Goal: Task Accomplishment & Management: Complete application form

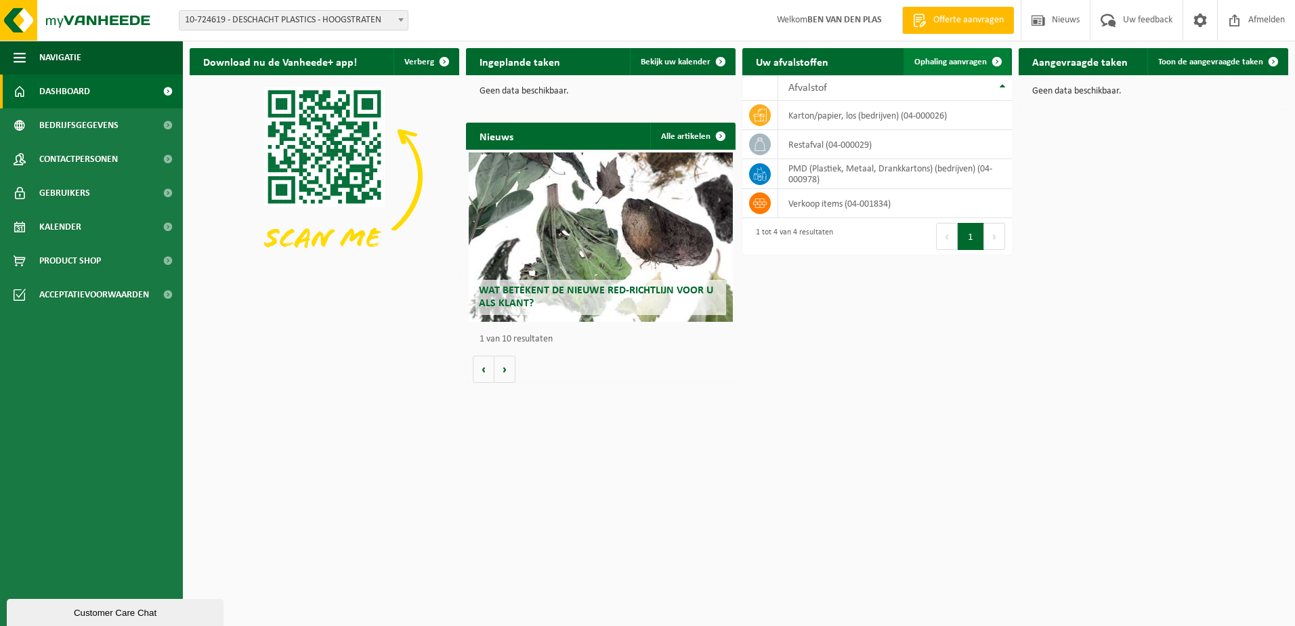
click at [1001, 57] on span at bounding box center [996, 61] width 27 height 27
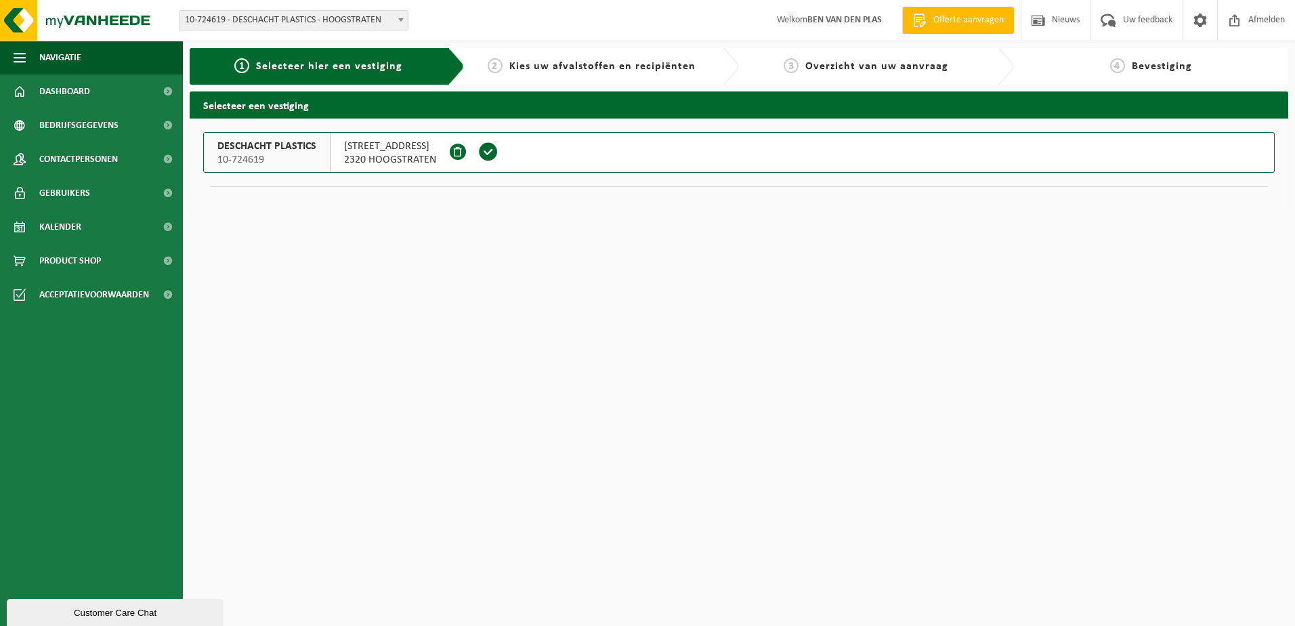
click at [965, 21] on span "Offerte aanvragen" at bounding box center [968, 21] width 77 height 14
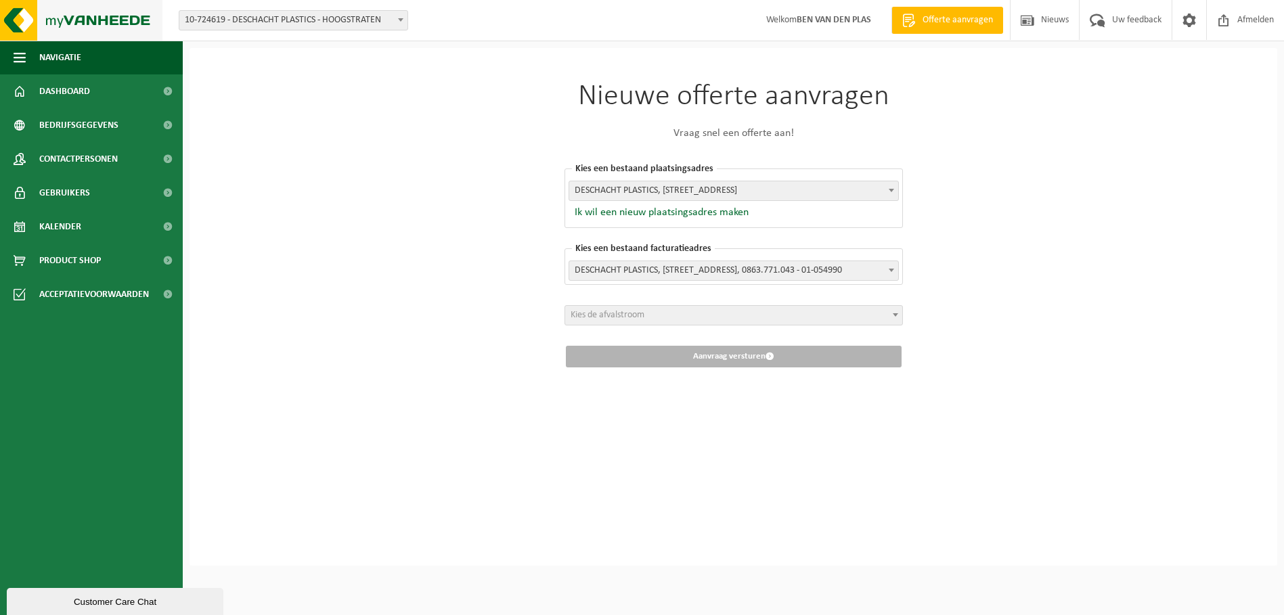
click at [18, 24] on img at bounding box center [81, 20] width 163 height 41
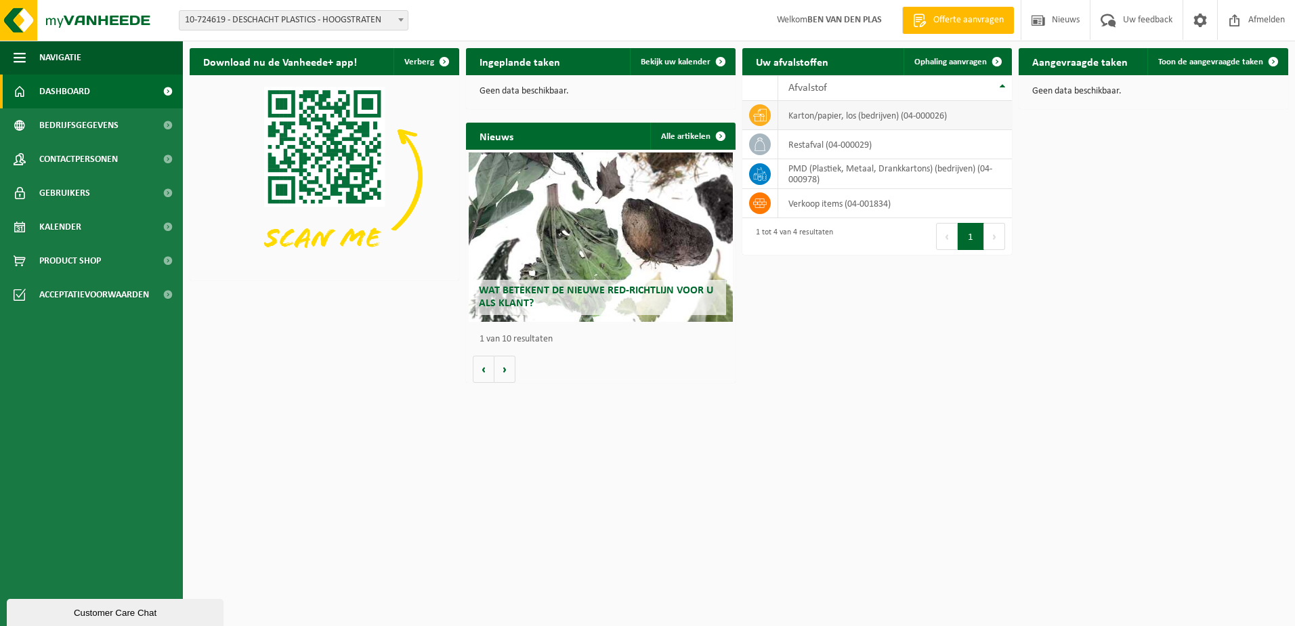
click at [759, 111] on icon at bounding box center [760, 115] width 14 height 12
click at [753, 109] on icon at bounding box center [760, 115] width 14 height 14
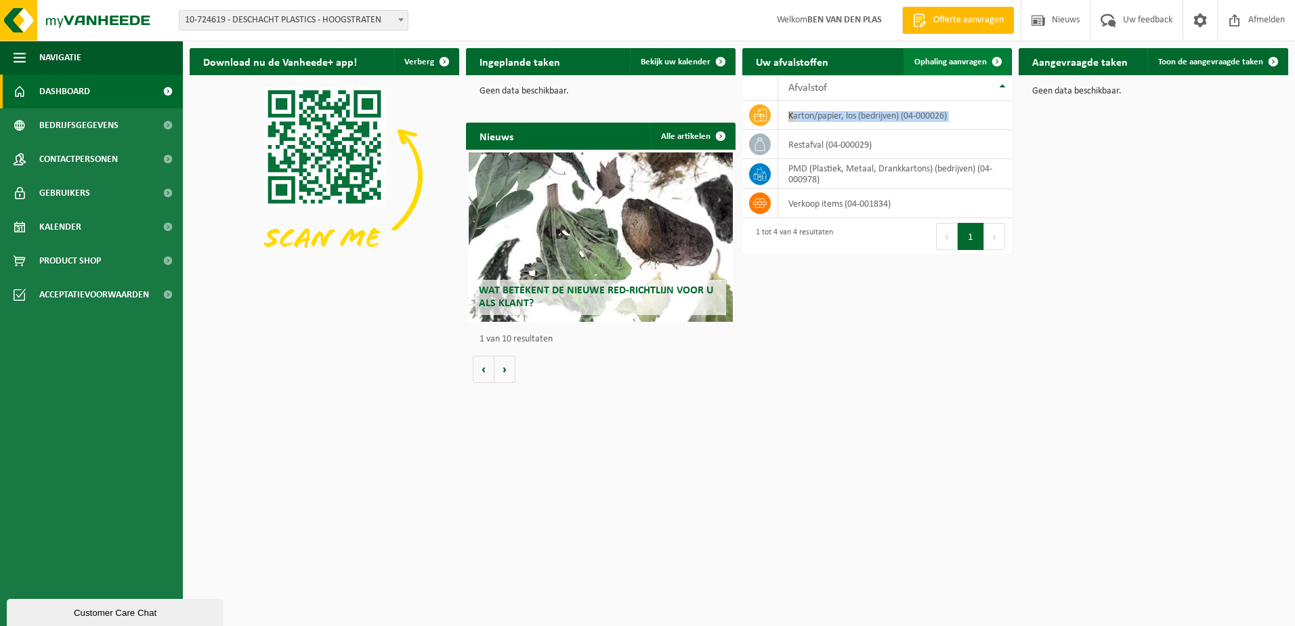
click at [998, 60] on span at bounding box center [996, 61] width 27 height 27
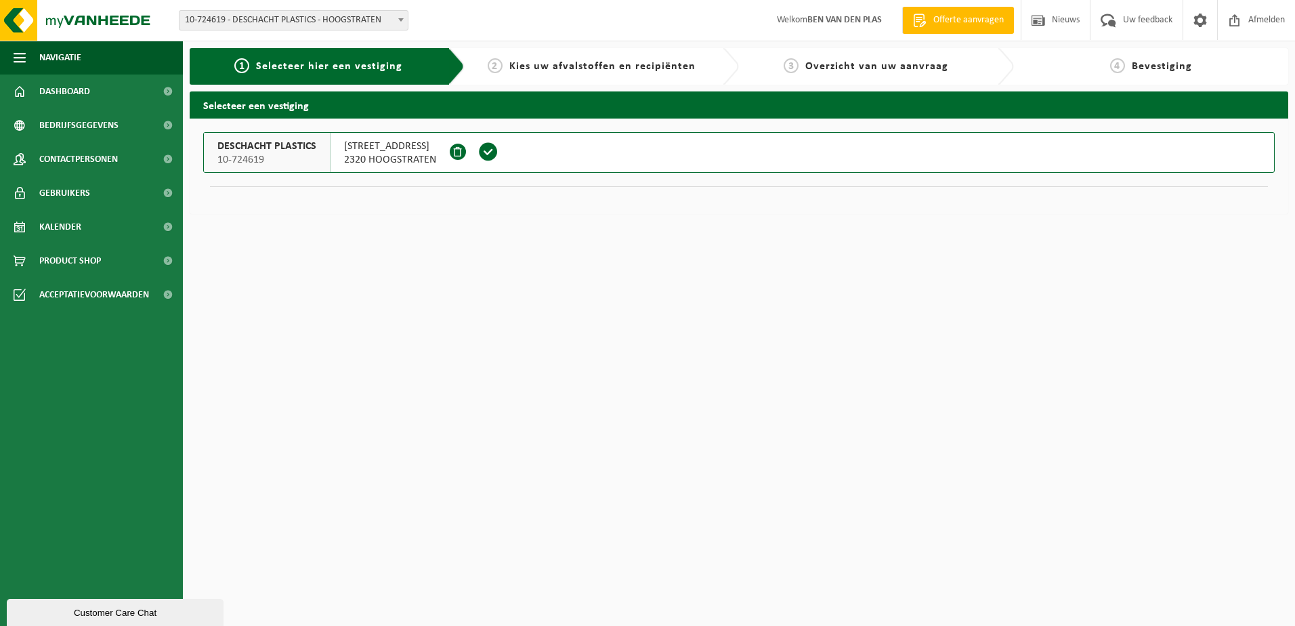
drag, startPoint x: 0, startPoint y: 0, endPoint x: 998, endPoint y: 60, distance: 999.8
click at [998, 60] on div "3 Overzicht van uw aanvraag" at bounding box center [876, 66] width 275 height 37
click at [701, 338] on html "Vestiging: 10-724619 - DESCHACHT PLASTICS - HOOGSTRATEN 10-724619 - DESCHACHT P…" at bounding box center [647, 313] width 1295 height 626
drag, startPoint x: 701, startPoint y: 338, endPoint x: 679, endPoint y: 318, distance: 29.7
click at [701, 338] on html "Vestiging: 10-724619 - DESCHACHT PLASTICS - HOOGSTRATEN 10-724619 - DESCHACHT P…" at bounding box center [647, 313] width 1295 height 626
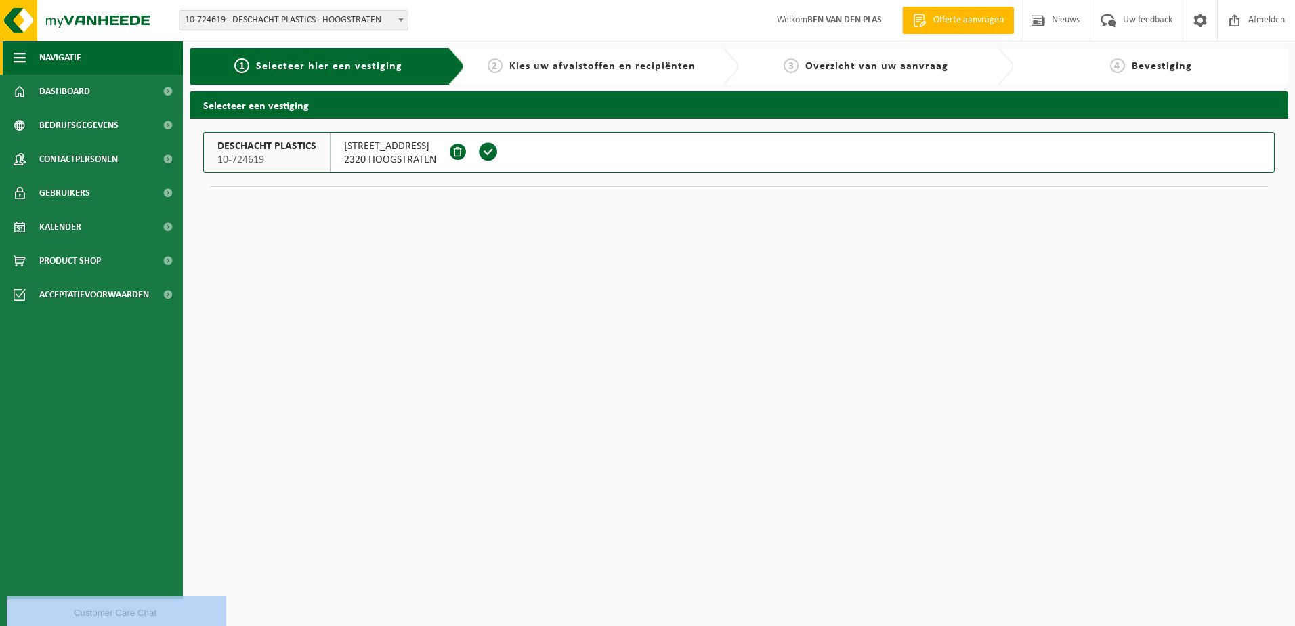
click at [55, 54] on span "Navigatie" at bounding box center [60, 58] width 42 height 34
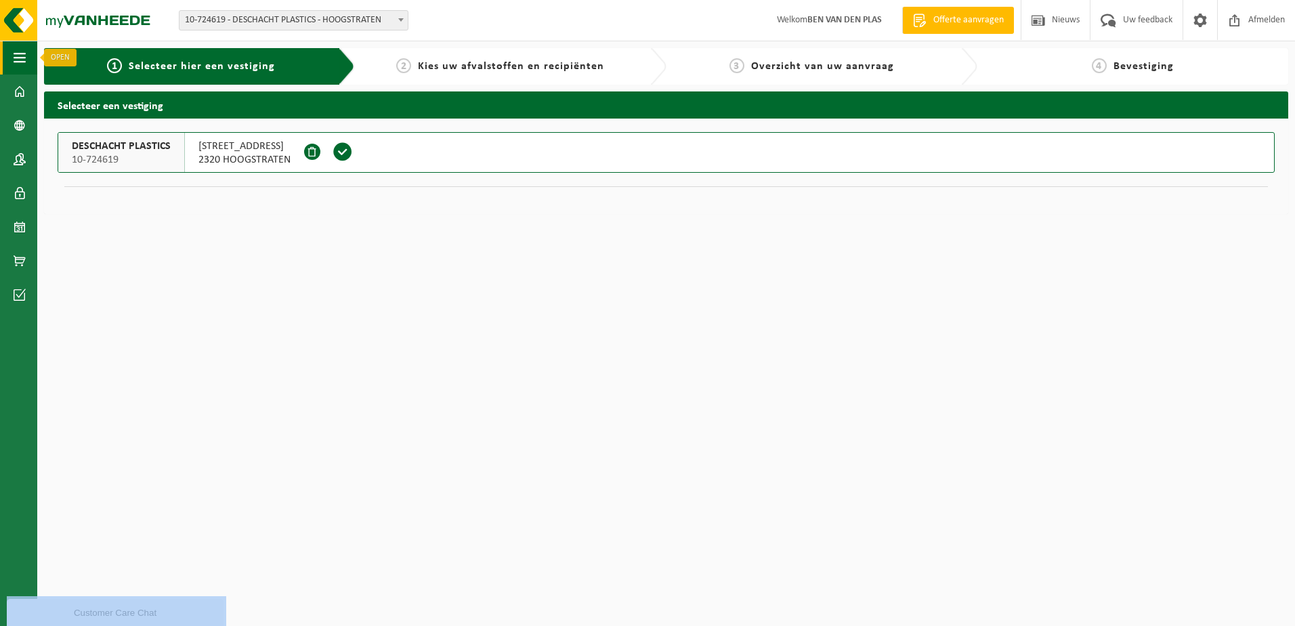
click at [20, 59] on span "button" at bounding box center [20, 58] width 12 height 34
click at [22, 62] on span "button" at bounding box center [20, 58] width 12 height 34
click at [21, 94] on span at bounding box center [20, 91] width 12 height 34
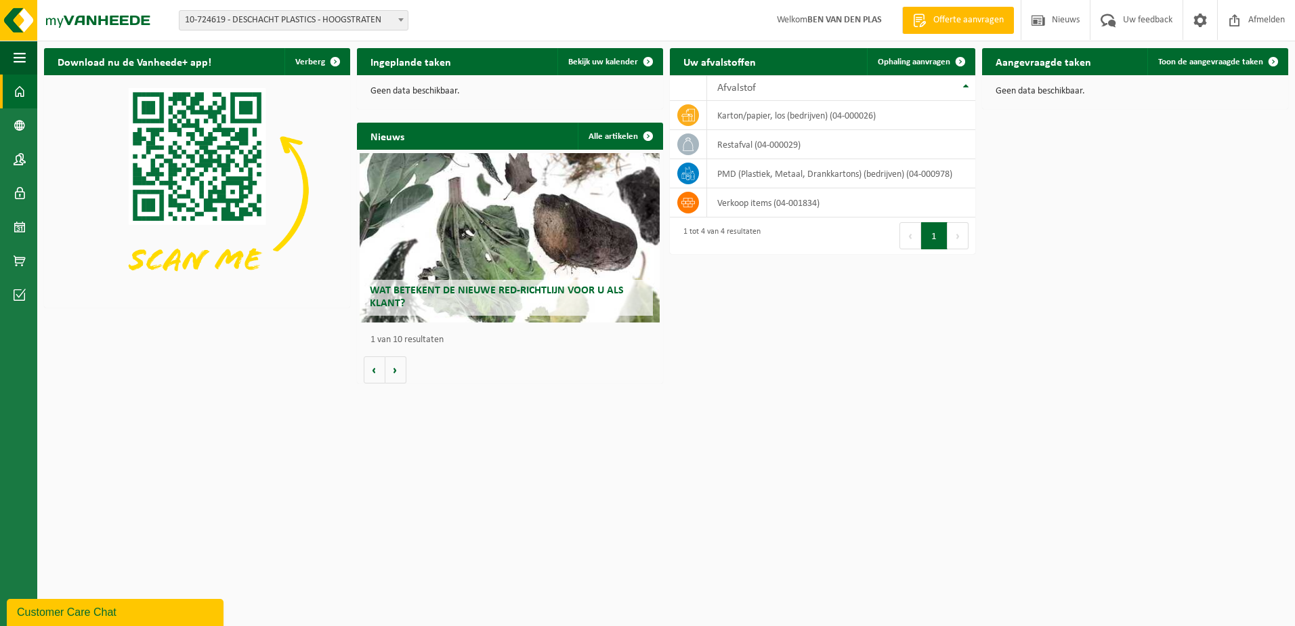
click at [969, 87] on th "Afvalstof" at bounding box center [841, 88] width 269 height 26
click at [0, 0] on div at bounding box center [0, 0] width 0 height 0
click at [684, 198] on icon at bounding box center [688, 203] width 14 height 14
click at [745, 207] on td "karton/papier, los (bedrijven) (04-000026)" at bounding box center [841, 202] width 269 height 29
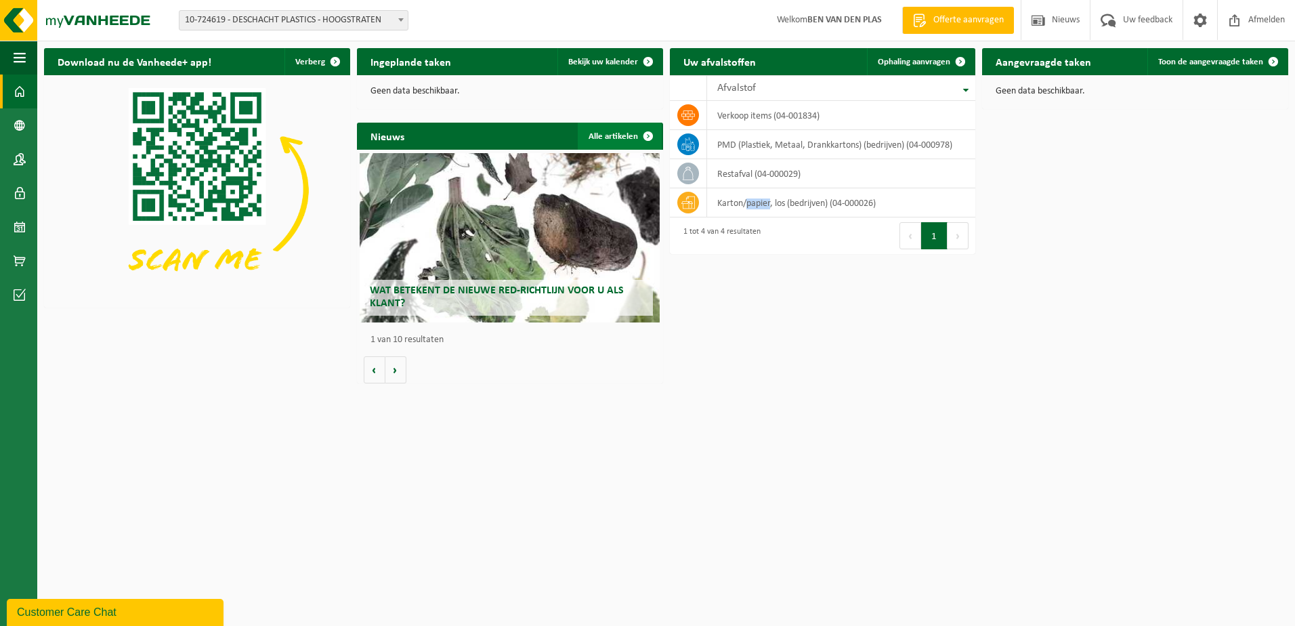
click at [651, 135] on span at bounding box center [647, 136] width 27 height 27
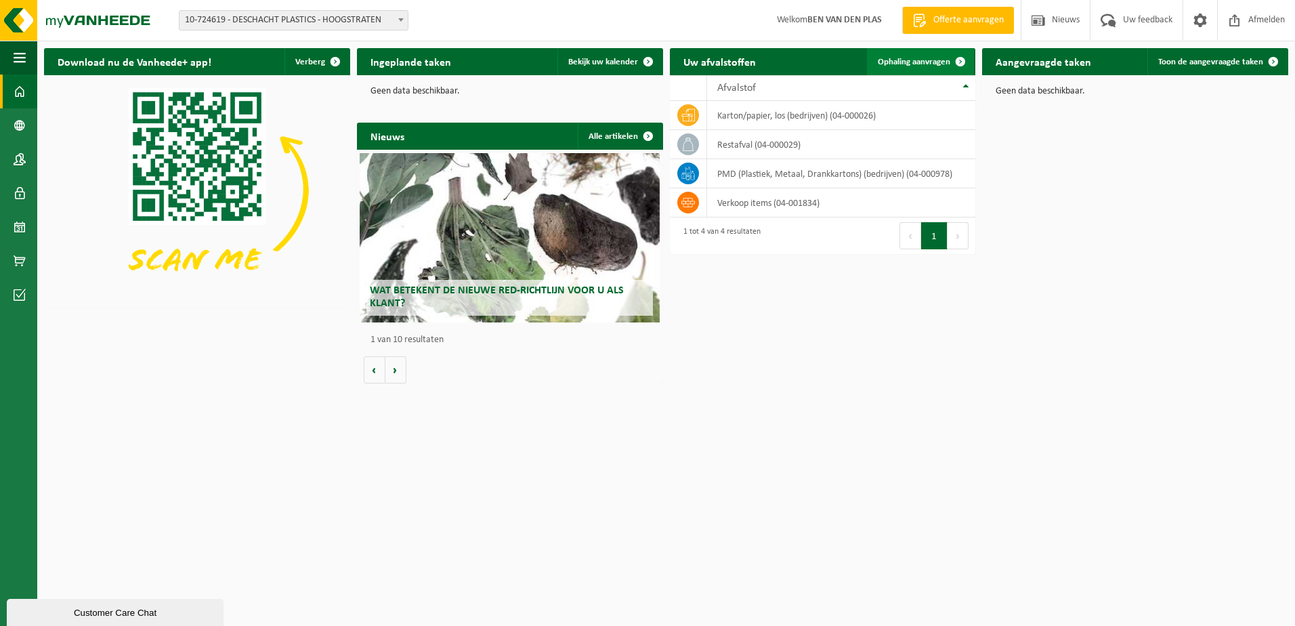
click at [926, 60] on span "Ophaling aanvragen" at bounding box center [914, 62] width 72 height 9
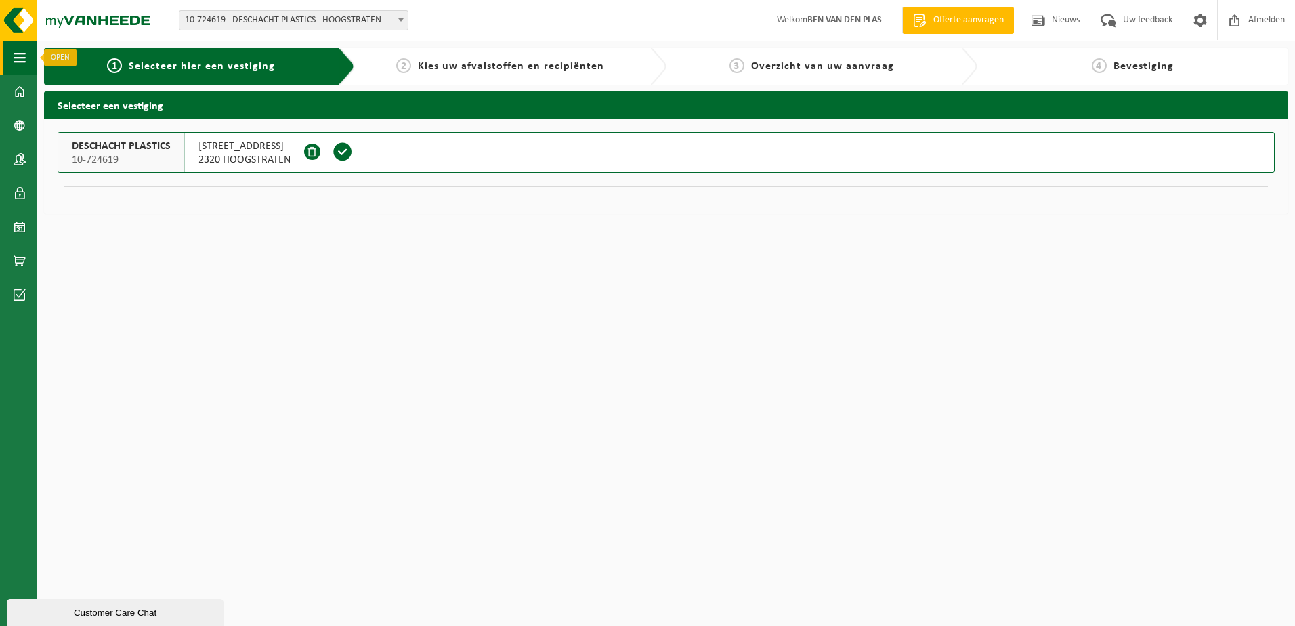
click at [12, 58] on button "Navigatie" at bounding box center [18, 58] width 37 height 34
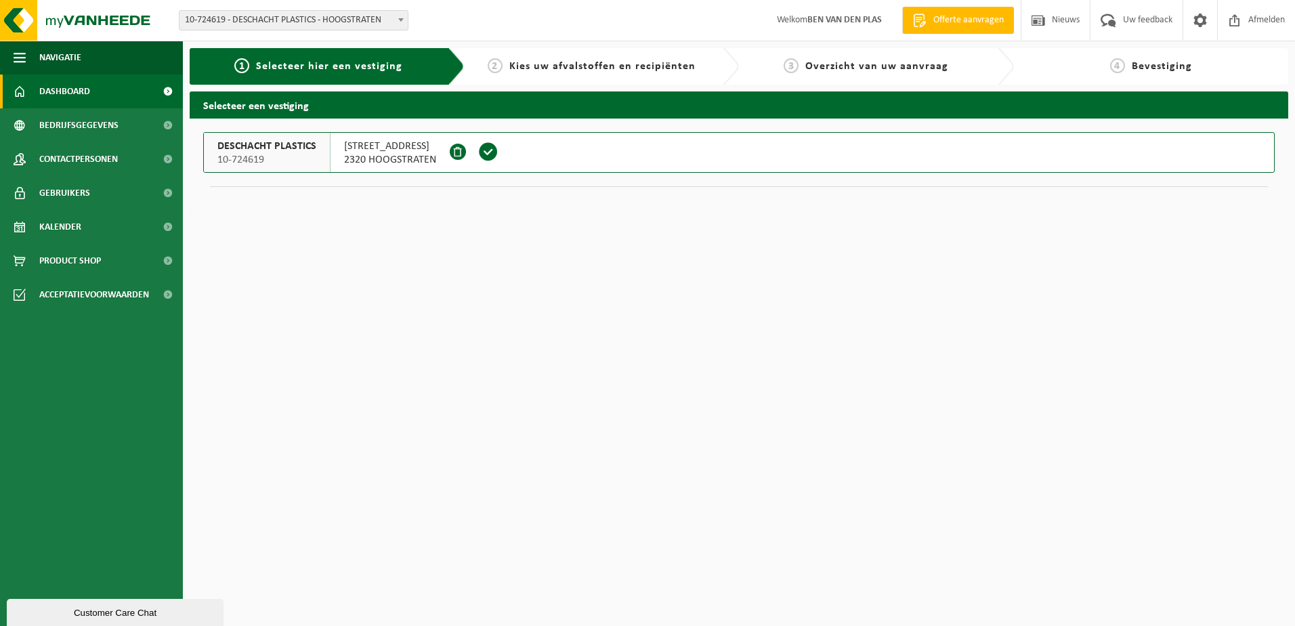
click at [22, 98] on span at bounding box center [20, 91] width 12 height 34
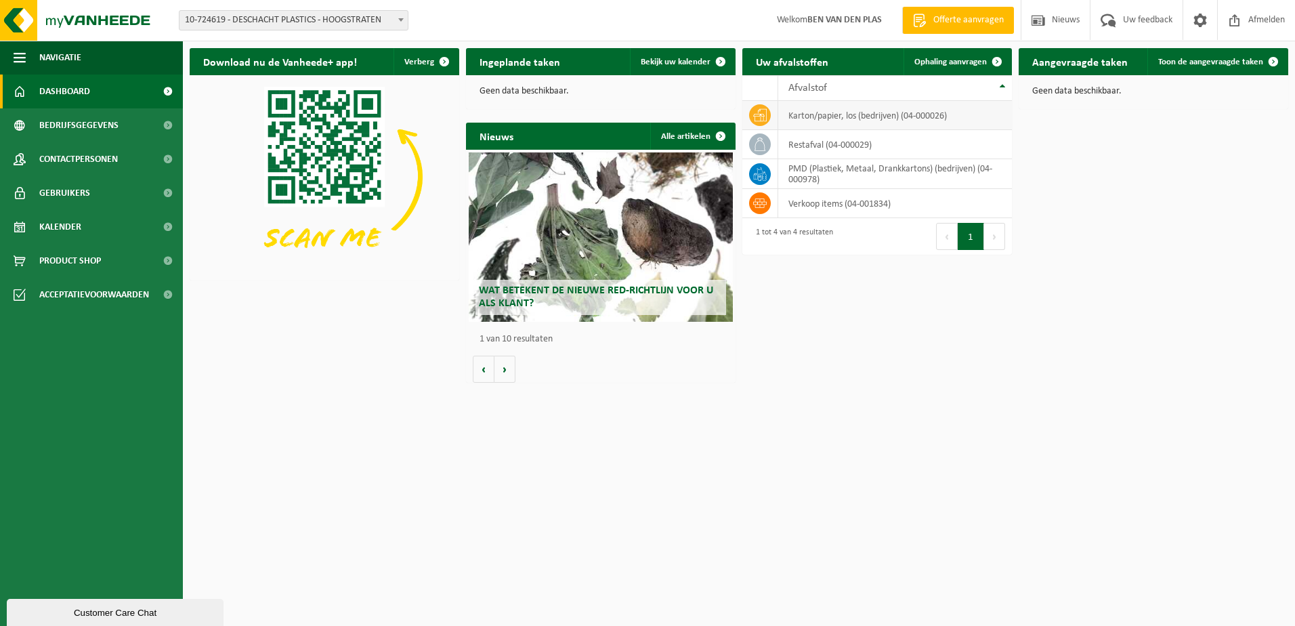
click at [752, 112] on span at bounding box center [760, 115] width 22 height 22
drag, startPoint x: 752, startPoint y: 112, endPoint x: 854, endPoint y: 115, distance: 101.6
click at [854, 115] on td "karton/papier, los (bedrijven) (04-000026)" at bounding box center [895, 115] width 234 height 29
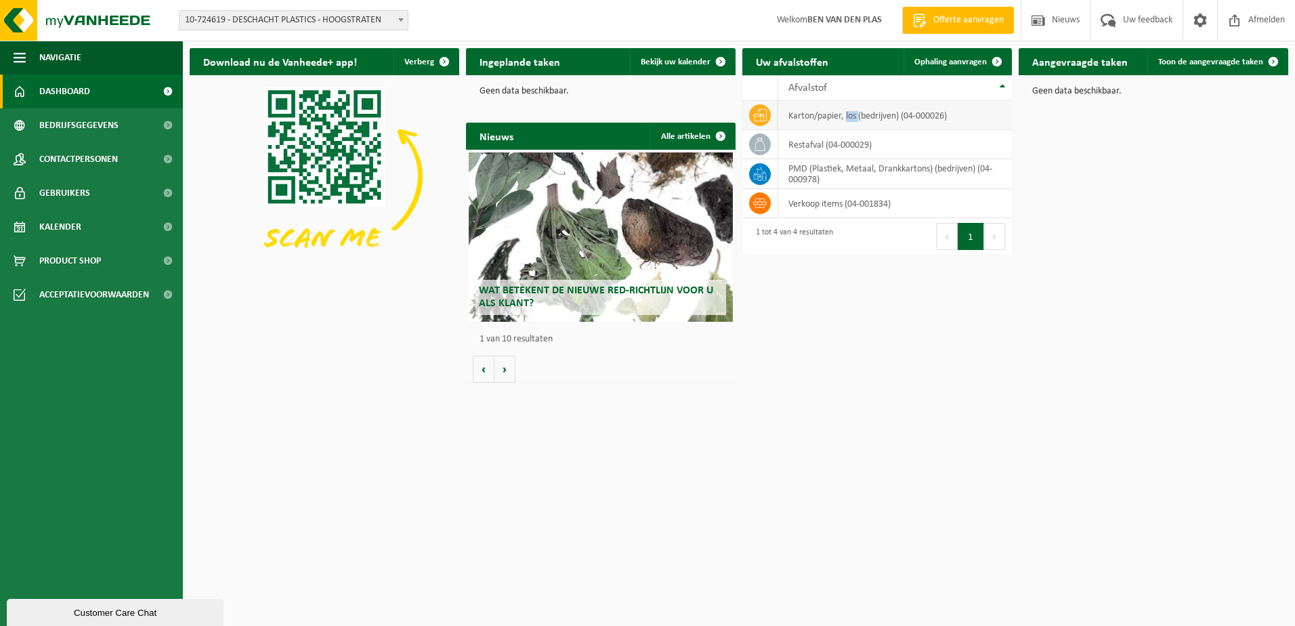
click at [854, 115] on td "karton/papier, los (bedrijven) (04-000026)" at bounding box center [895, 115] width 234 height 29
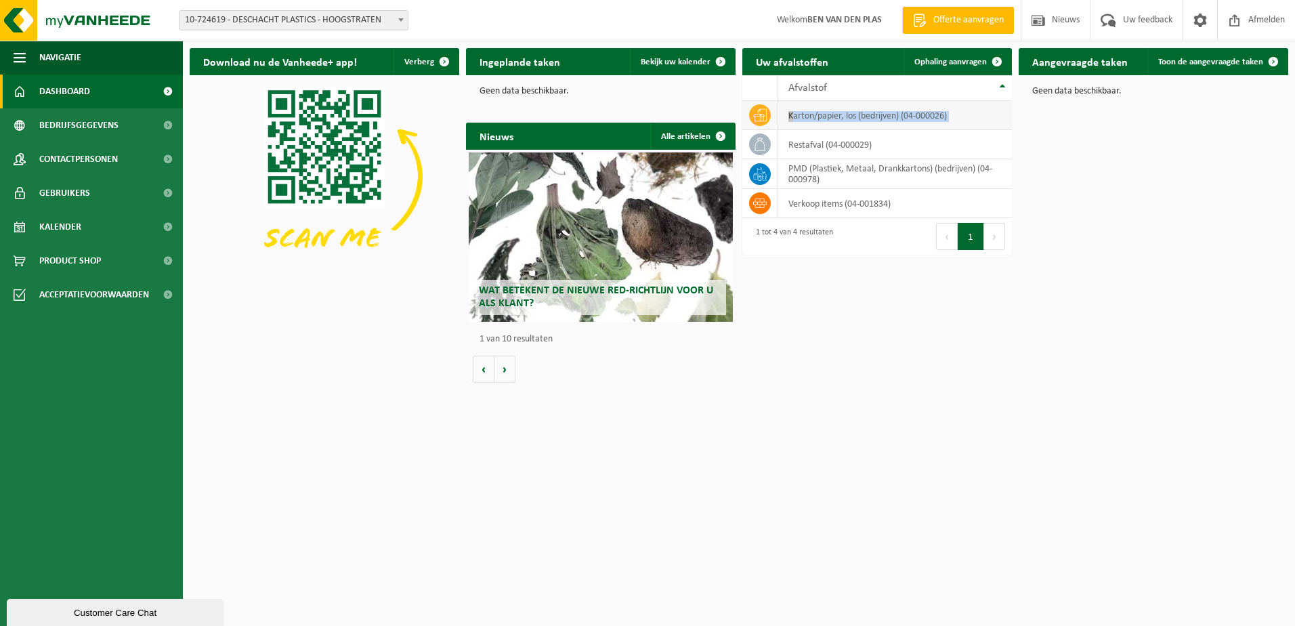
click at [854, 115] on td "karton/papier, los (bedrijven) (04-000026)" at bounding box center [895, 115] width 234 height 29
click at [165, 93] on span at bounding box center [167, 91] width 30 height 34
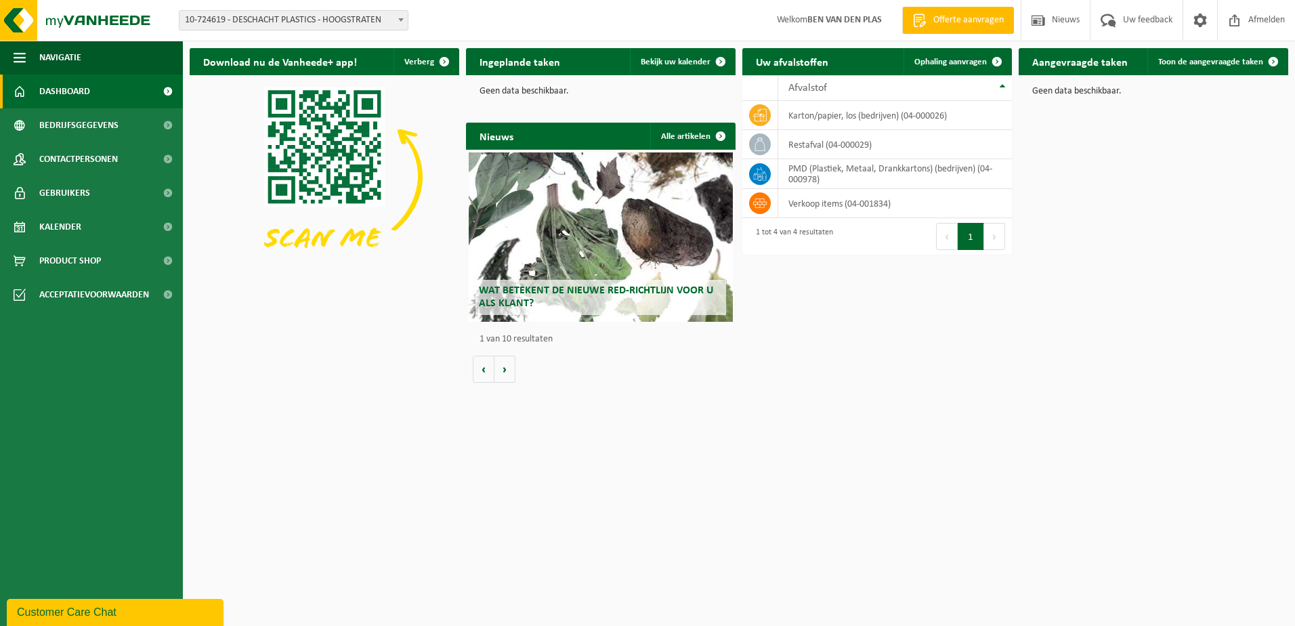
click at [962, 238] on button "1" at bounding box center [970, 236] width 26 height 27
click at [949, 55] on link "Ophaling aanvragen" at bounding box center [956, 61] width 107 height 27
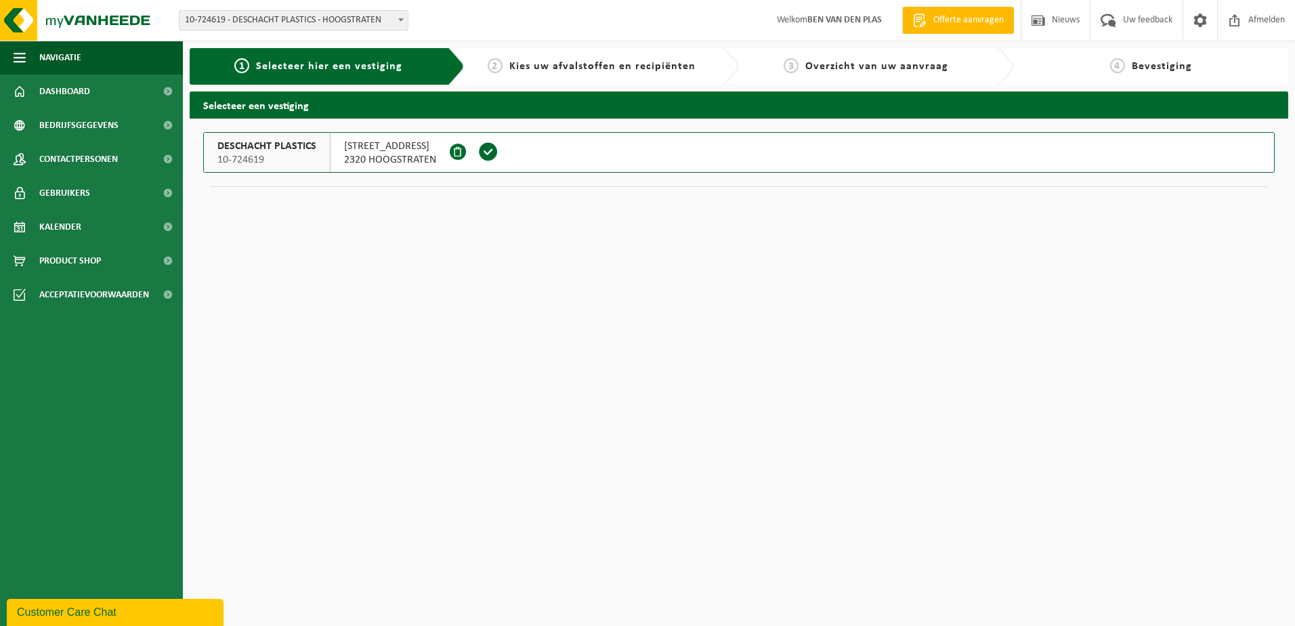
click at [415, 287] on html "Vestiging: 10-724619 - DESCHACHT PLASTICS - HOOGSTRATEN 10-724619 - DESCHACHT P…" at bounding box center [647, 313] width 1295 height 626
drag, startPoint x: 420, startPoint y: 283, endPoint x: 354, endPoint y: 414, distance: 146.6
click at [354, 414] on html "Vestiging: 10-724619 - DESCHACHT PLASTICS - HOOGSTRATEN 10-724619 - DESCHACHT P…" at bounding box center [647, 313] width 1295 height 626
click at [16, 92] on span at bounding box center [20, 91] width 12 height 34
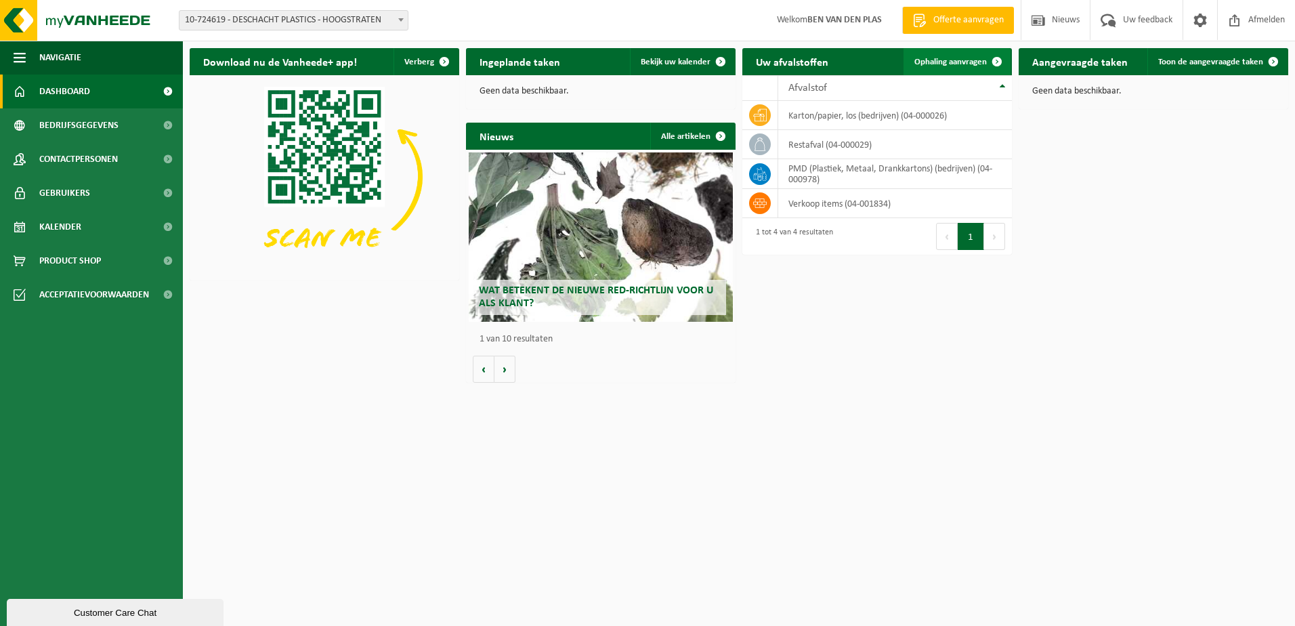
click at [942, 64] on span "Ophaling aanvragen" at bounding box center [950, 62] width 72 height 9
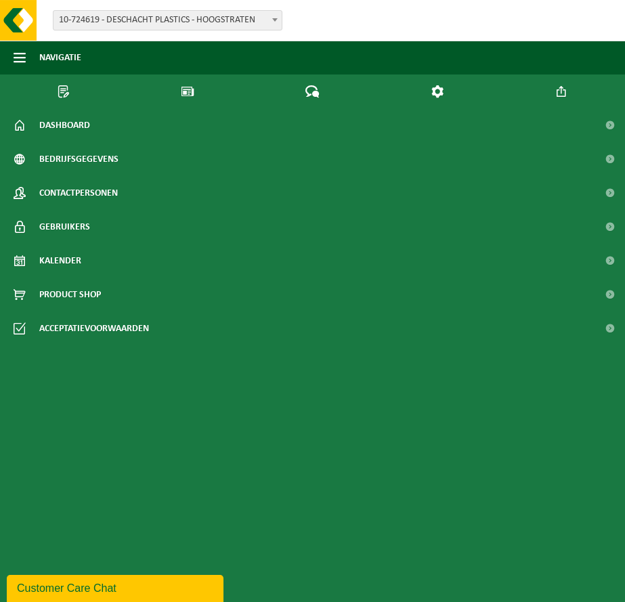
click at [276, 557] on ul "Navigatie Offerte aanvragen Nieuws Uw feedback Afmelden Dashboard Bedrijfsgegev…" at bounding box center [312, 321] width 625 height 561
click at [106, 584] on div "Customer Care Chat" at bounding box center [115, 588] width 196 height 16
click at [0, 0] on div at bounding box center [0, 0] width 0 height 0
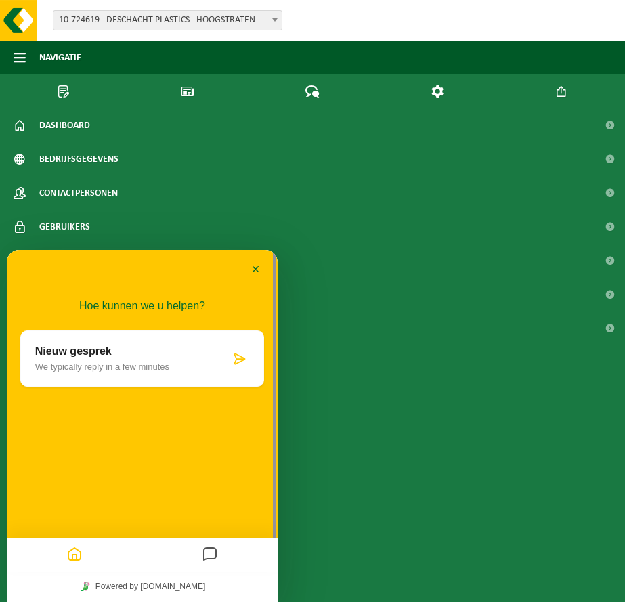
click at [165, 342] on div "Nieuw gesprek We typically reply in a few minutes" at bounding box center [142, 358] width 244 height 56
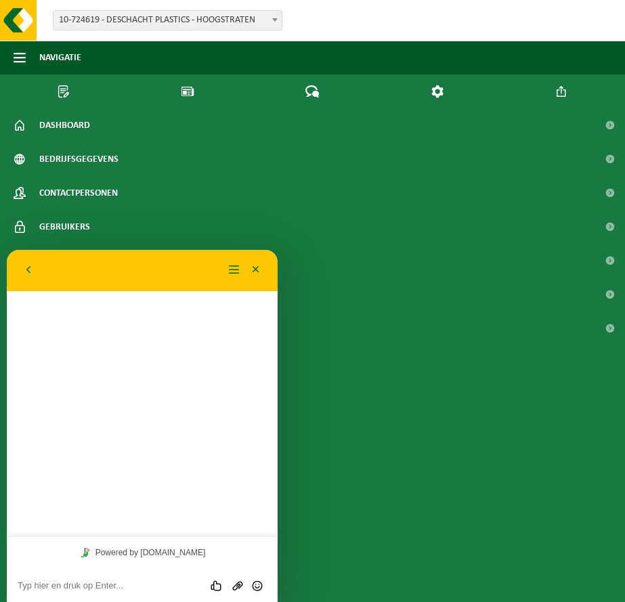
click at [56, 586] on textarea at bounding box center [142, 585] width 249 height 11
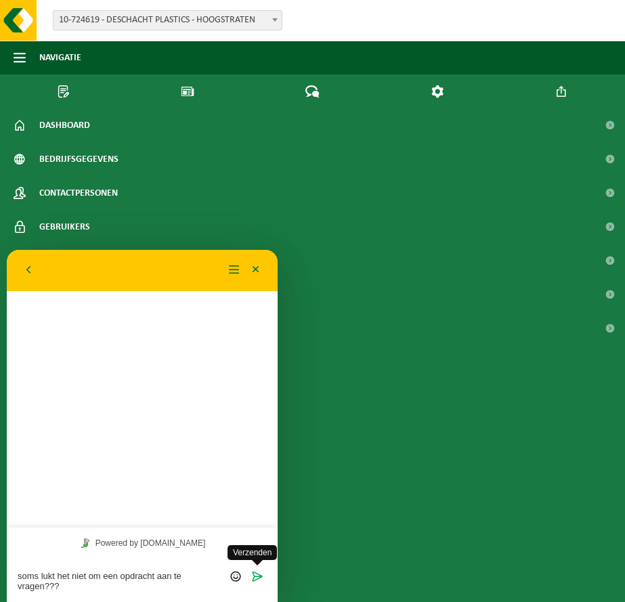
type textarea "soms lukt het niet om een opdracht aan te vragen???"
click at [258, 576] on icon "Verzenden" at bounding box center [257, 576] width 12 height 12
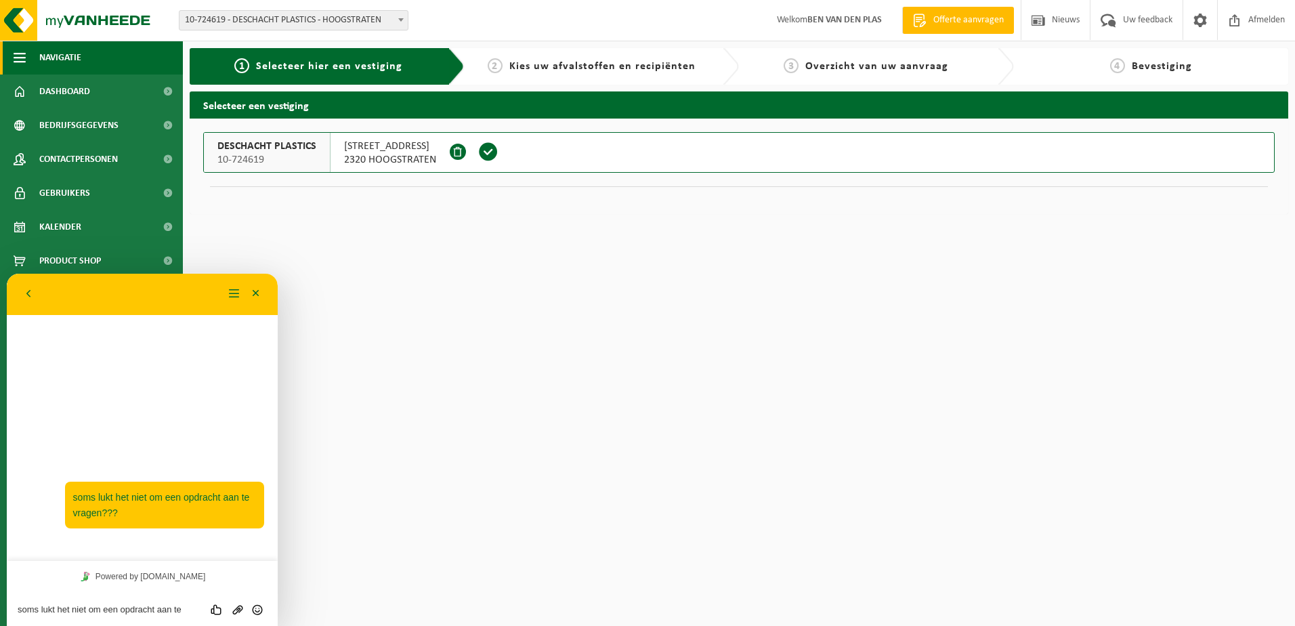
click at [24, 58] on span "button" at bounding box center [20, 58] width 12 height 34
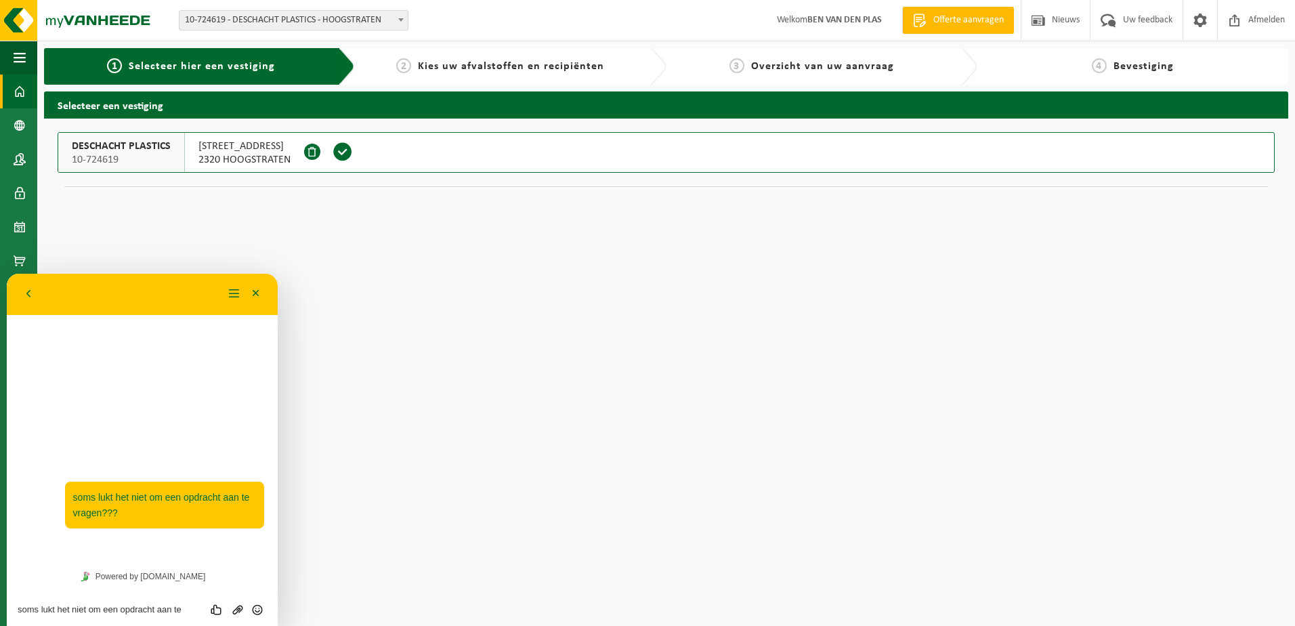
click at [21, 97] on span at bounding box center [20, 91] width 12 height 34
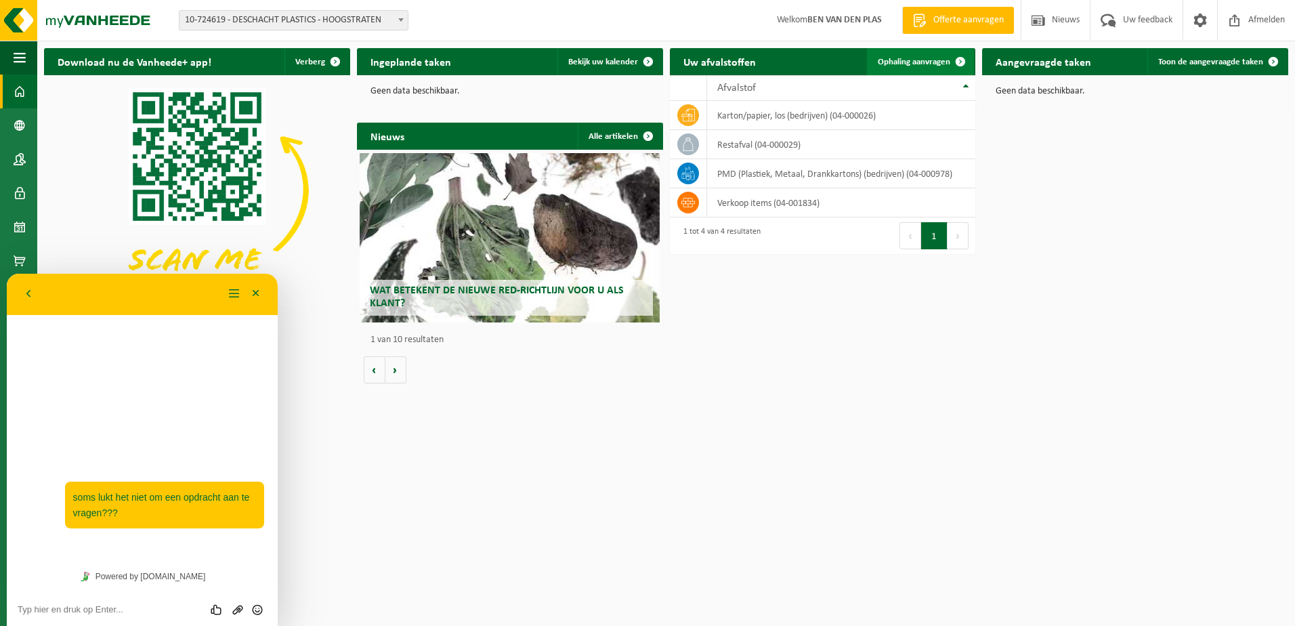
click at [919, 62] on span "Ophaling aanvragen" at bounding box center [914, 62] width 72 height 9
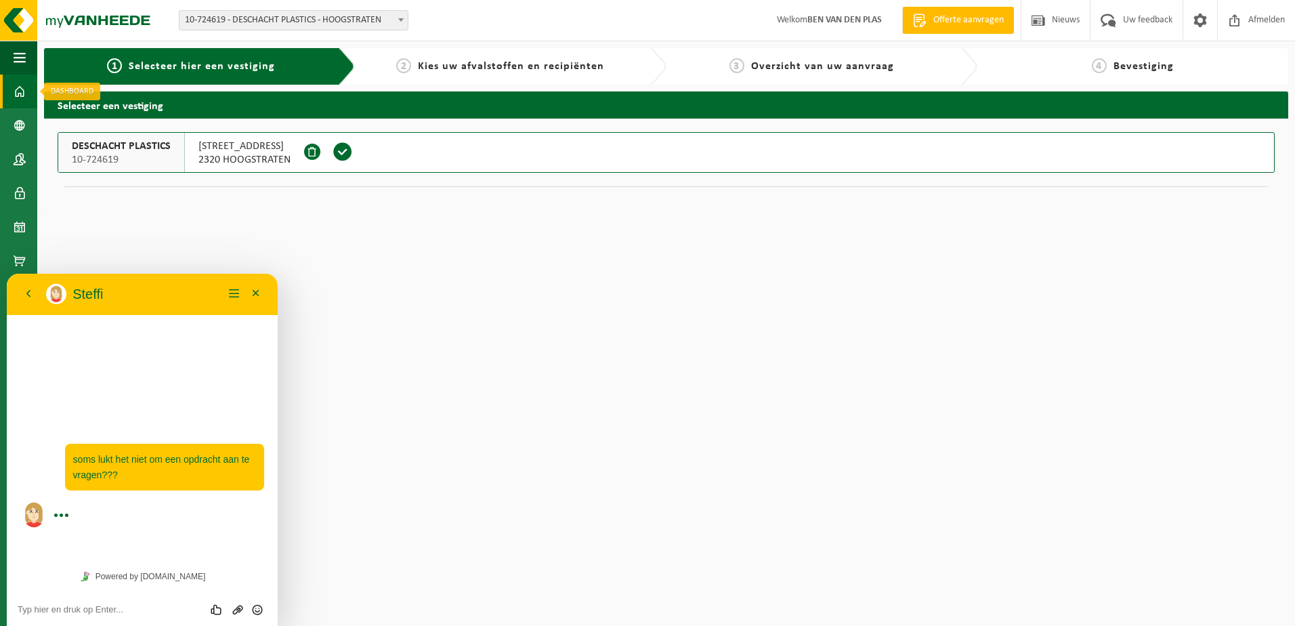
click at [16, 90] on span at bounding box center [20, 91] width 12 height 34
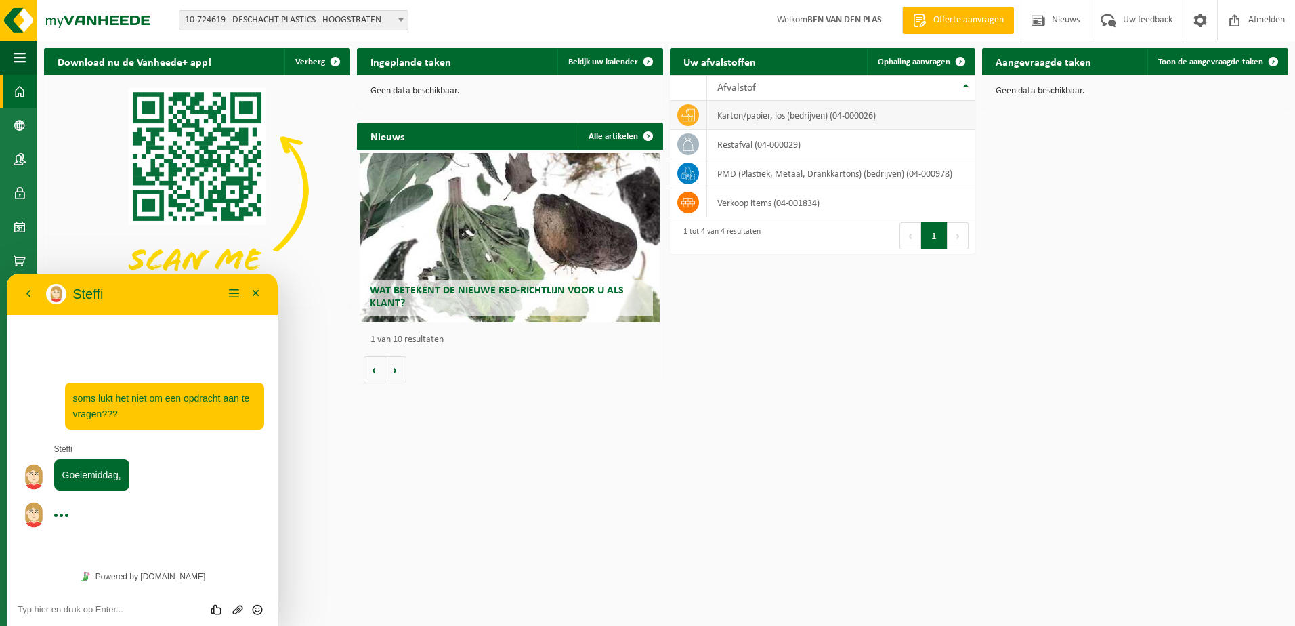
click at [683, 114] on icon at bounding box center [688, 115] width 14 height 12
click at [741, 114] on td "karton/papier, los (bedrijven) (04-000026)" at bounding box center [841, 115] width 269 height 29
click at [689, 116] on icon at bounding box center [688, 115] width 14 height 14
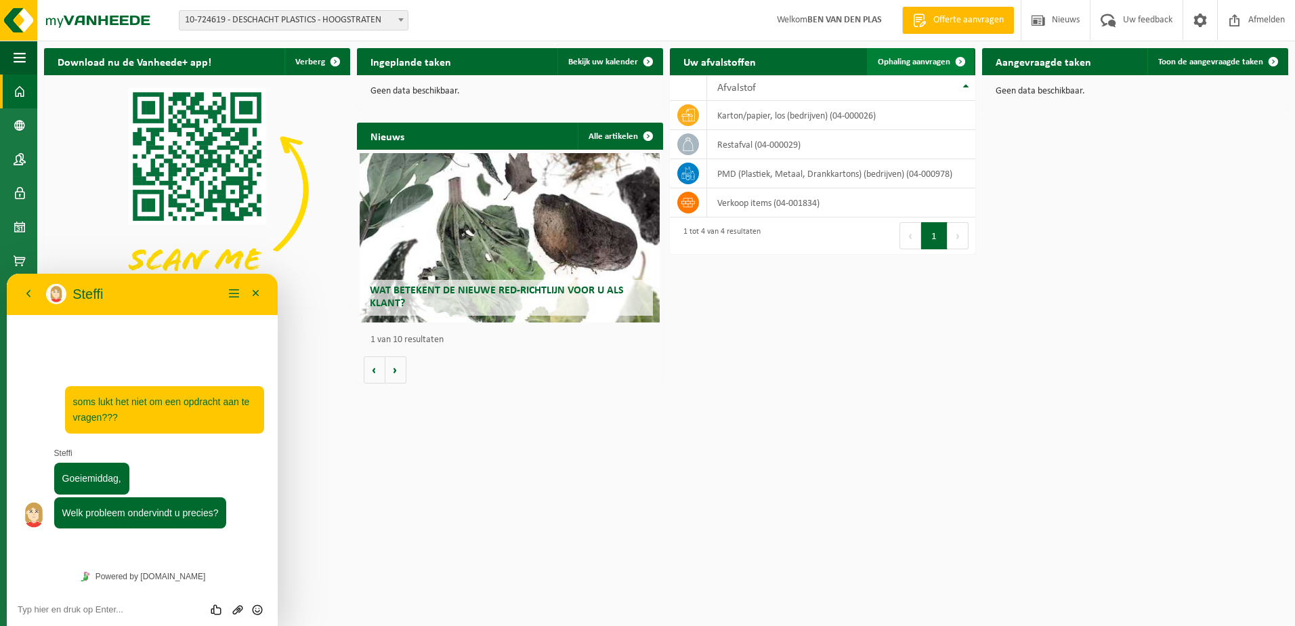
click at [909, 66] on span "Ophaling aanvragen" at bounding box center [914, 62] width 72 height 9
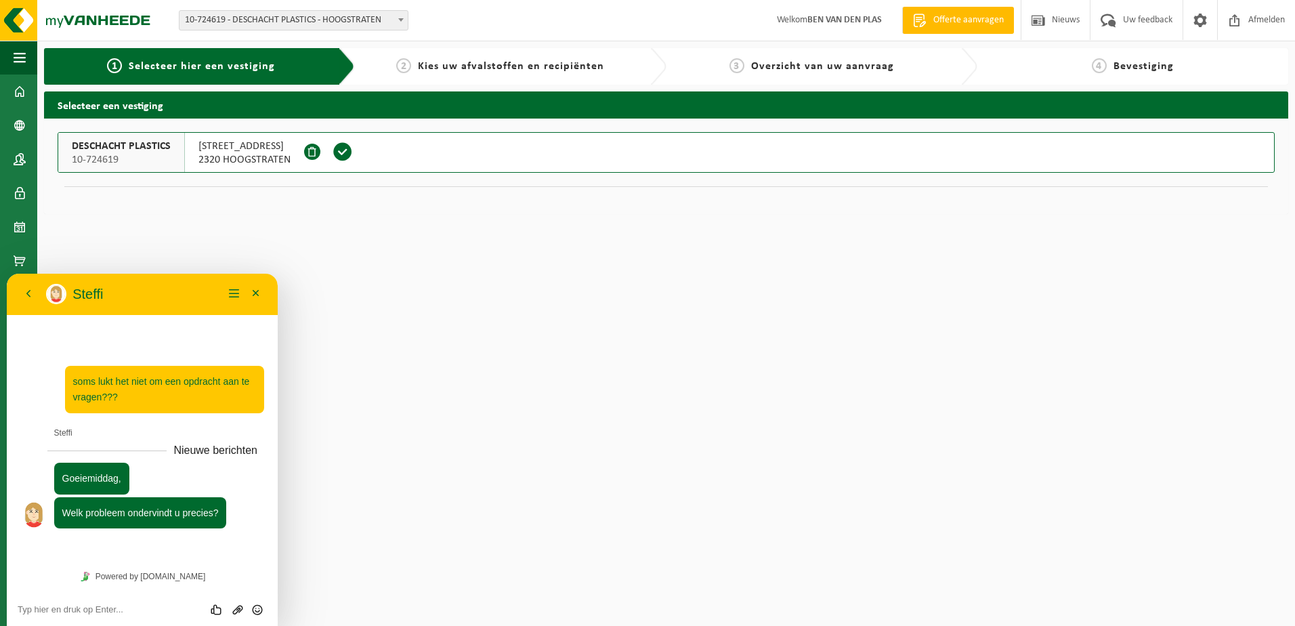
click at [909, 66] on div "3 Overzicht van uw aanvraag" at bounding box center [811, 66] width 277 height 16
click at [51, 611] on textarea at bounding box center [142, 609] width 249 height 11
type textarea "geraak niet op de juiste pagina"
click at [255, 610] on icon "Verzenden" at bounding box center [257, 609] width 12 height 12
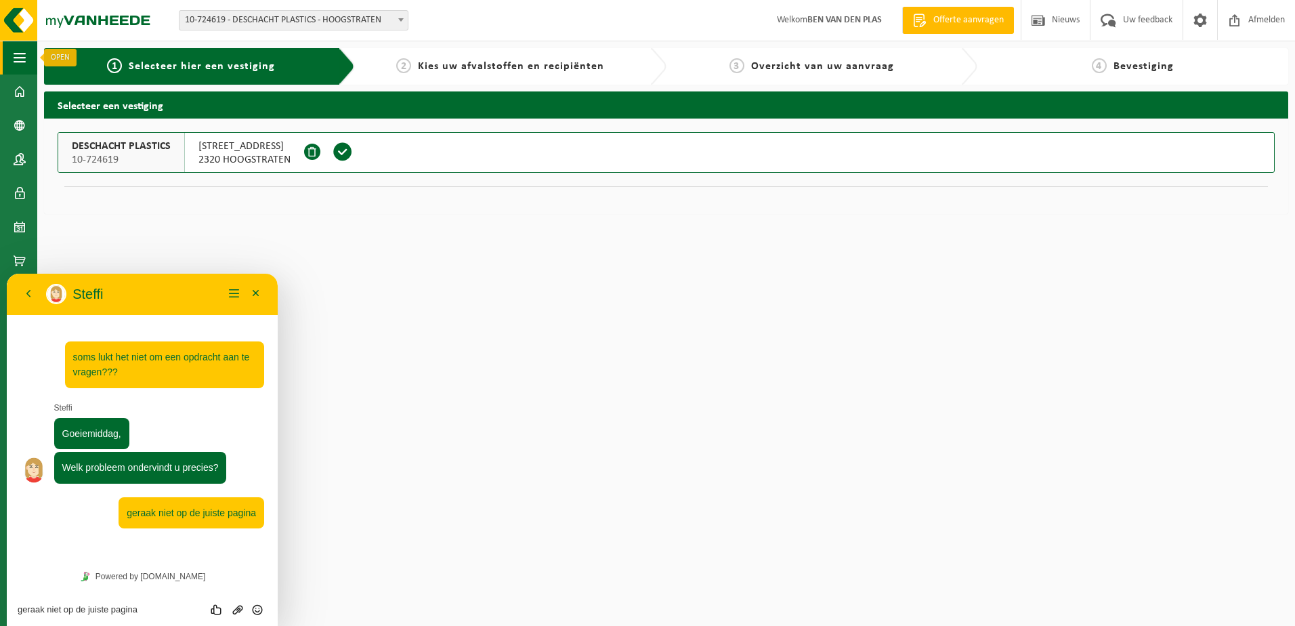
click at [22, 56] on span "button" at bounding box center [20, 58] width 12 height 34
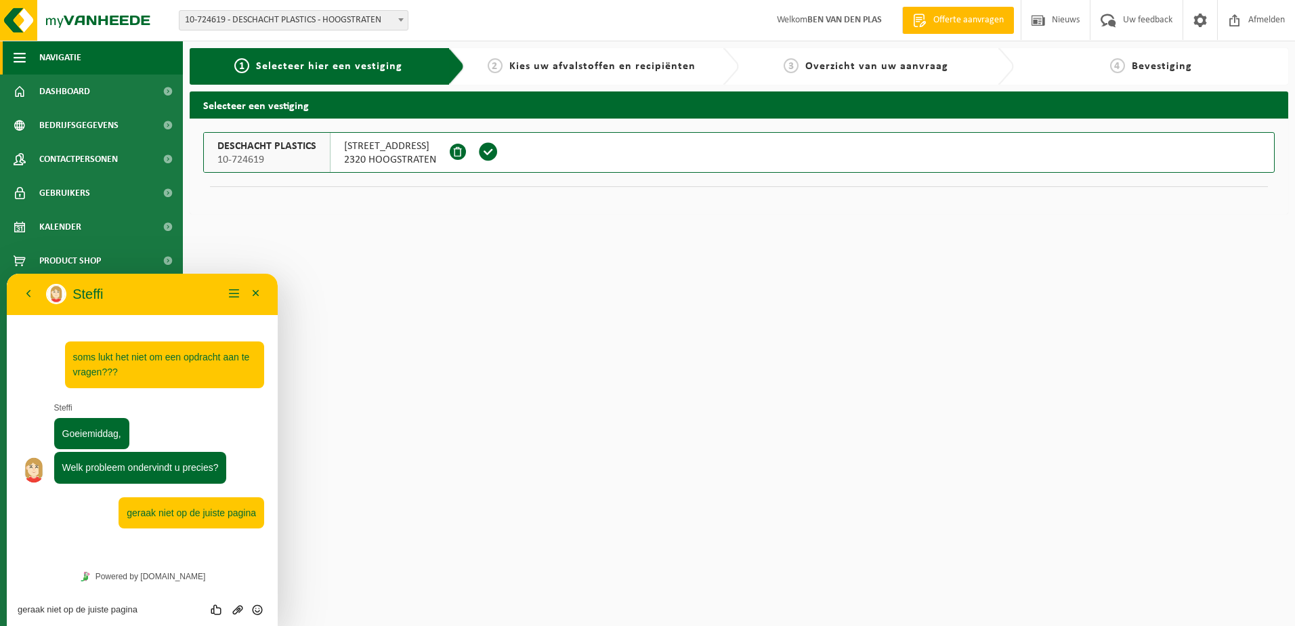
click at [17, 57] on span "button" at bounding box center [20, 58] width 12 height 34
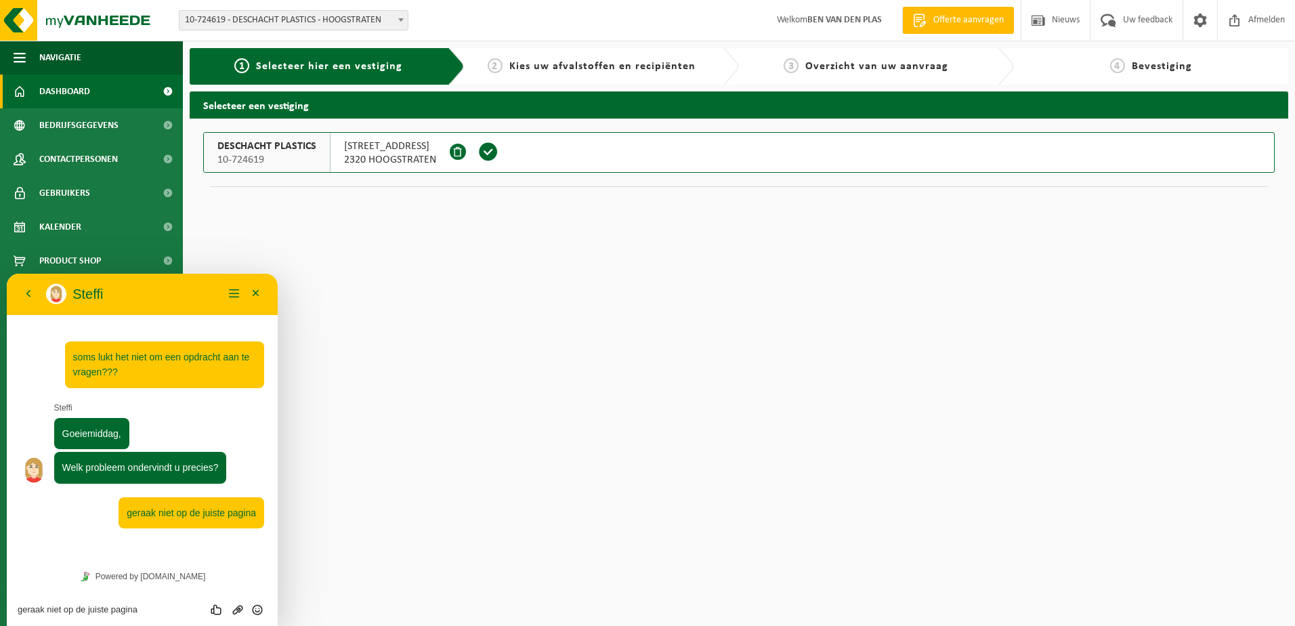
click at [25, 87] on span at bounding box center [20, 91] width 12 height 34
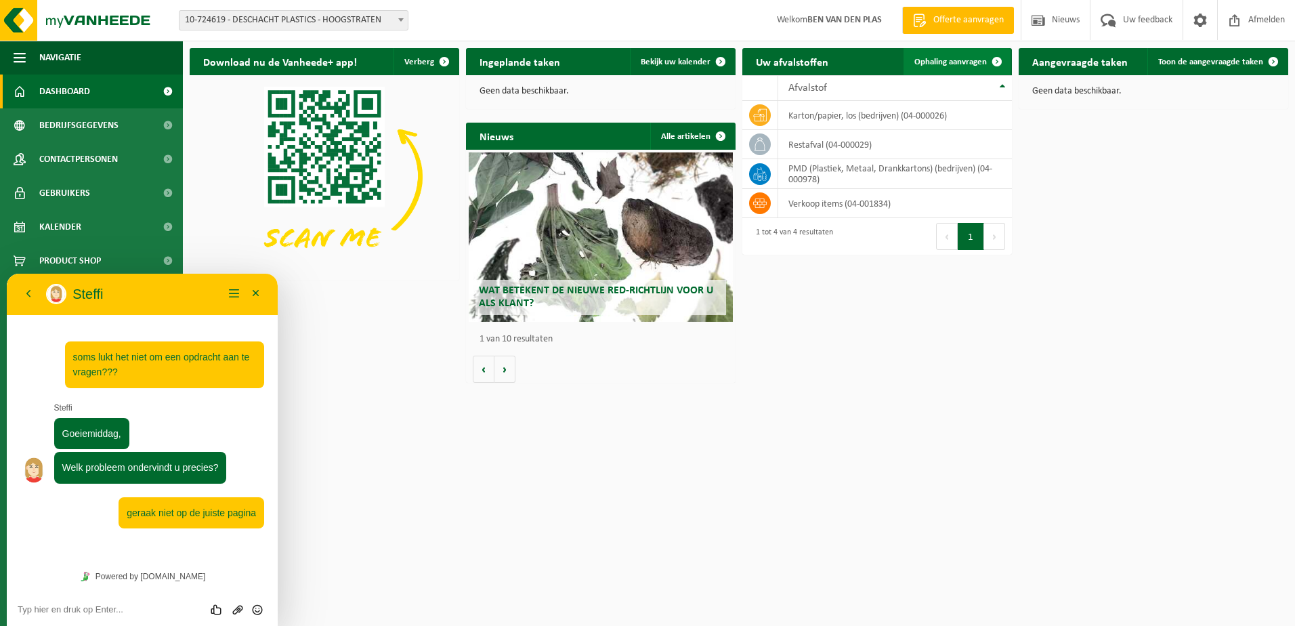
click at [997, 57] on span at bounding box center [996, 61] width 27 height 27
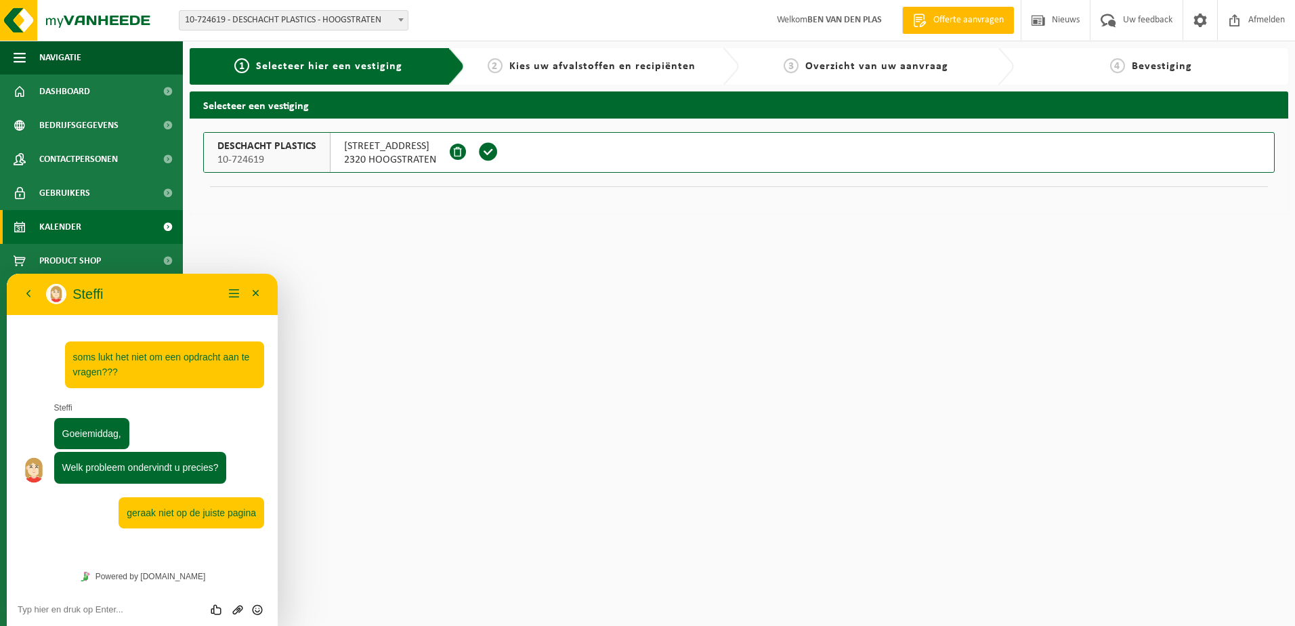
click at [68, 223] on span "Kalender" at bounding box center [60, 227] width 42 height 34
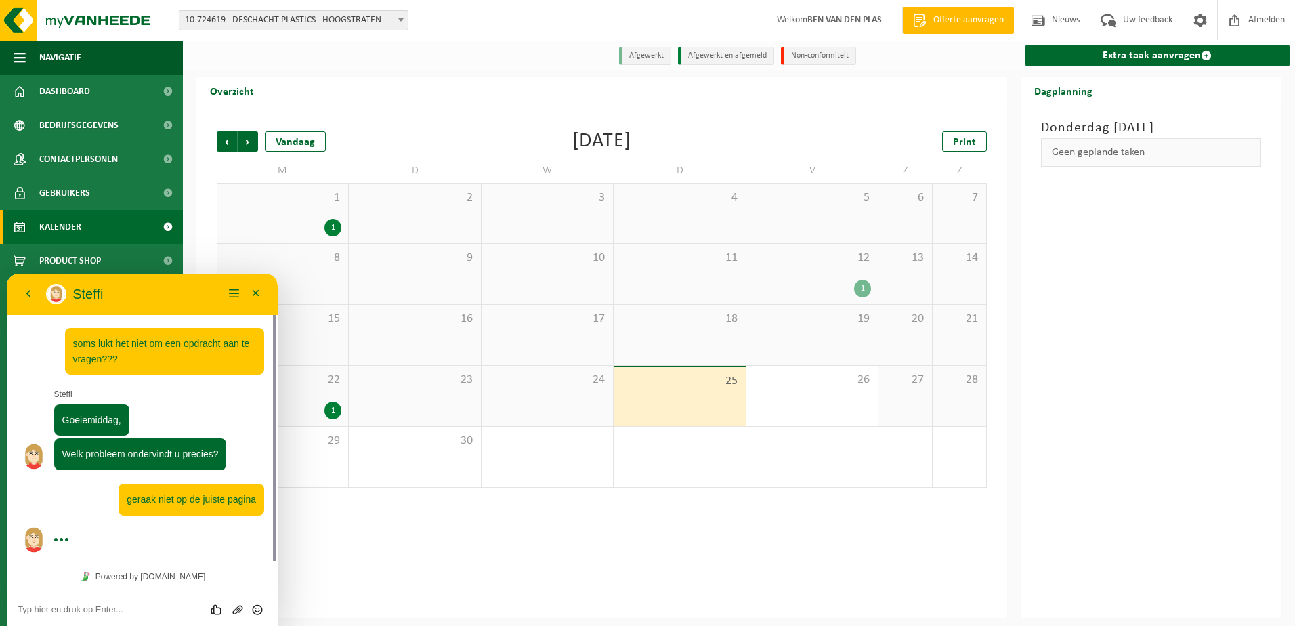
scroll to position [3, 0]
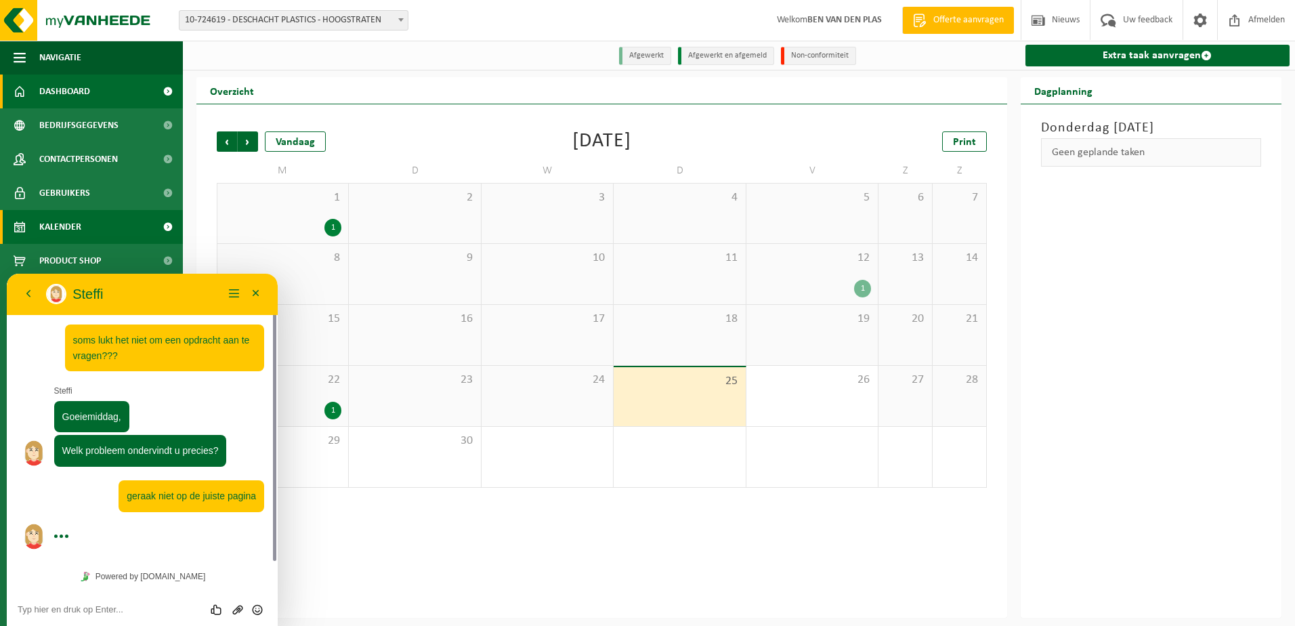
click at [18, 89] on span at bounding box center [20, 91] width 12 height 34
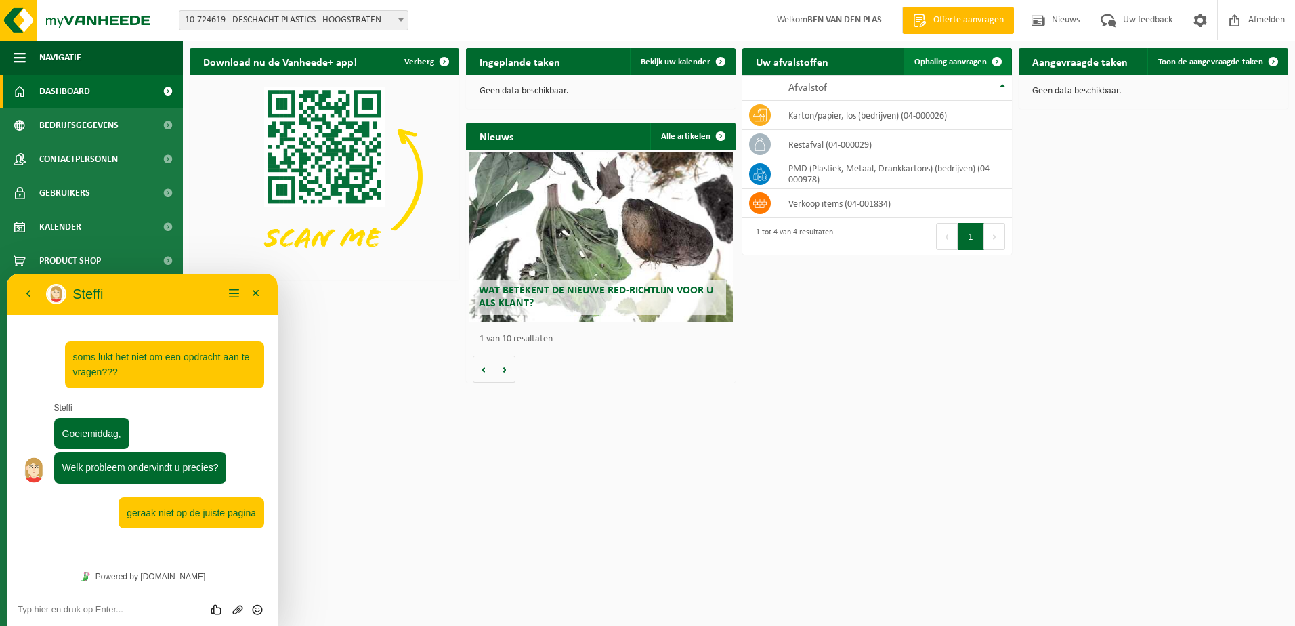
click at [922, 58] on span "Ophaling aanvragen" at bounding box center [950, 62] width 72 height 9
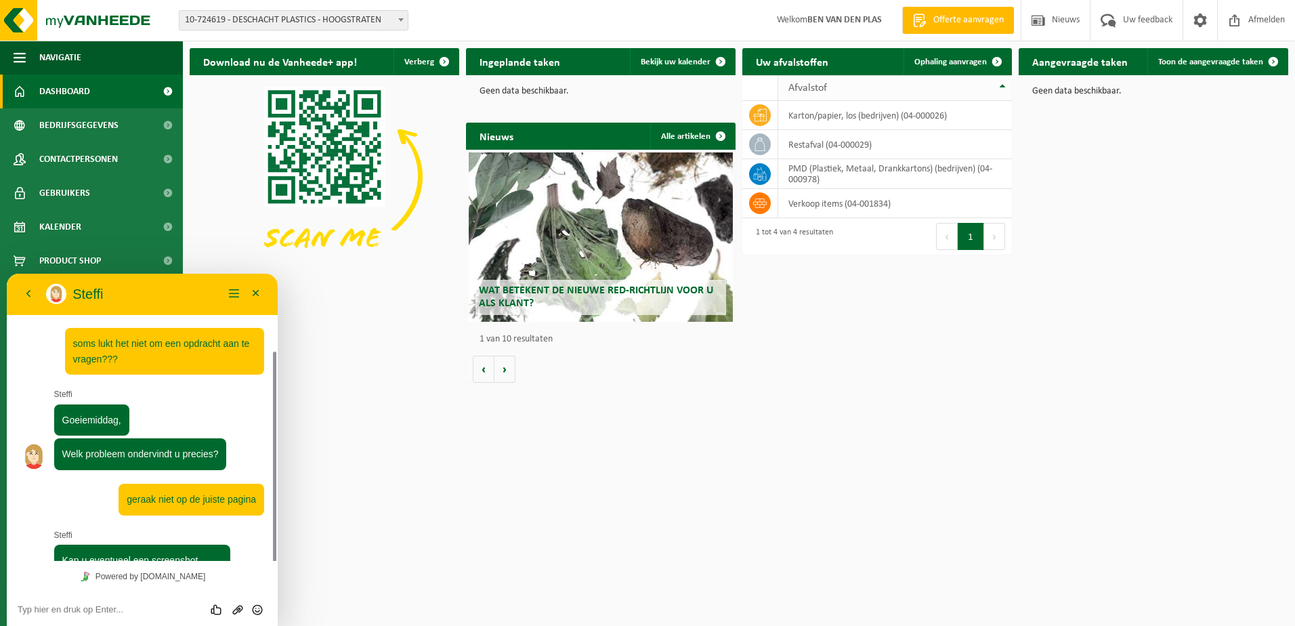
scroll to position [41, 0]
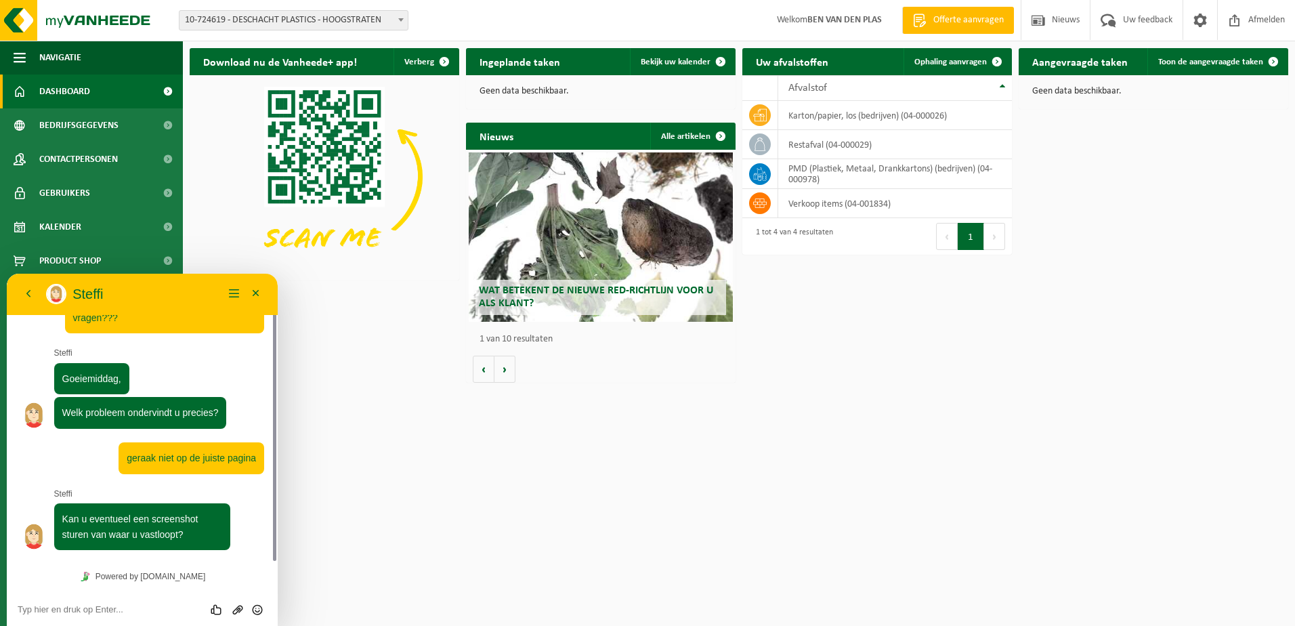
drag, startPoint x: 803, startPoint y: 60, endPoint x: 791, endPoint y: 60, distance: 12.2
click at [791, 60] on h2 "Uw afvalstoffen" at bounding box center [792, 61] width 100 height 26
click at [996, 62] on span at bounding box center [996, 61] width 27 height 27
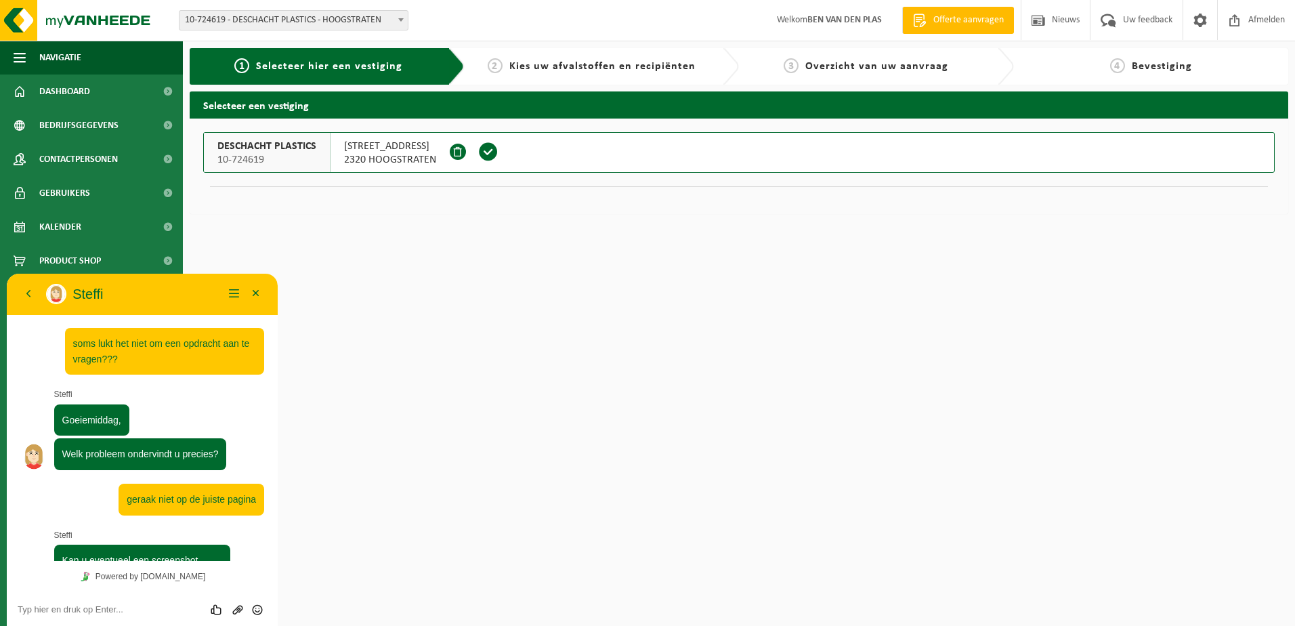
scroll to position [41, 0]
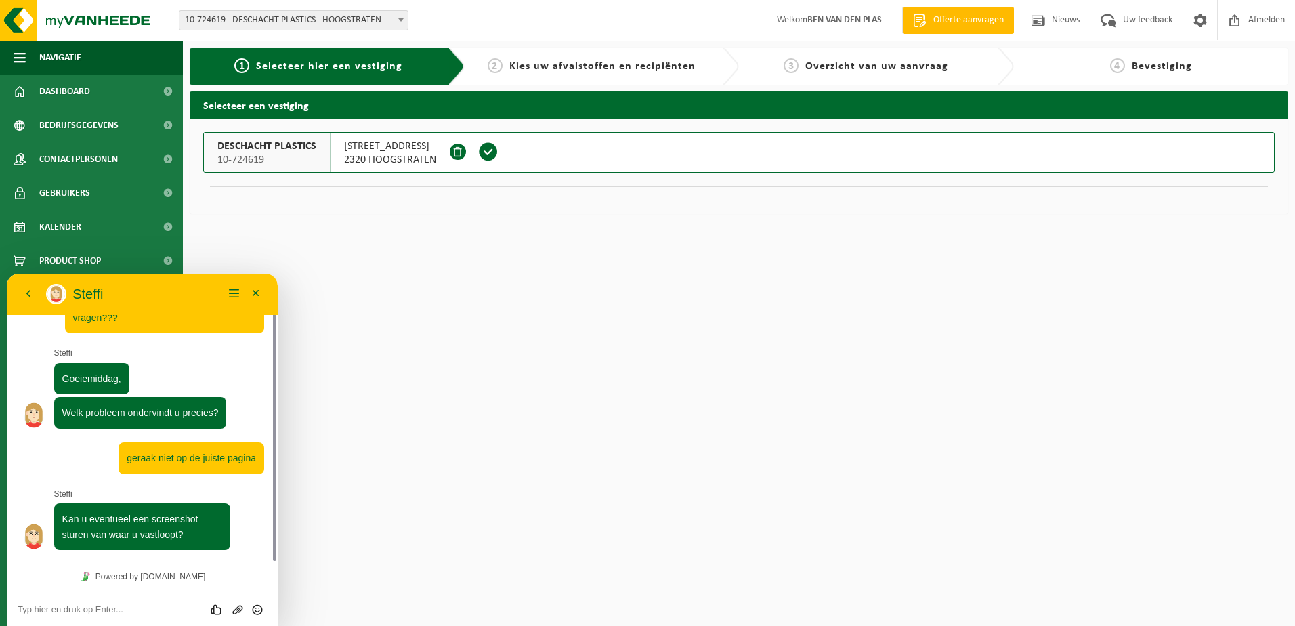
click at [966, 22] on span "Offerte aanvragen" at bounding box center [968, 21] width 77 height 14
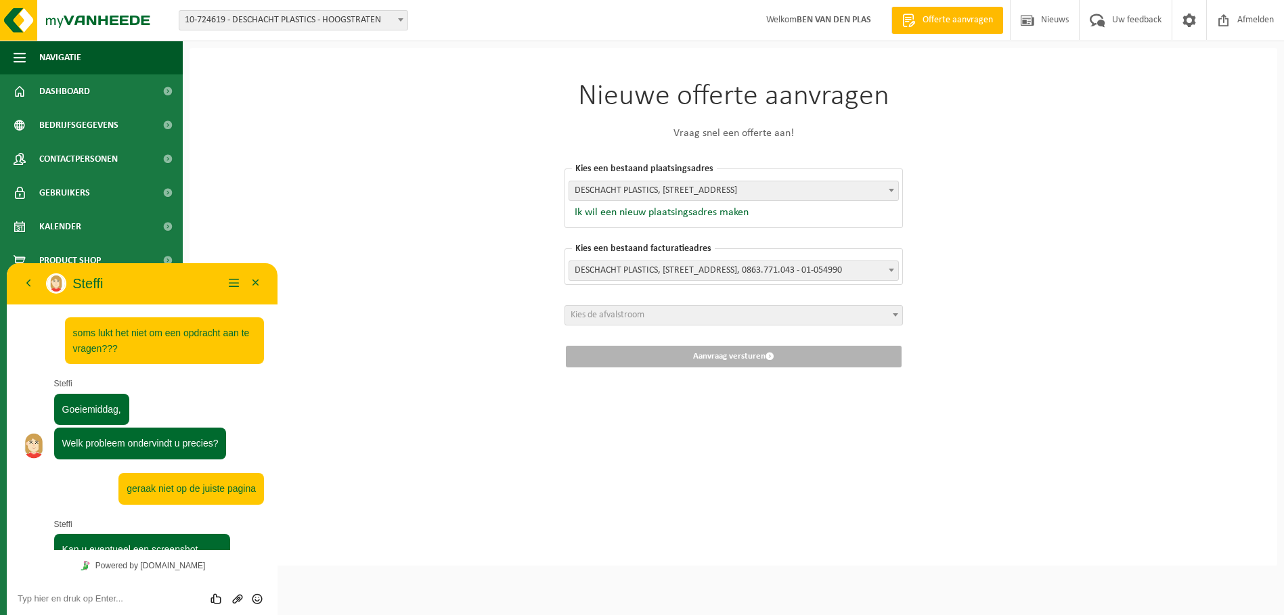
scroll to position [41, 0]
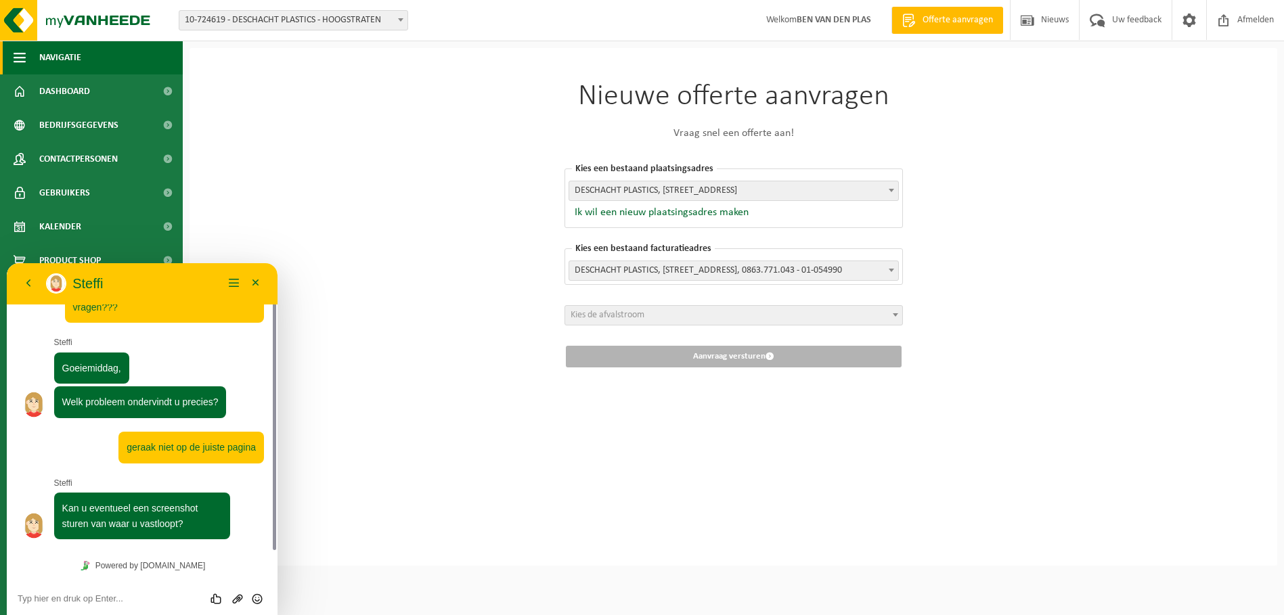
click at [47, 61] on span "Navigatie" at bounding box center [60, 58] width 42 height 34
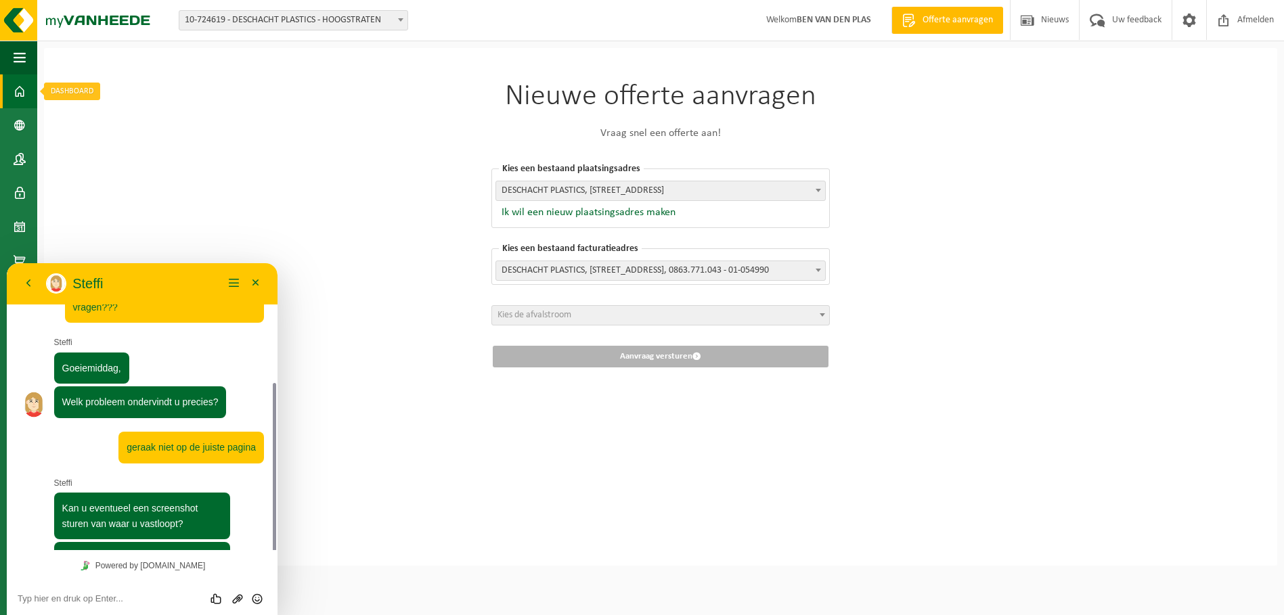
scroll to position [91, 0]
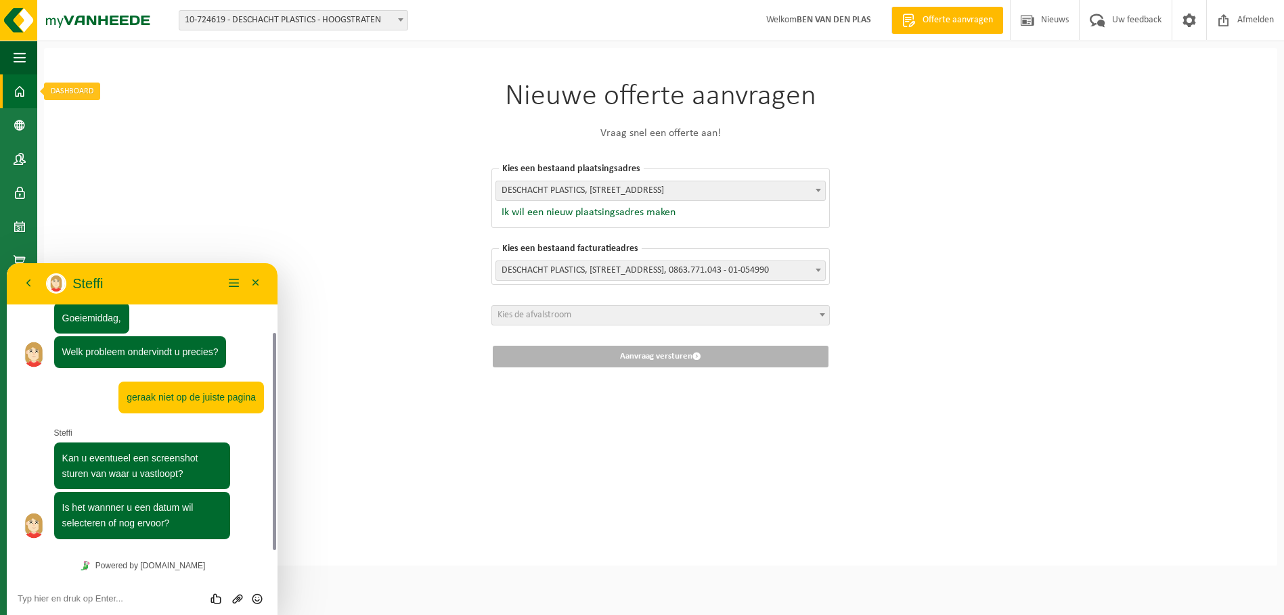
click at [19, 89] on span at bounding box center [20, 91] width 12 height 34
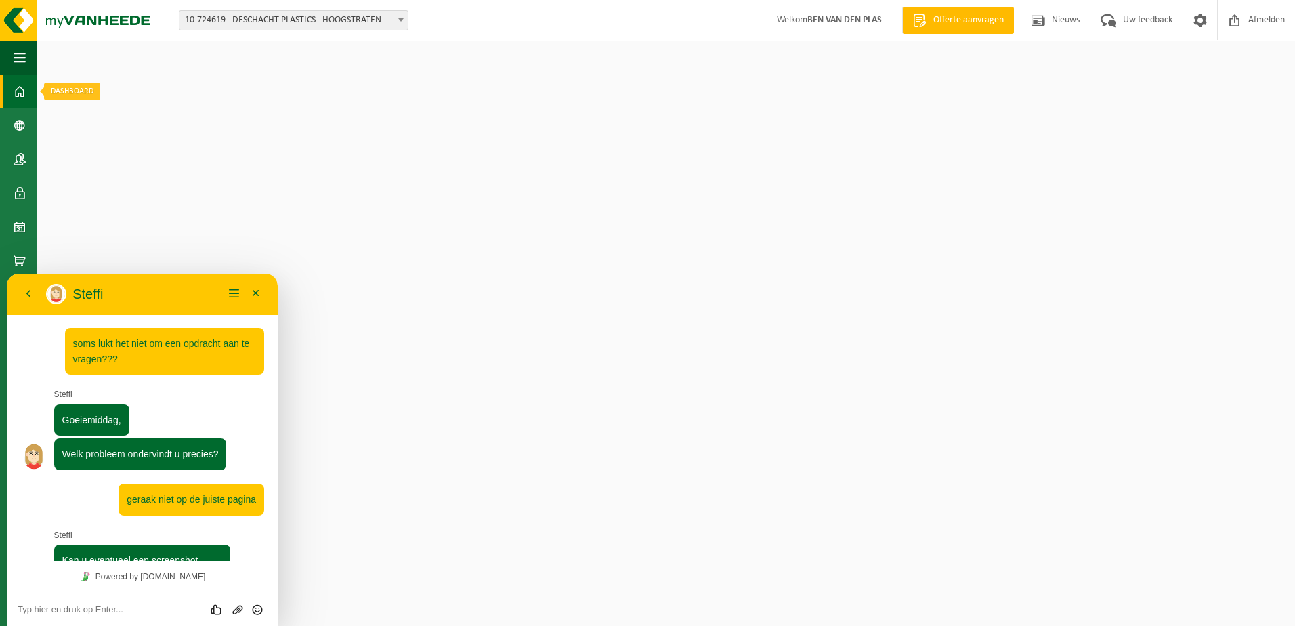
scroll to position [91, 0]
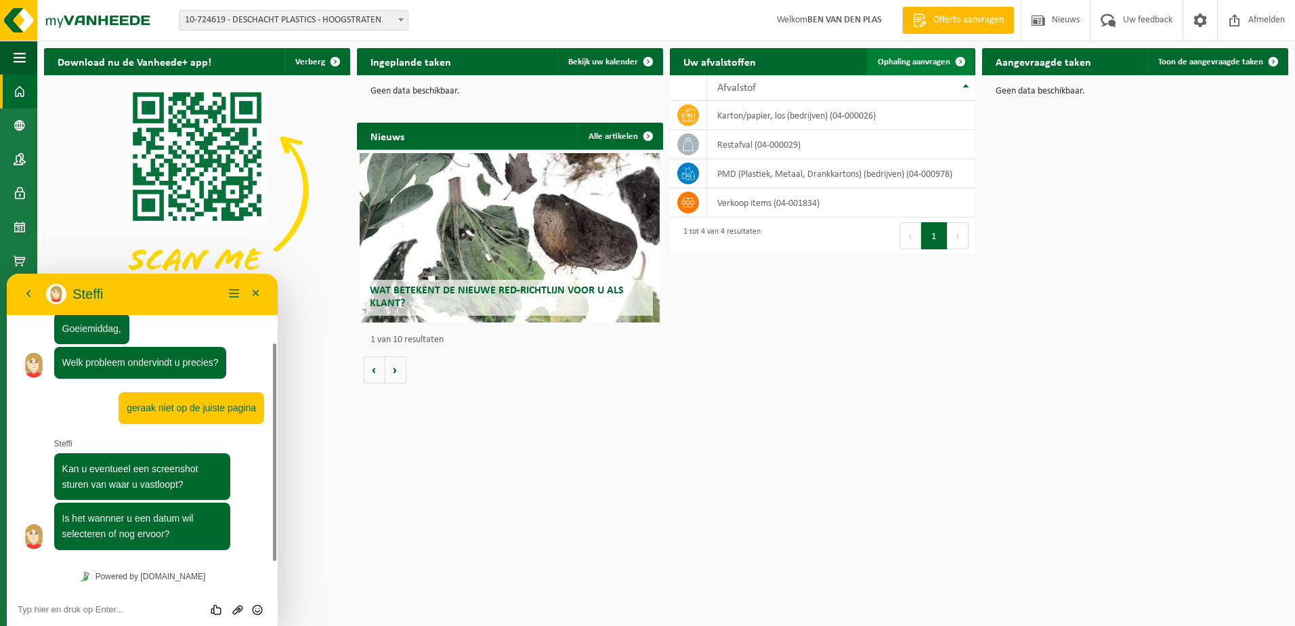
click at [961, 64] on span at bounding box center [960, 61] width 27 height 27
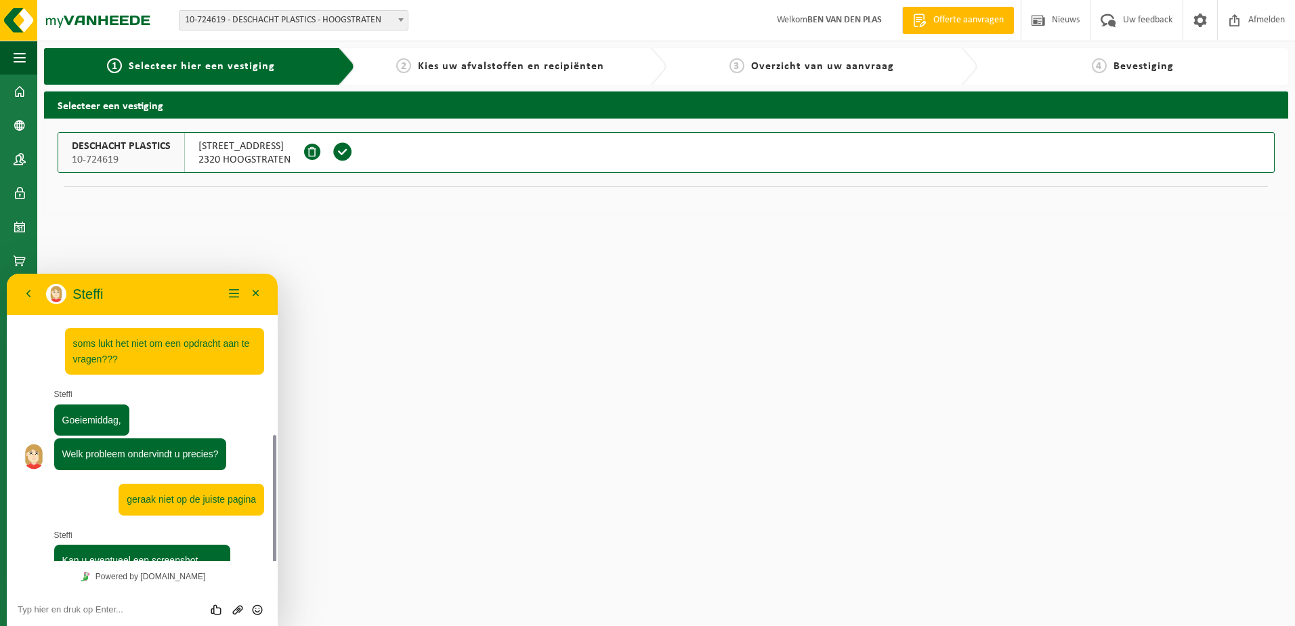
scroll to position [91, 0]
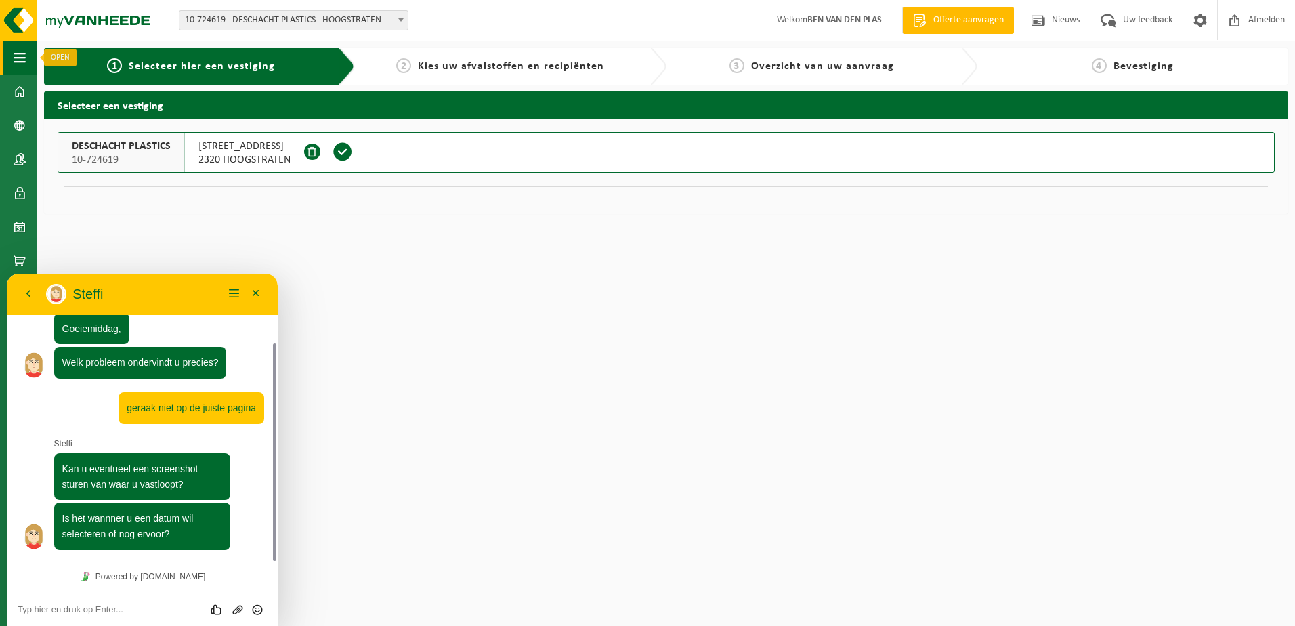
click at [20, 64] on span "button" at bounding box center [20, 58] width 12 height 34
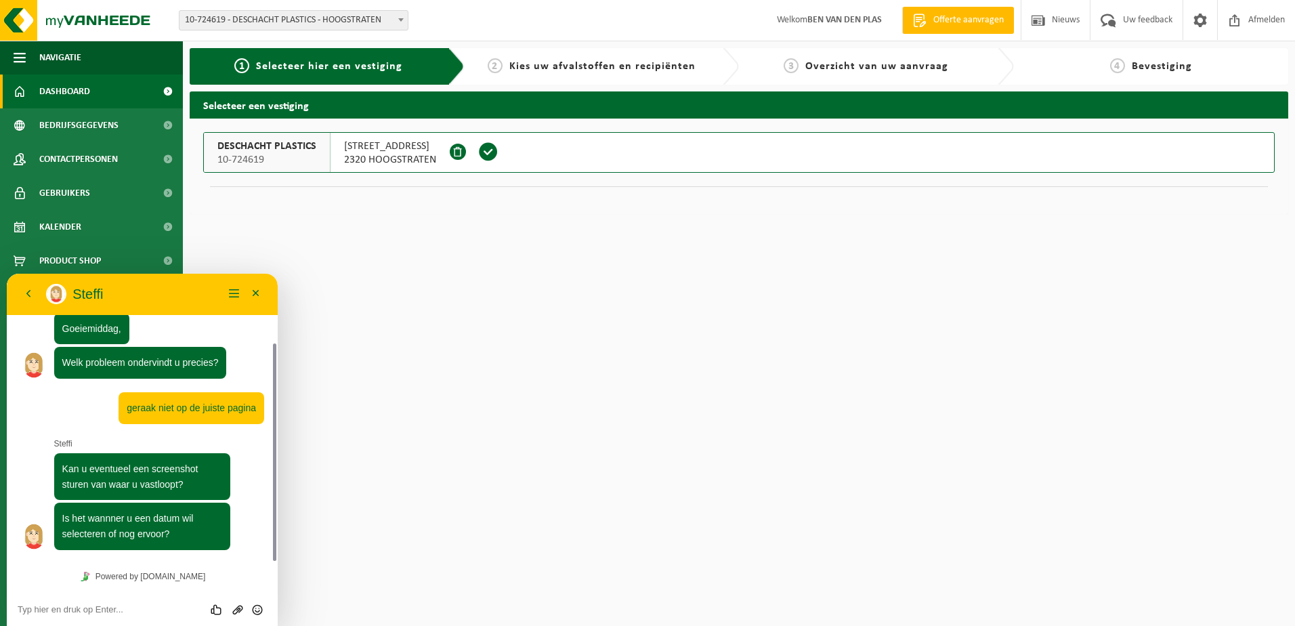
click at [21, 95] on span at bounding box center [20, 91] width 12 height 34
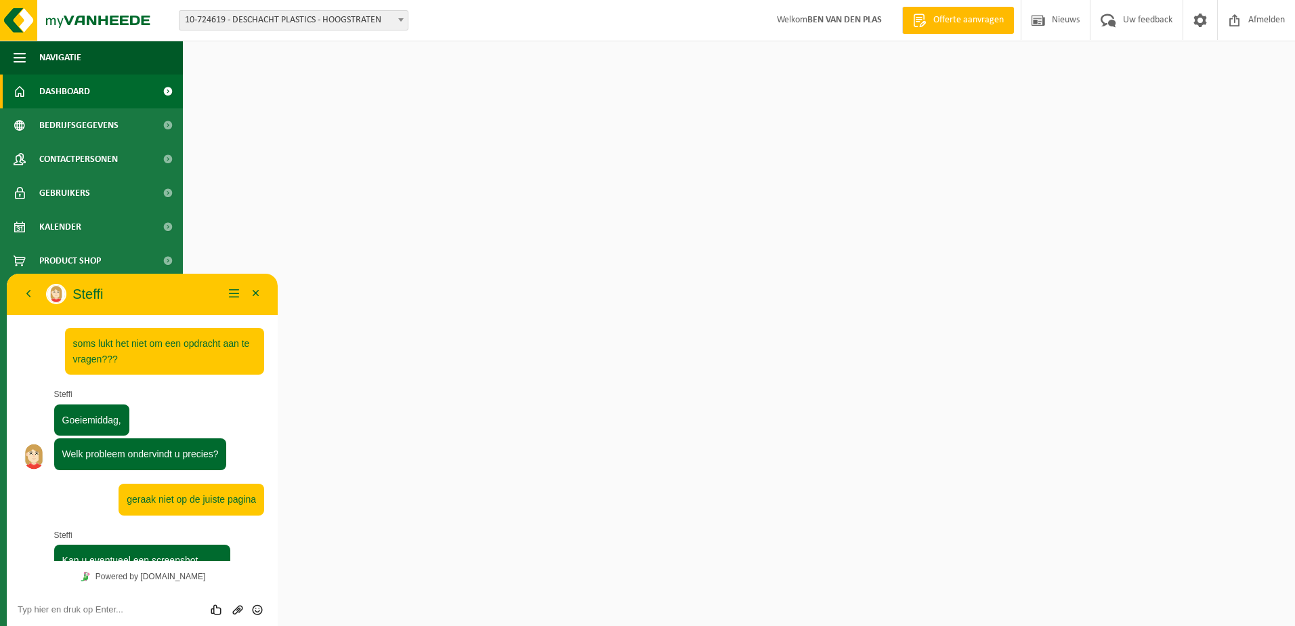
scroll to position [91, 0]
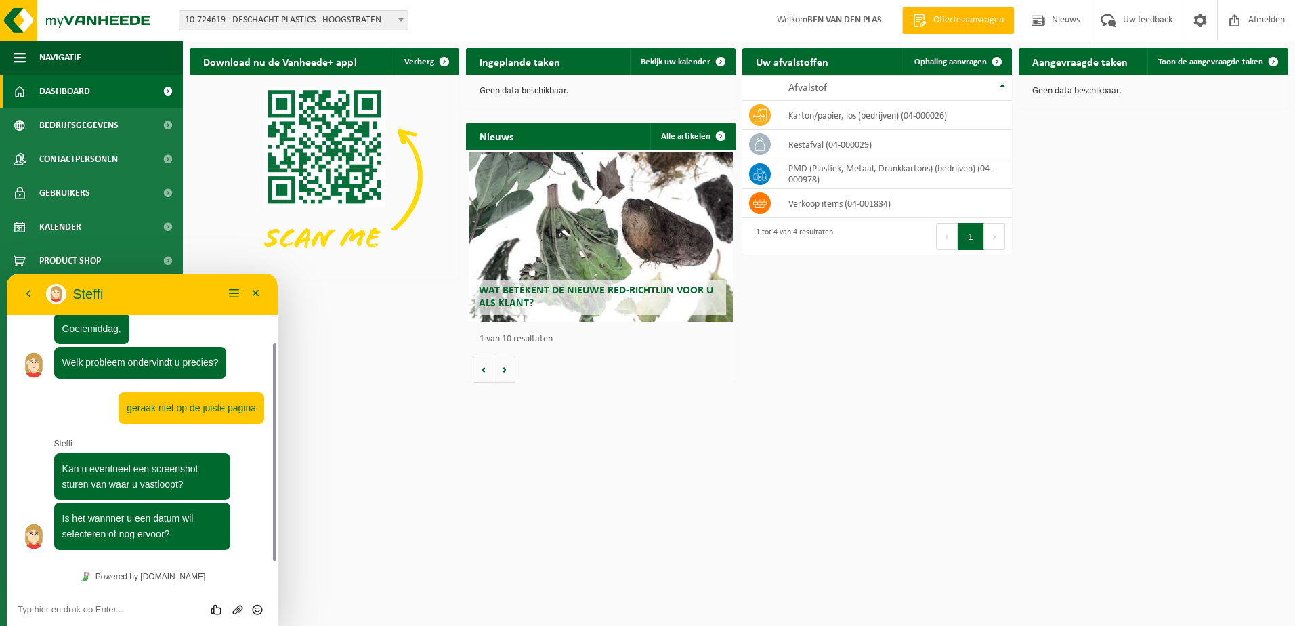
click at [59, 607] on textarea at bounding box center [142, 609] width 249 height 11
type textarea "wanneer ik ophaling aanvragen selecteer"
click at [257, 609] on icon "Verzenden" at bounding box center [257, 609] width 12 height 12
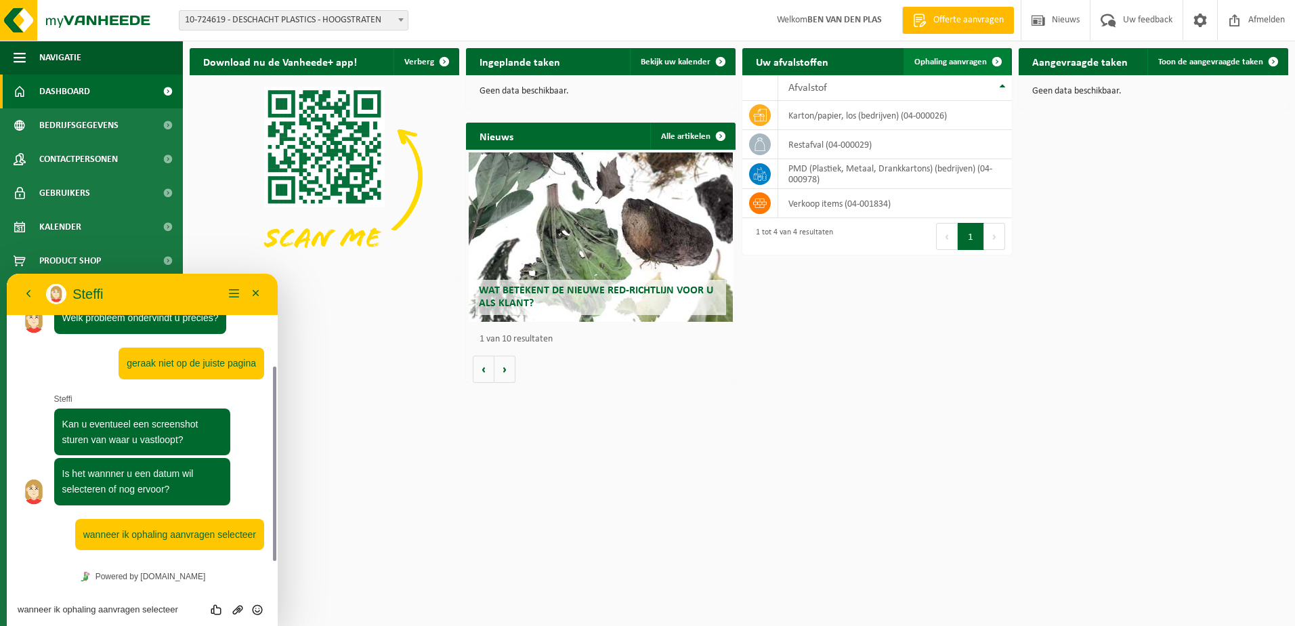
click at [936, 63] on span "Ophaling aanvragen" at bounding box center [950, 62] width 72 height 9
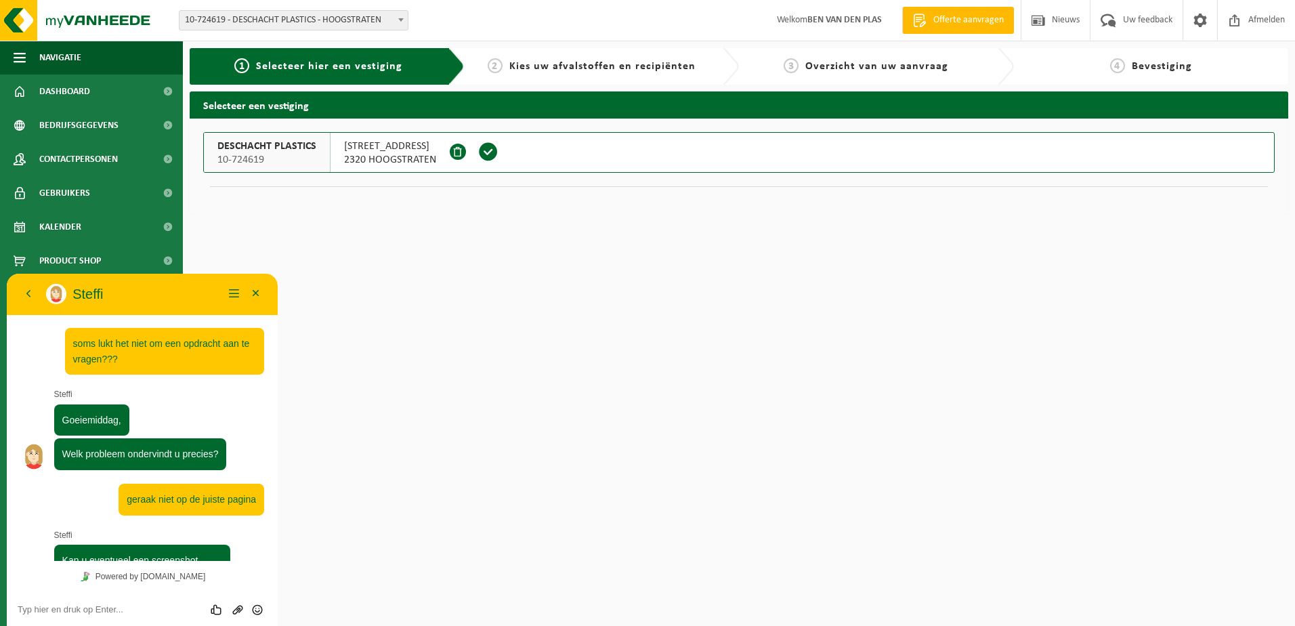
scroll to position [136, 0]
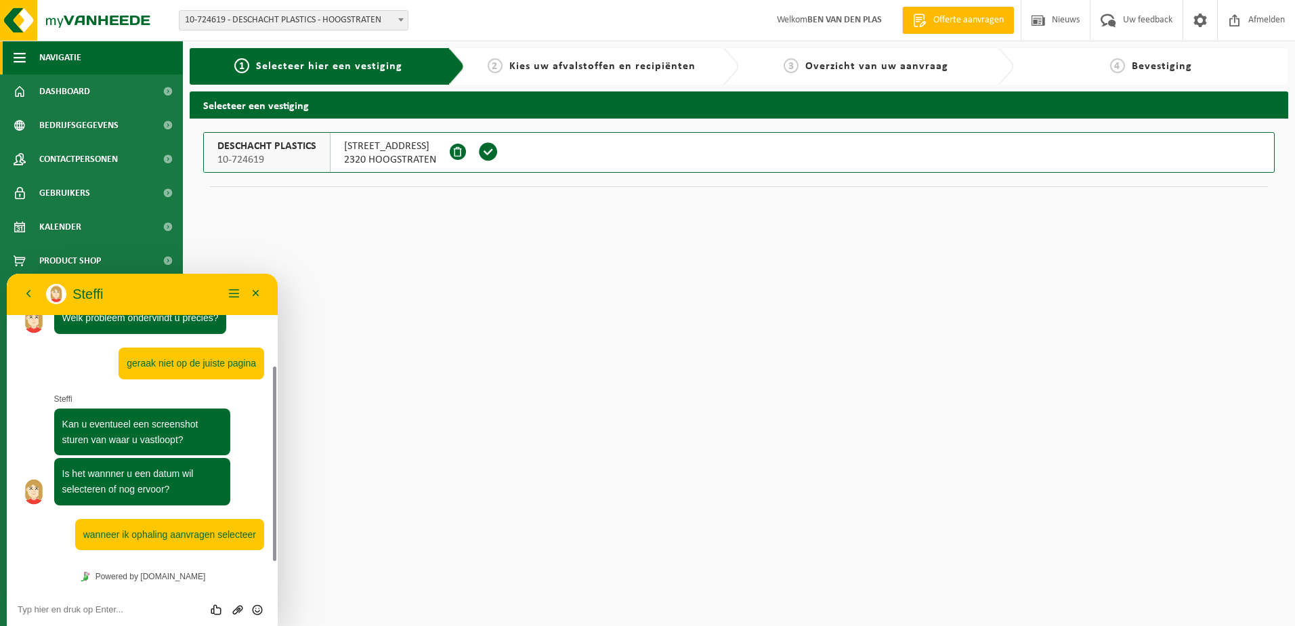
click at [38, 52] on button "Navigatie" at bounding box center [91, 58] width 183 height 34
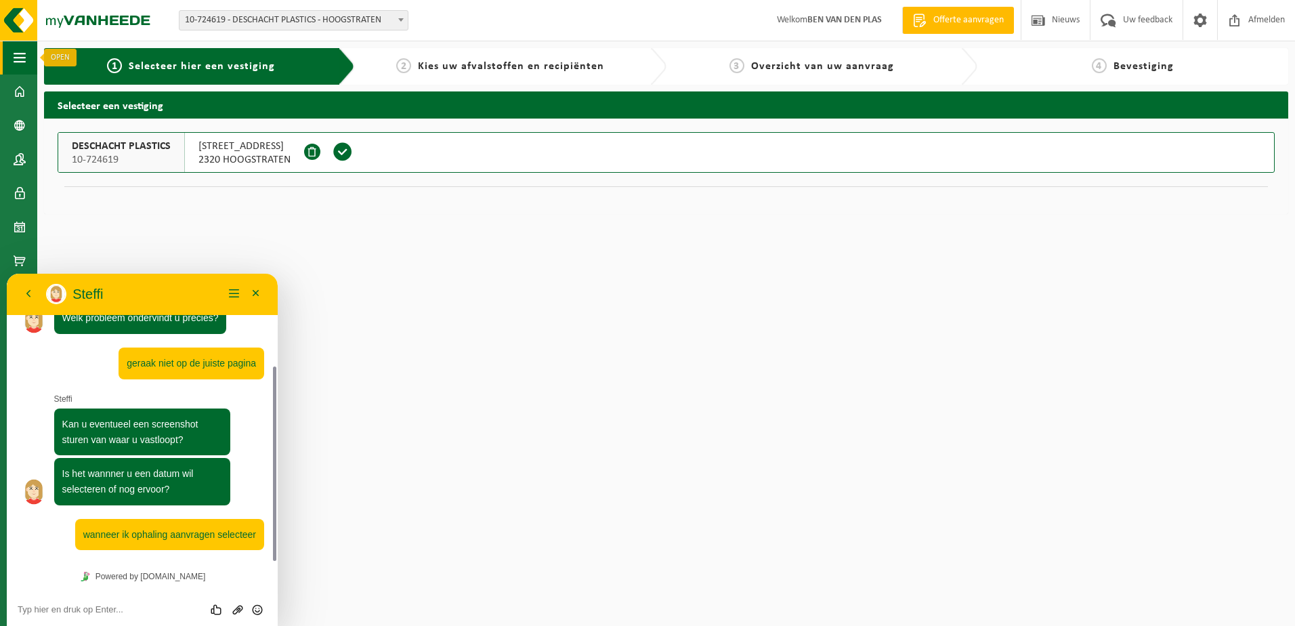
click at [18, 54] on span "button" at bounding box center [20, 58] width 12 height 34
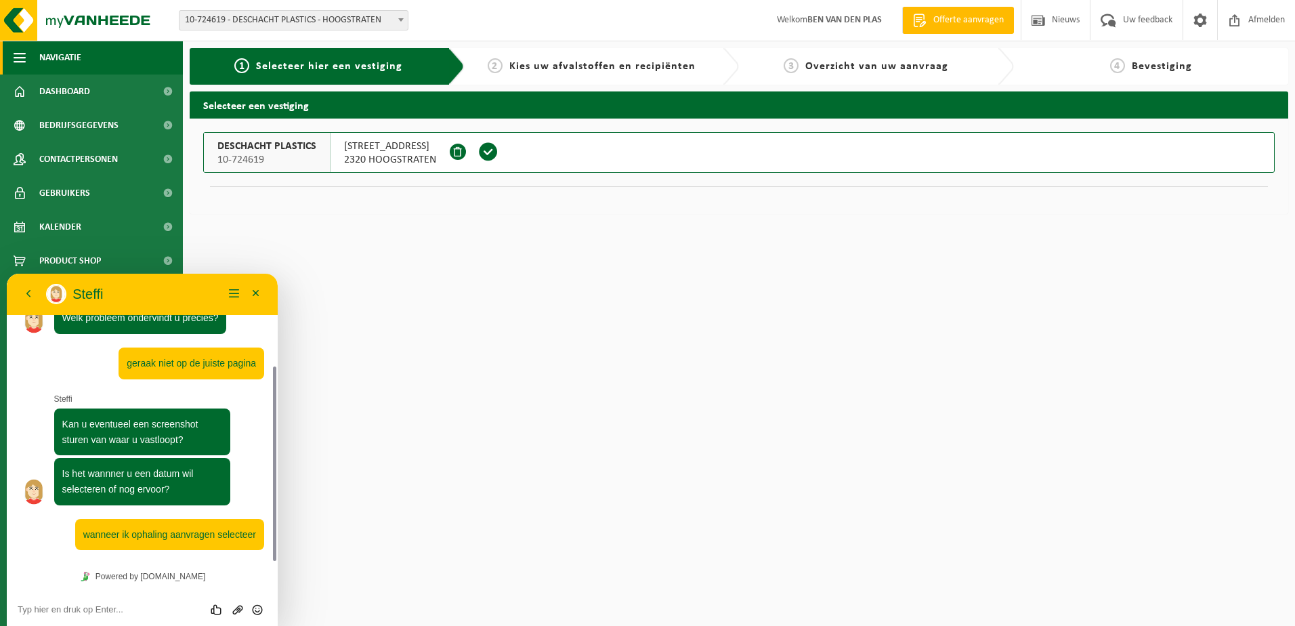
click at [18, 54] on span "button" at bounding box center [20, 58] width 12 height 34
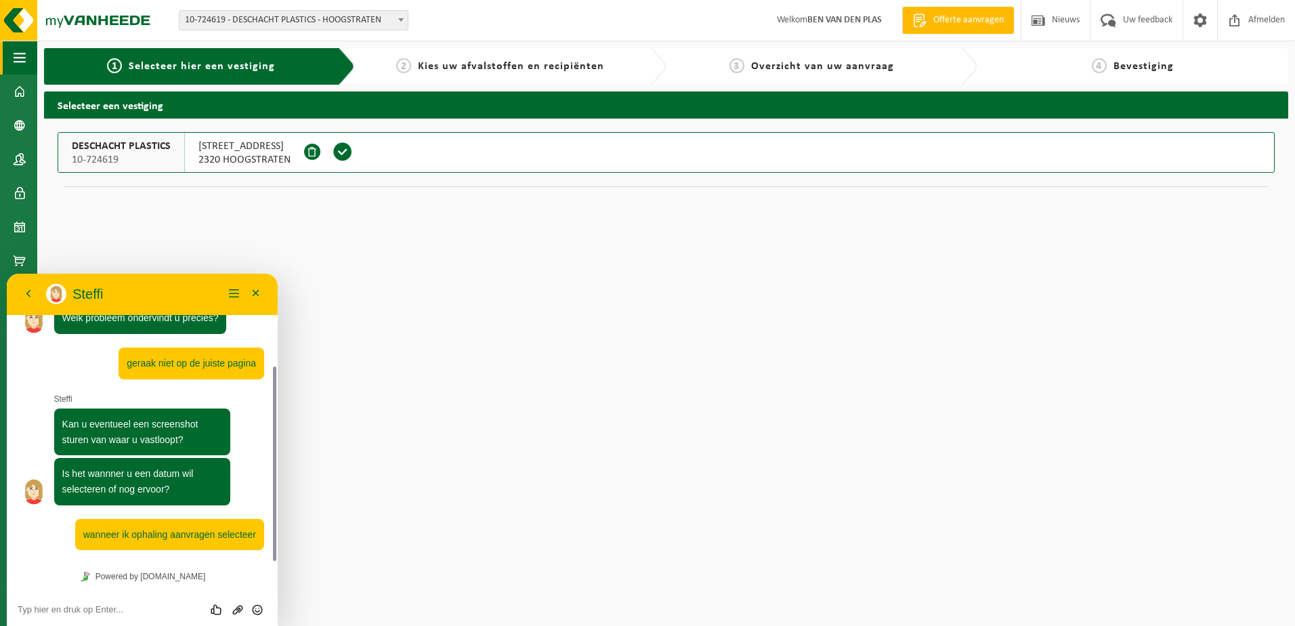
click at [18, 54] on span "button" at bounding box center [20, 58] width 12 height 34
click at [18, 92] on span at bounding box center [20, 91] width 12 height 34
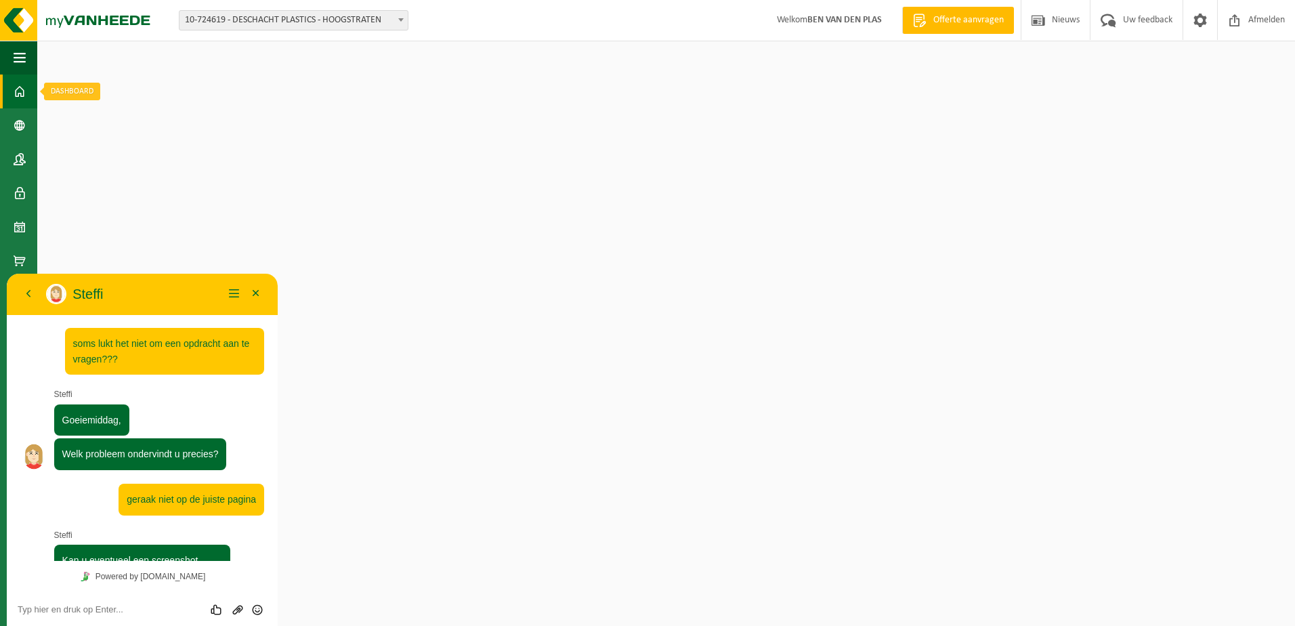
scroll to position [136, 0]
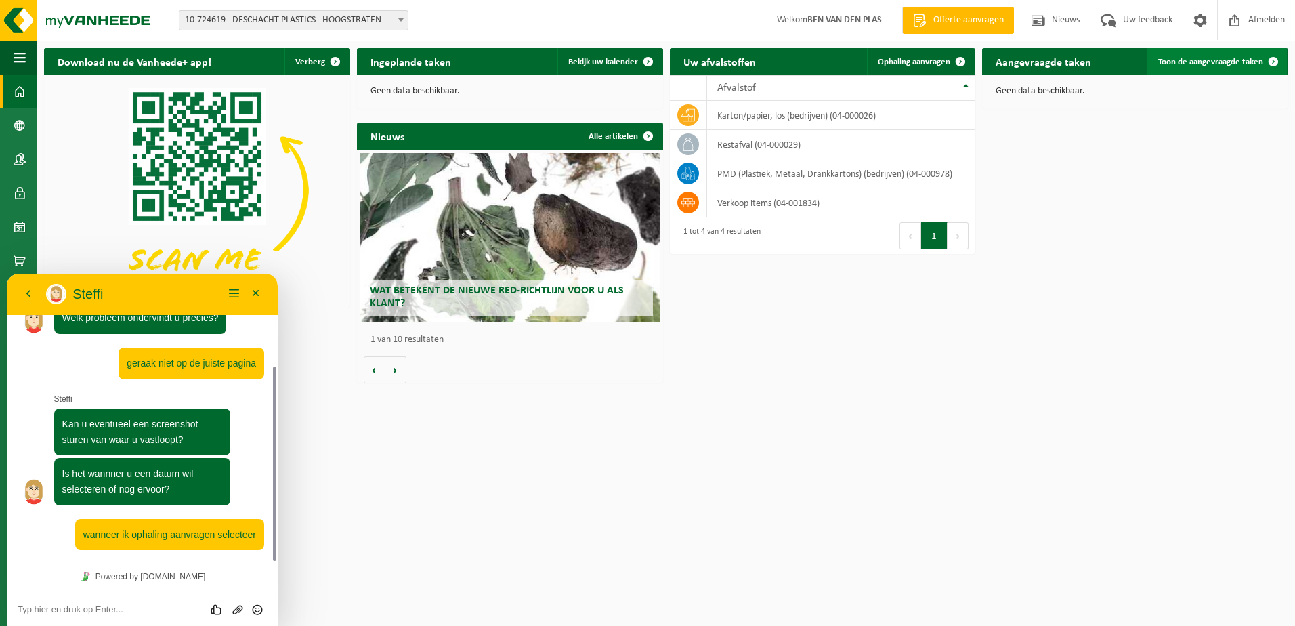
click at [1230, 64] on span "Toon de aangevraagde taken" at bounding box center [1210, 62] width 105 height 9
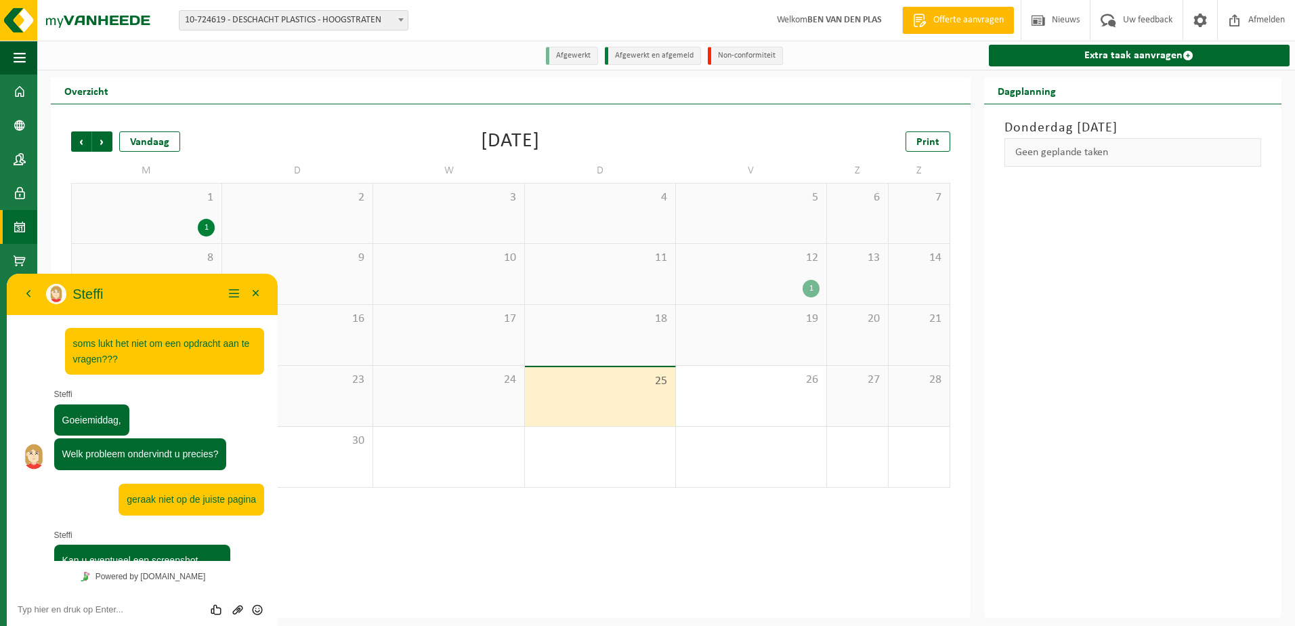
scroll to position [136, 0]
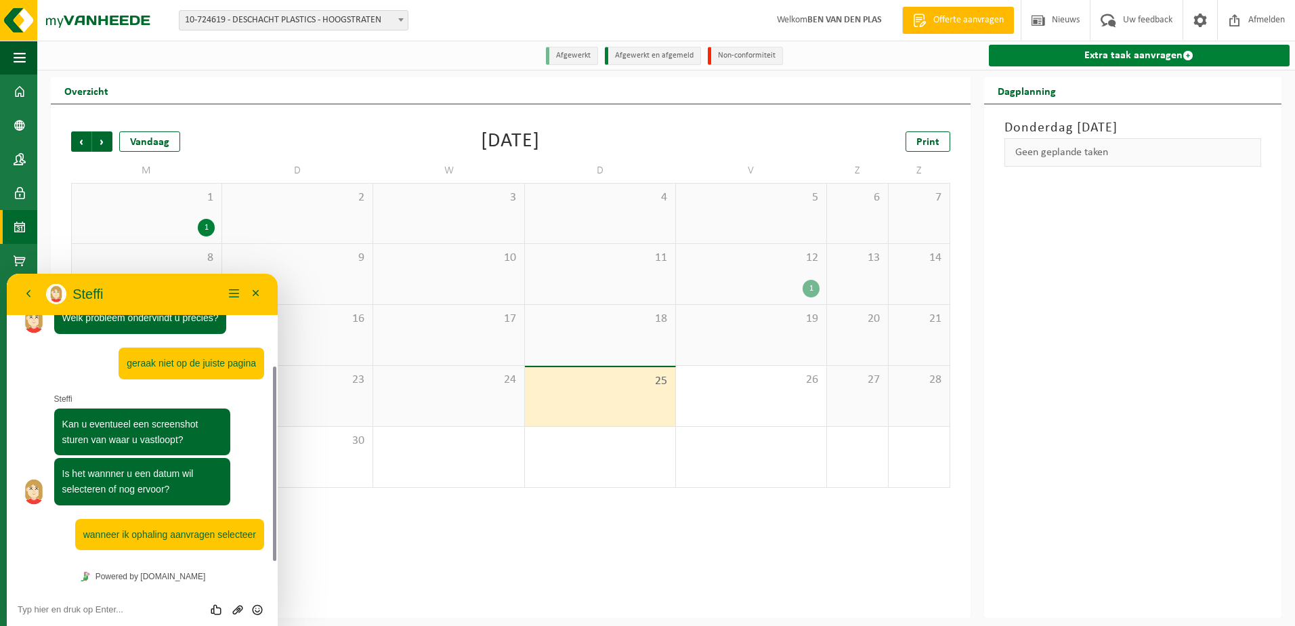
click at [1115, 53] on link "Extra taak aanvragen" at bounding box center [1139, 56] width 301 height 22
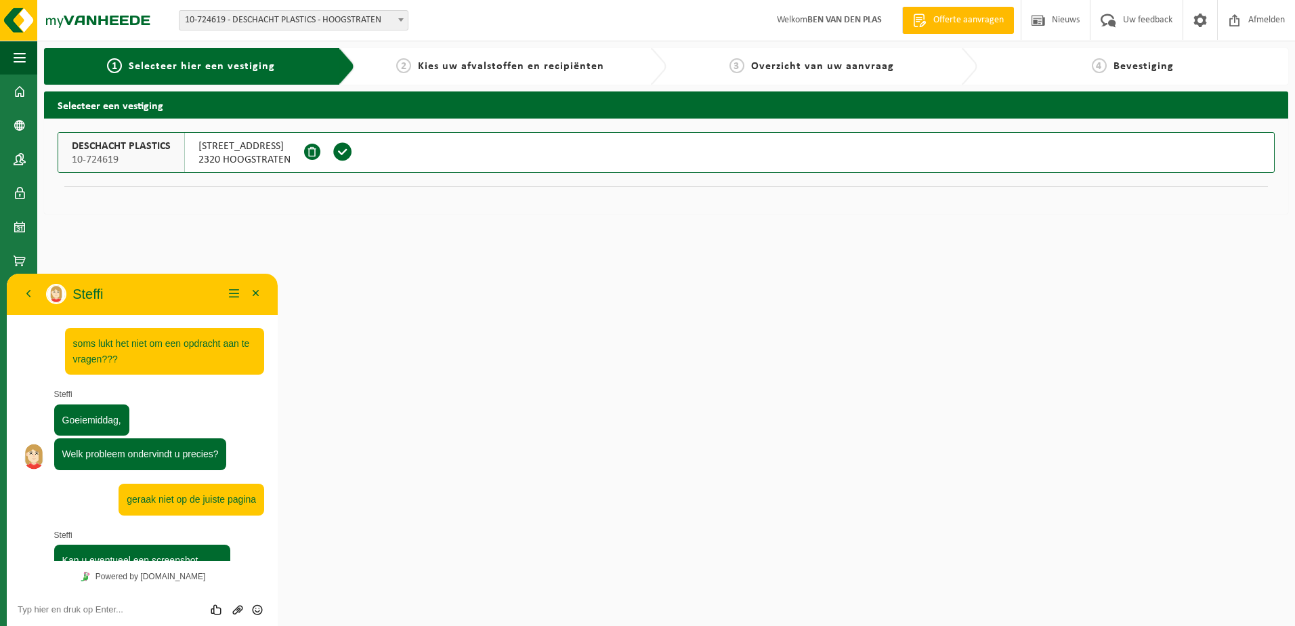
scroll to position [136, 0]
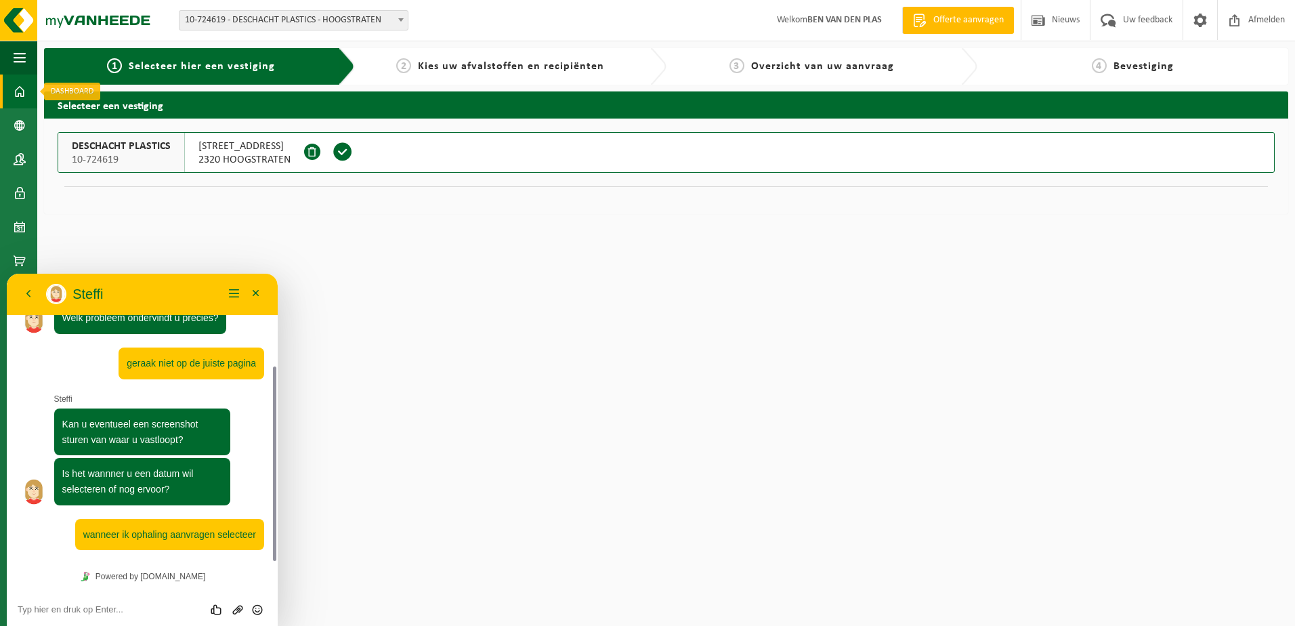
click at [14, 95] on span at bounding box center [20, 91] width 12 height 34
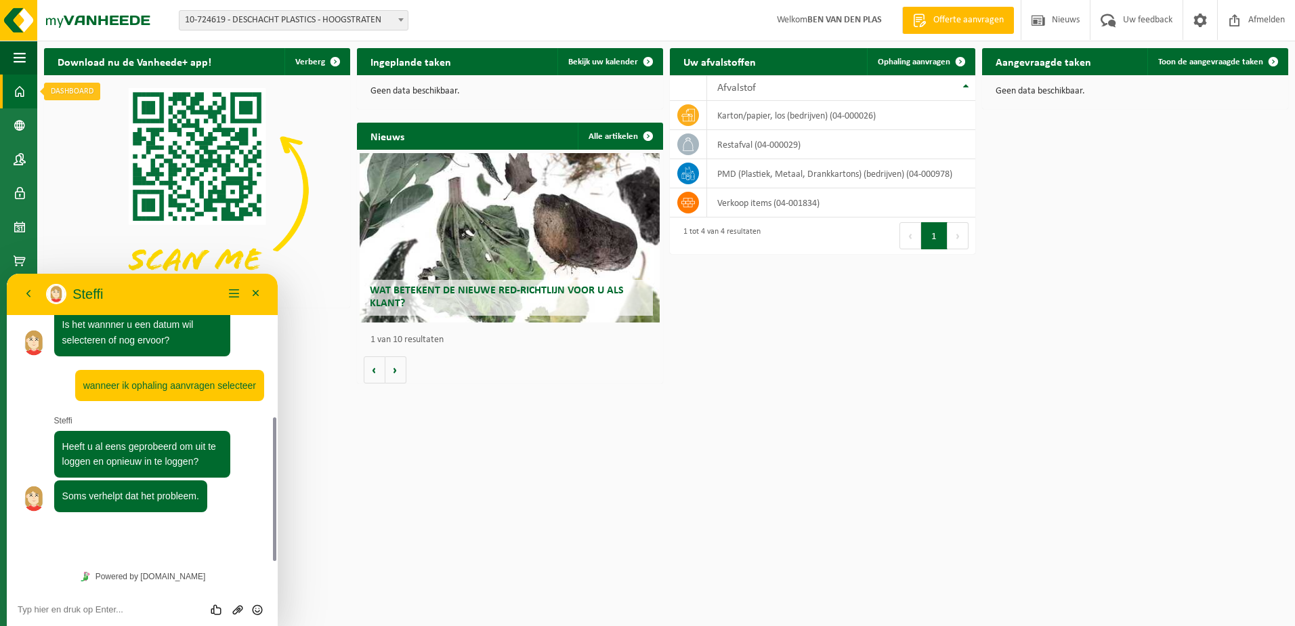
scroll to position [247, 0]
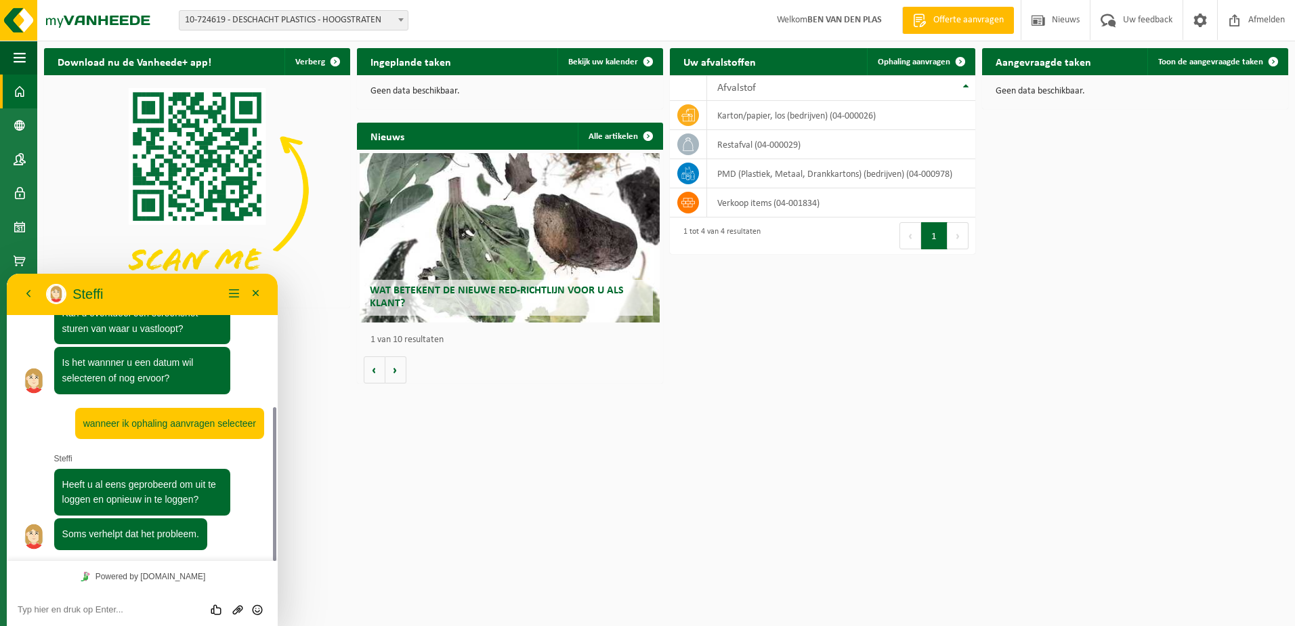
click at [60, 605] on textarea at bounding box center [142, 609] width 249 height 11
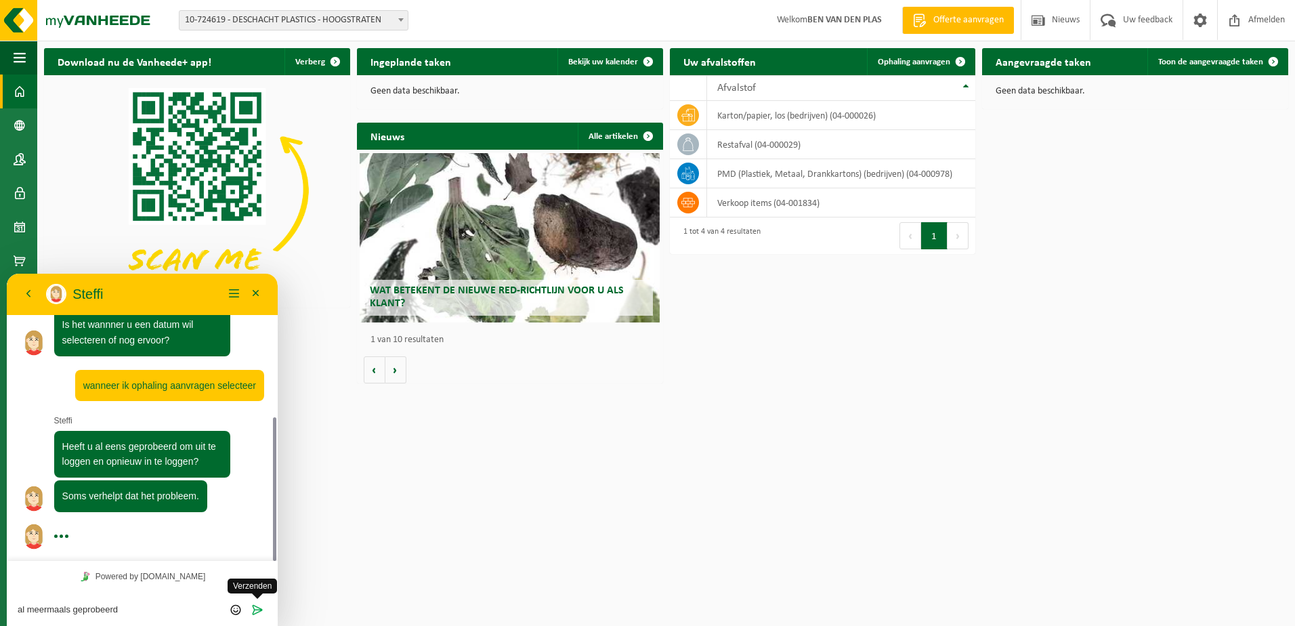
type textarea "al meermaals geprobeerd"
click at [256, 606] on icon "Verzenden" at bounding box center [257, 609] width 12 height 12
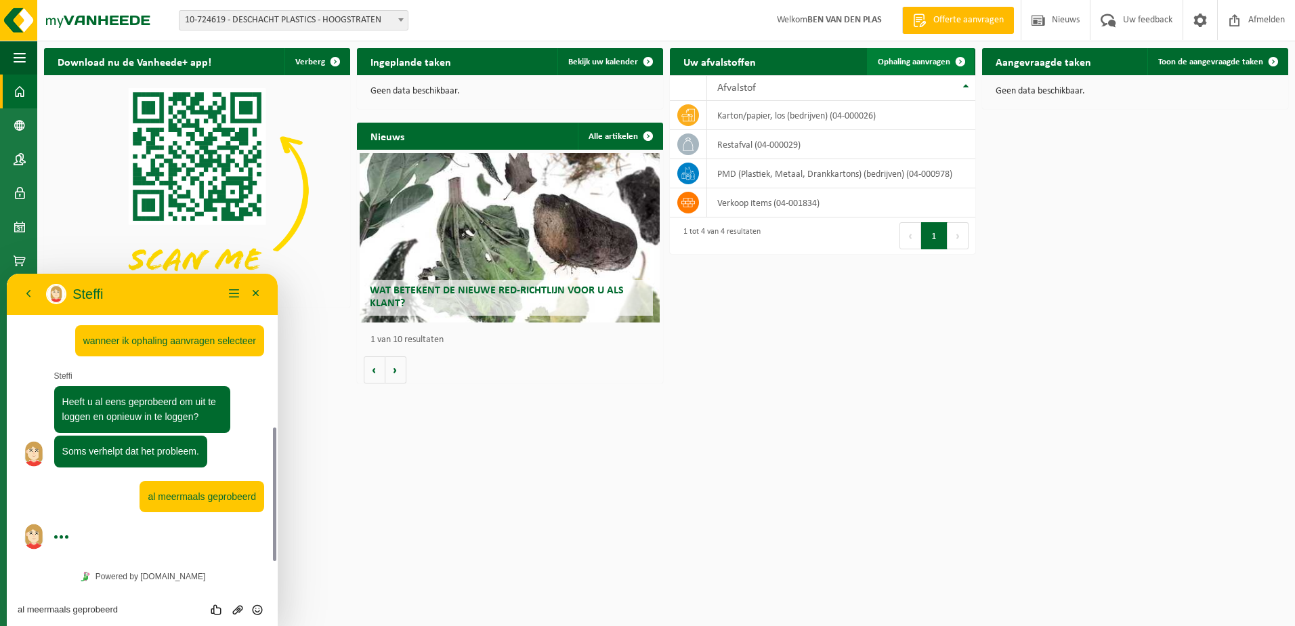
click at [911, 62] on span "Ophaling aanvragen" at bounding box center [914, 62] width 72 height 9
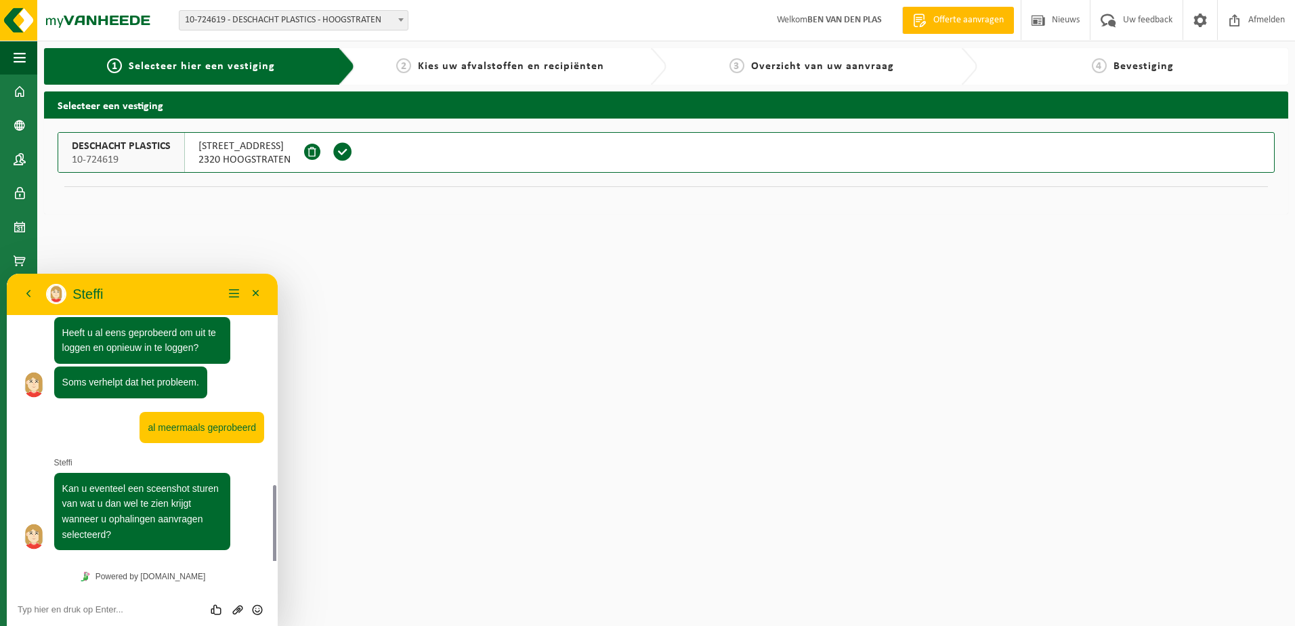
scroll to position [437, 0]
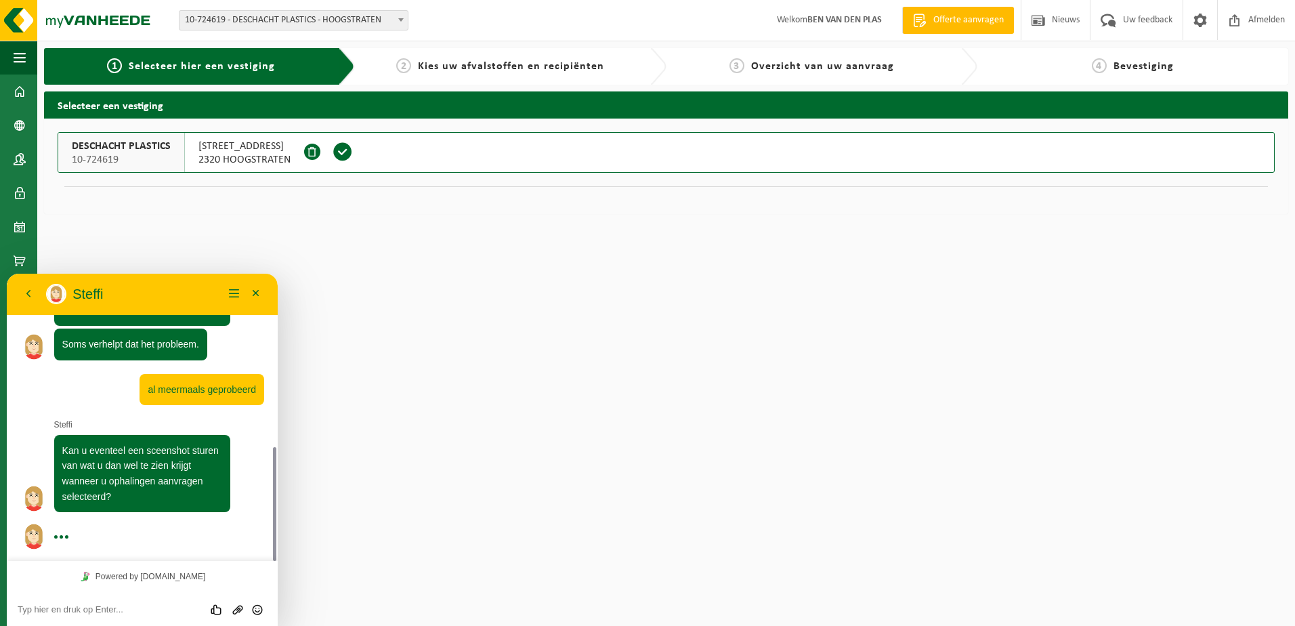
click at [71, 611] on textarea at bounding box center [142, 609] width 249 height 11
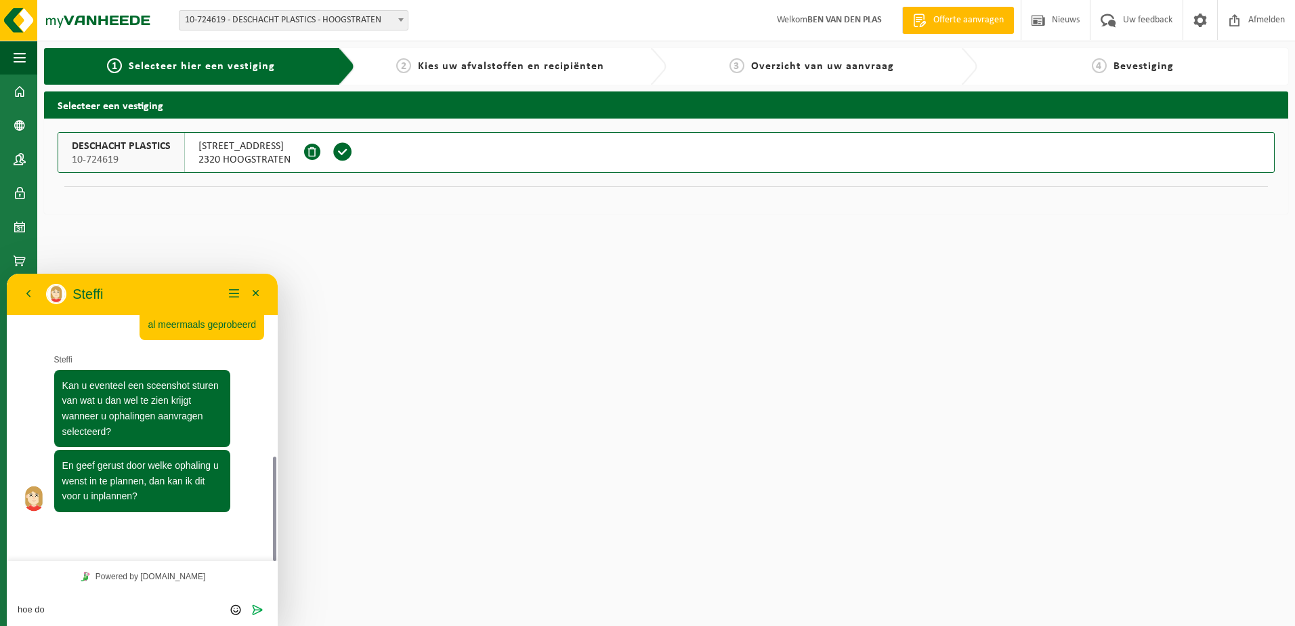
scroll to position [464, 0]
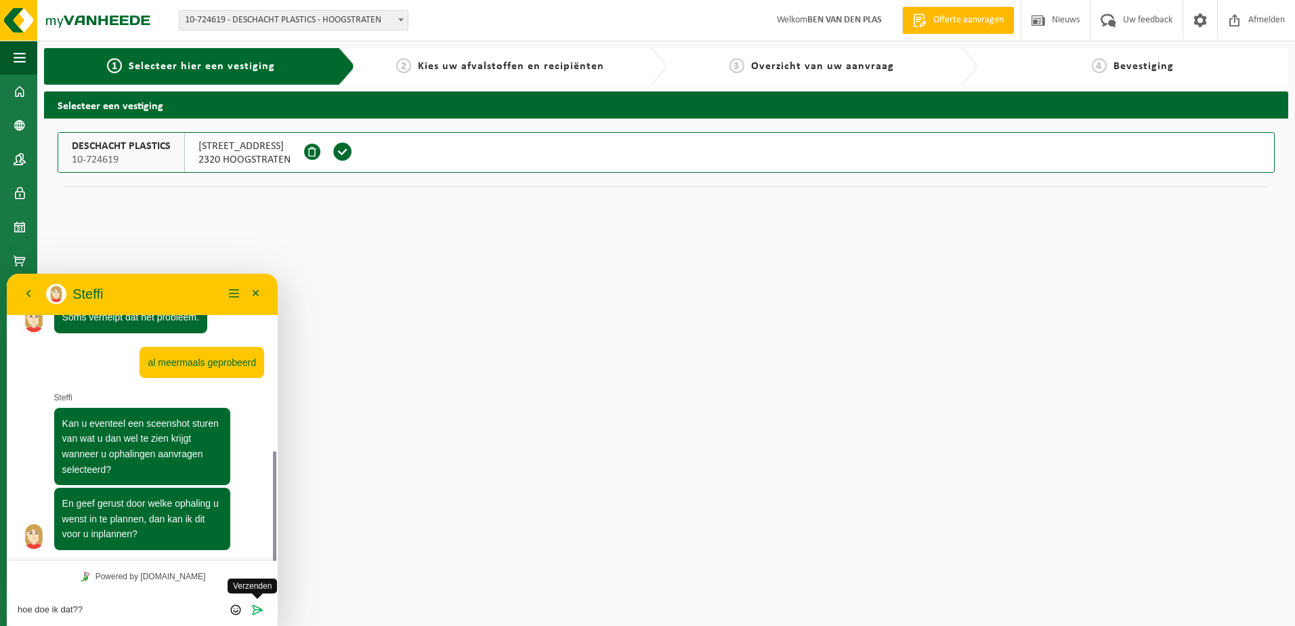
type textarea "hoe doe ik dat??"
click at [253, 607] on icon "Verzenden" at bounding box center [257, 609] width 12 height 12
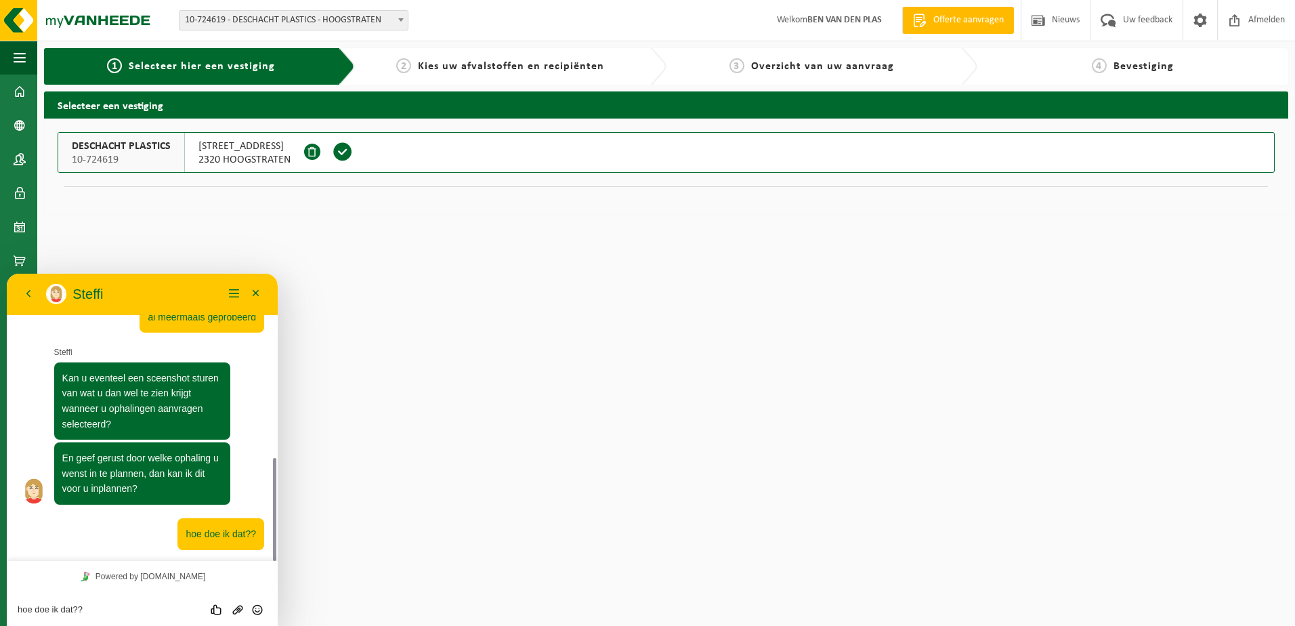
click at [68, 608] on textarea "hoe doe ik dat??" at bounding box center [142, 609] width 249 height 11
type textarea "ophaling papier en karton voor morgen 26-09"
click at [253, 599] on icon "Verzenden" at bounding box center [257, 600] width 12 height 12
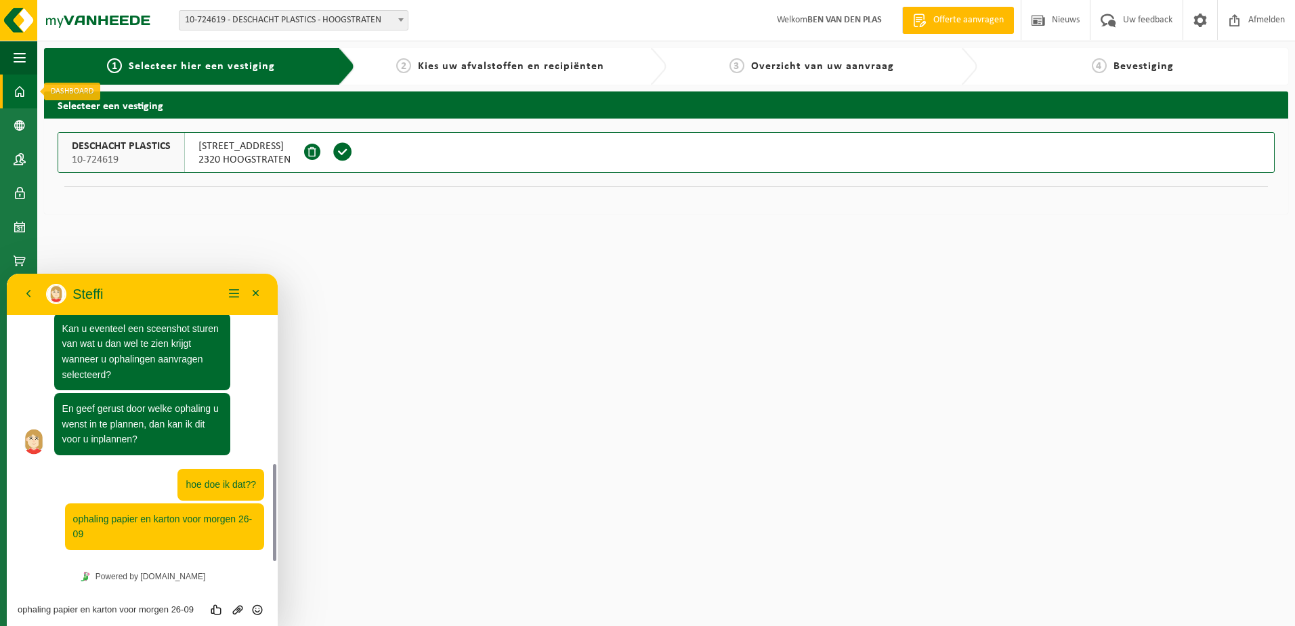
click at [24, 93] on span at bounding box center [20, 91] width 12 height 34
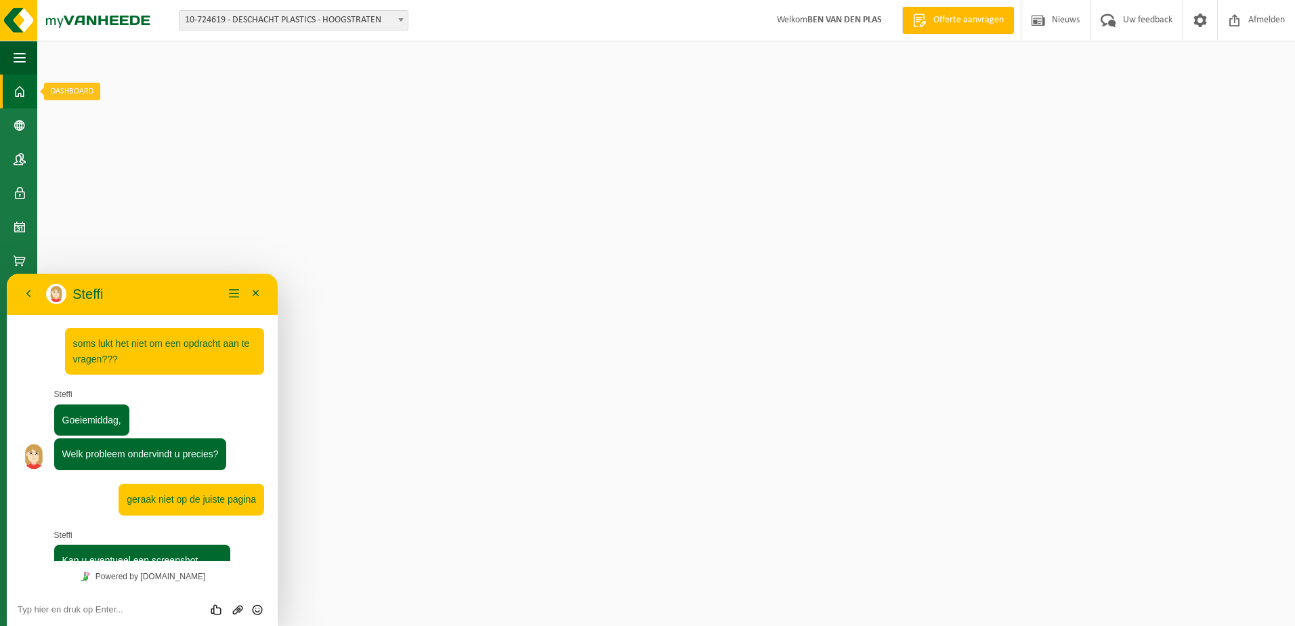
scroll to position [559, 0]
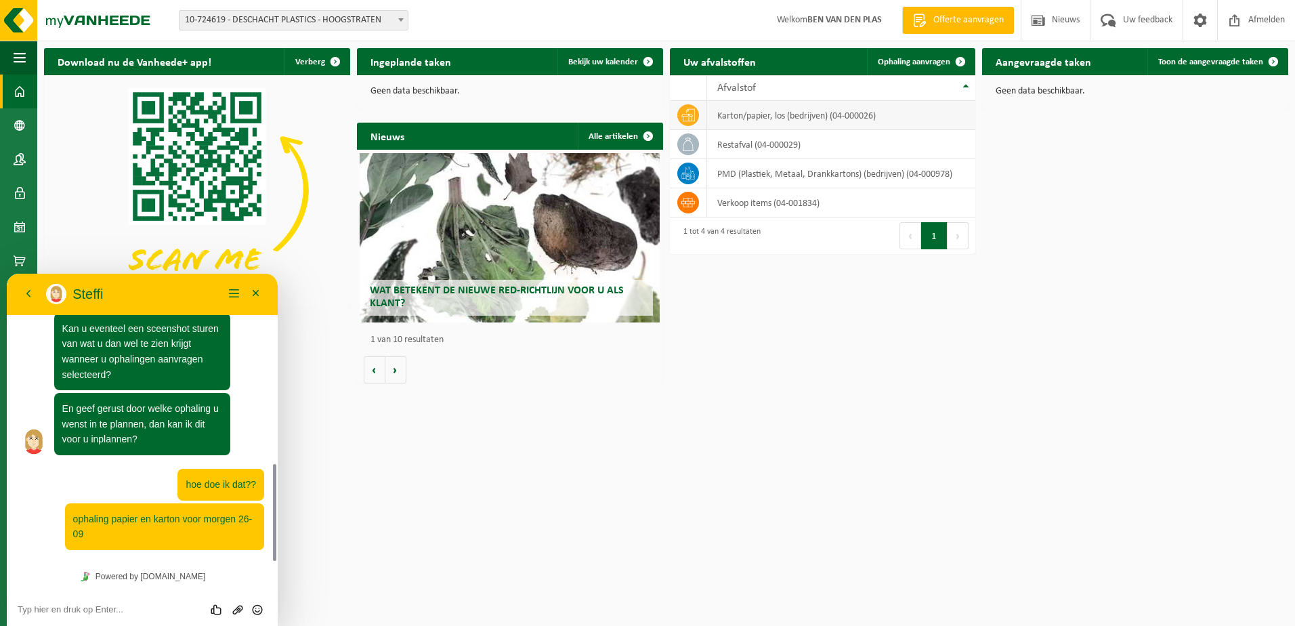
click at [689, 116] on icon at bounding box center [688, 115] width 14 height 14
click at [757, 114] on td "karton/papier, los (bedrijven) (04-000026)" at bounding box center [841, 115] width 269 height 29
click at [685, 116] on icon at bounding box center [688, 115] width 14 height 12
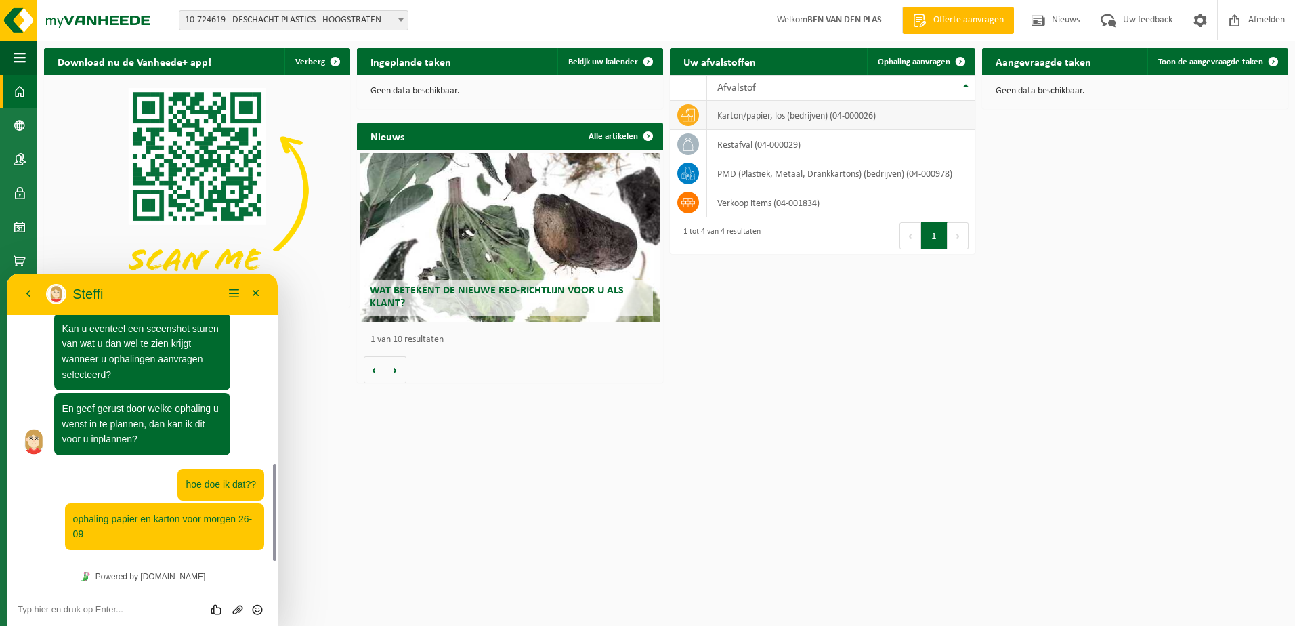
click at [685, 116] on icon at bounding box center [688, 115] width 14 height 12
click at [649, 134] on span at bounding box center [647, 136] width 27 height 27
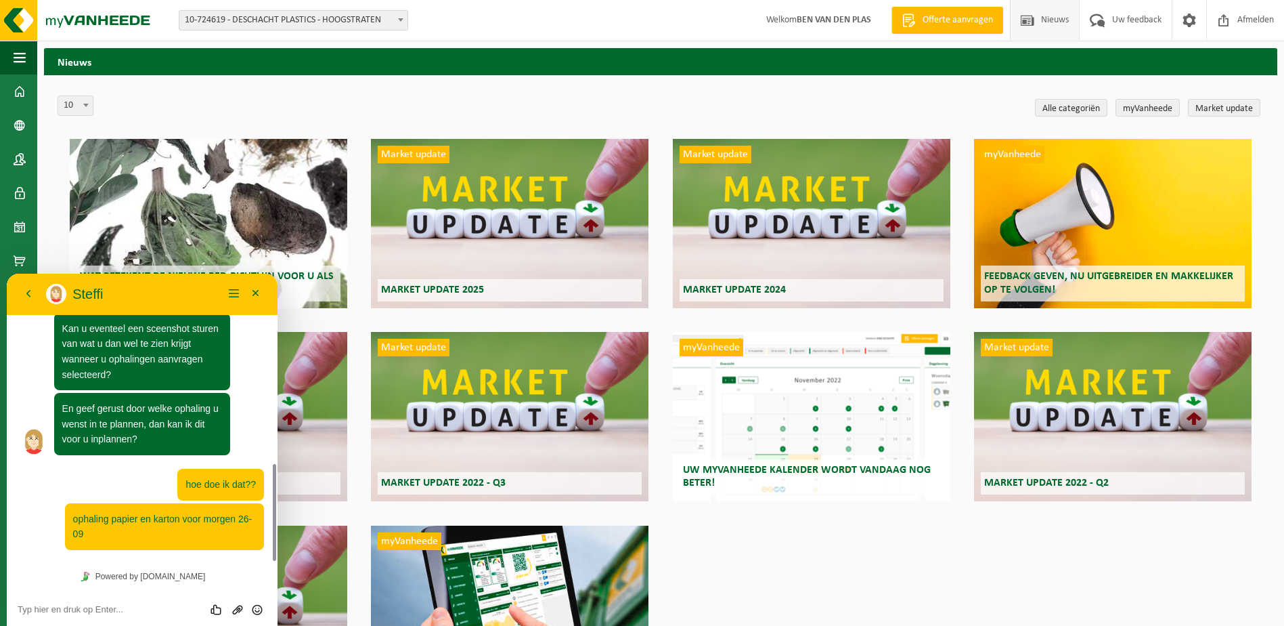
scroll to position [597, 0]
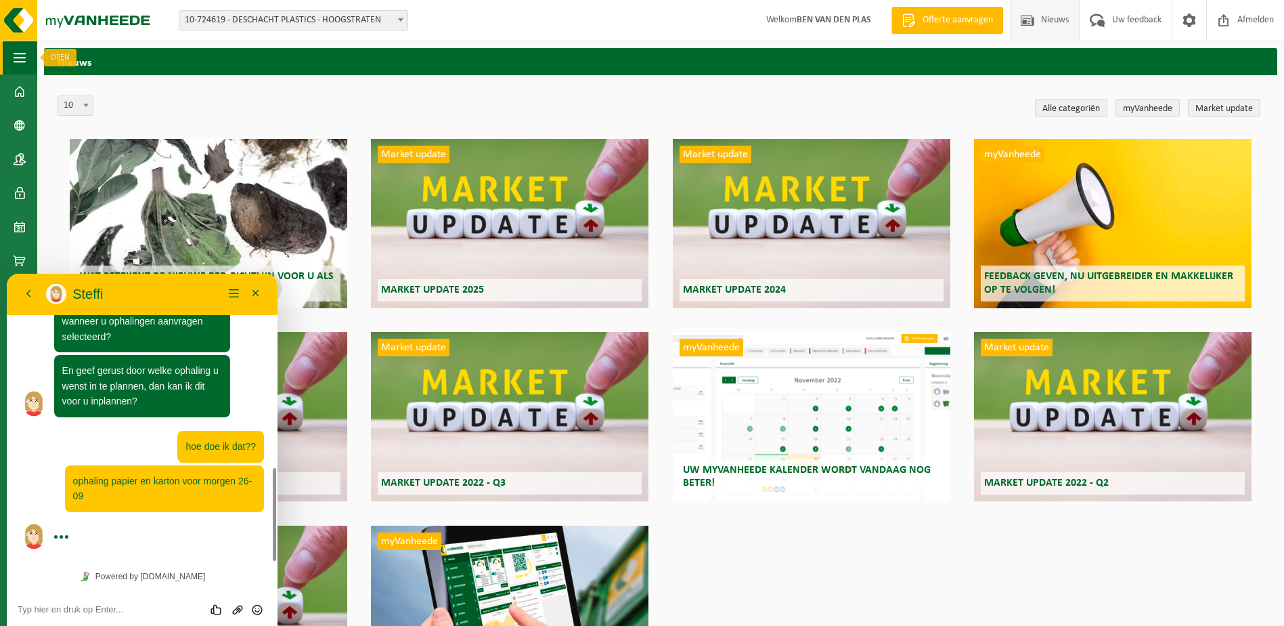
click at [16, 66] on span "button" at bounding box center [20, 58] width 12 height 34
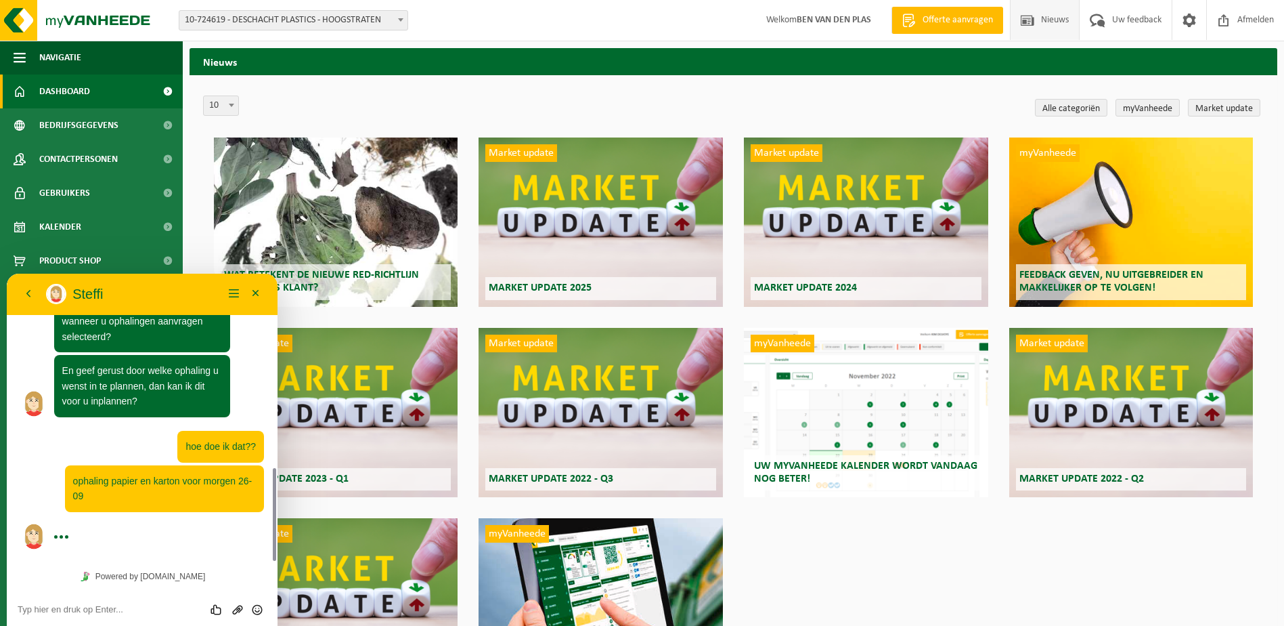
click at [18, 89] on span at bounding box center [20, 91] width 12 height 34
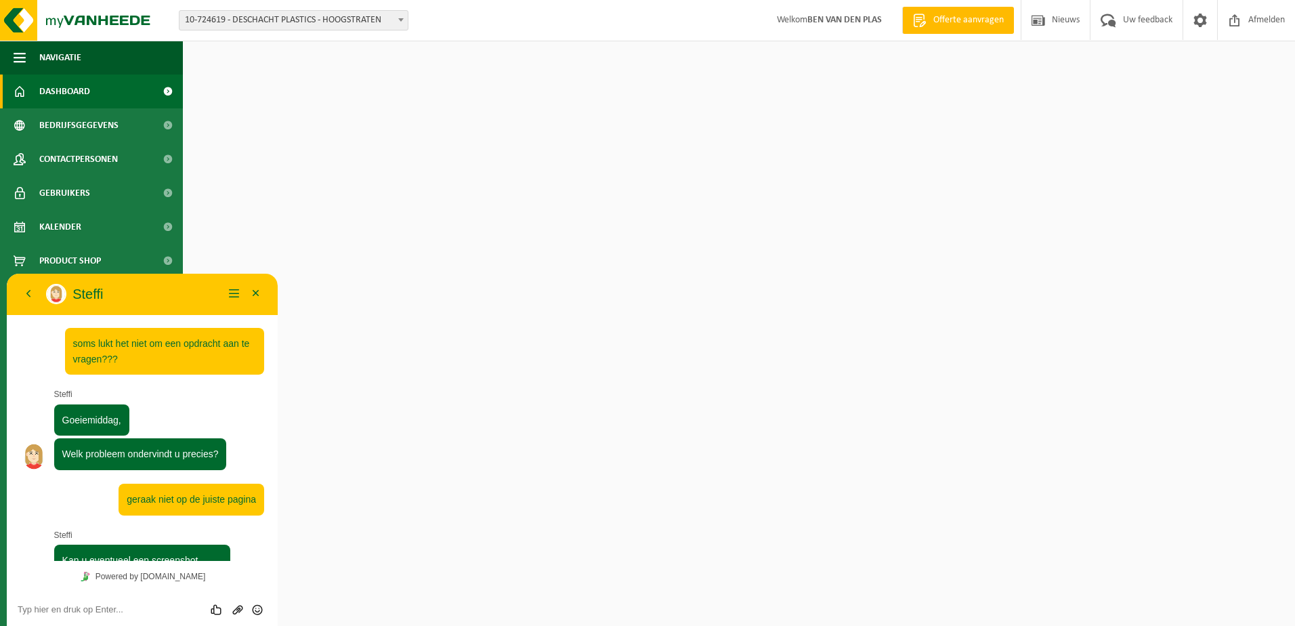
scroll to position [559, 0]
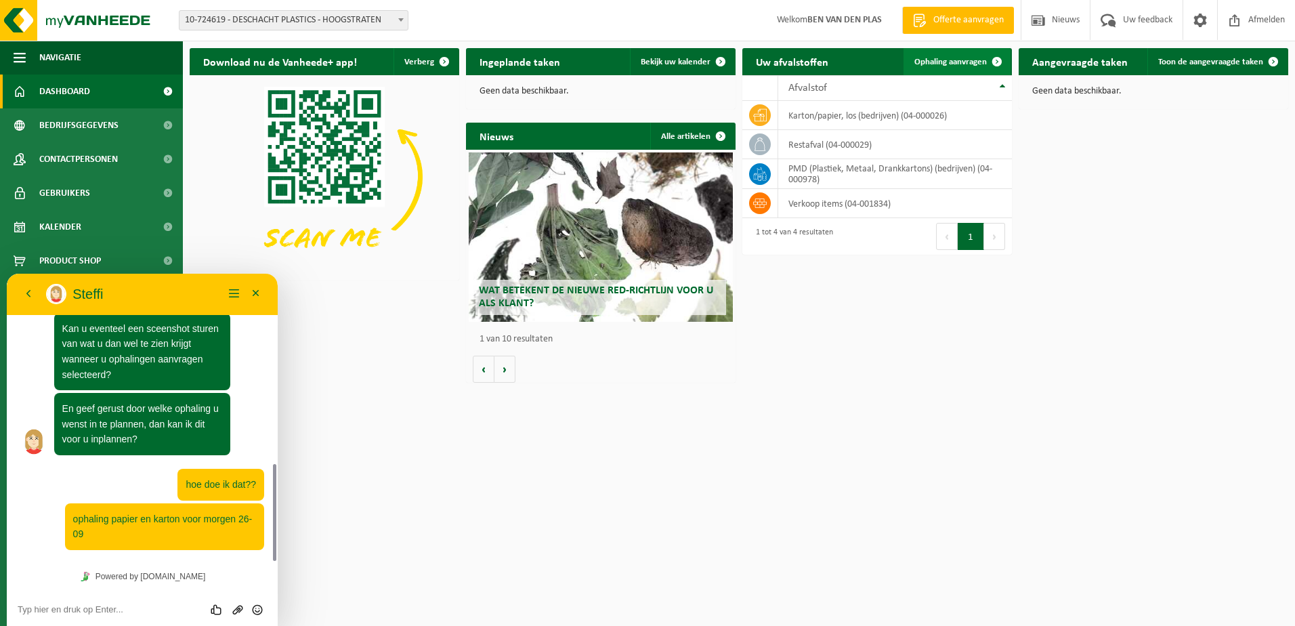
click at [997, 62] on span at bounding box center [996, 61] width 27 height 27
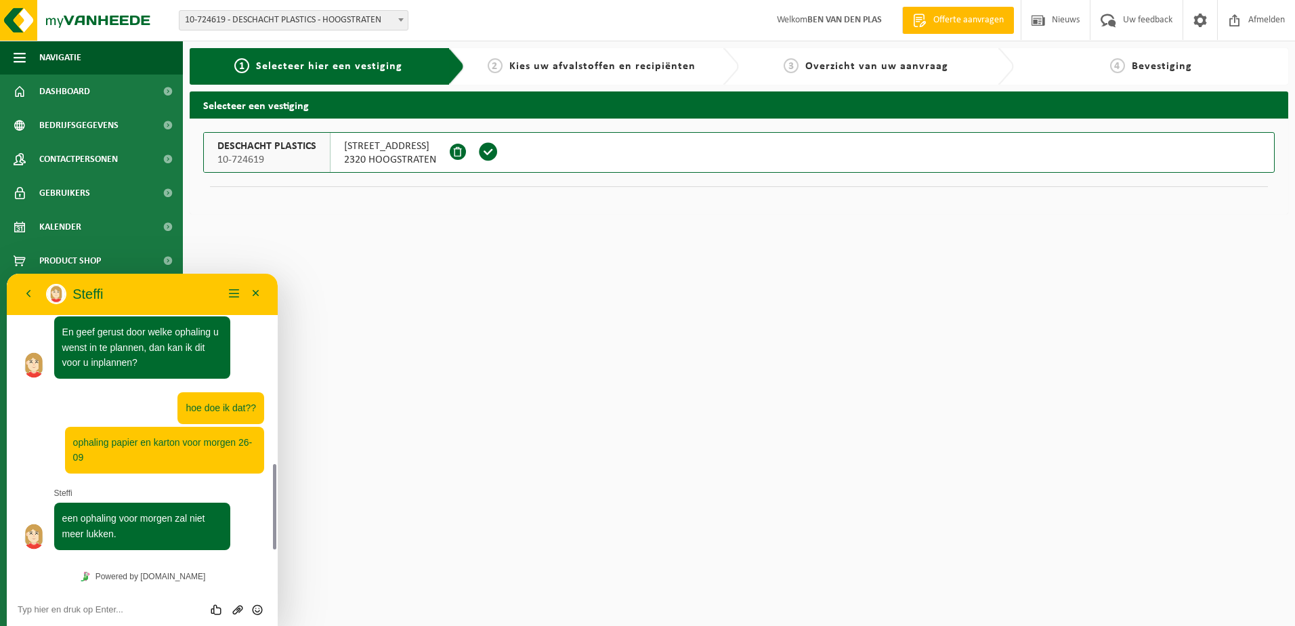
scroll to position [673, 0]
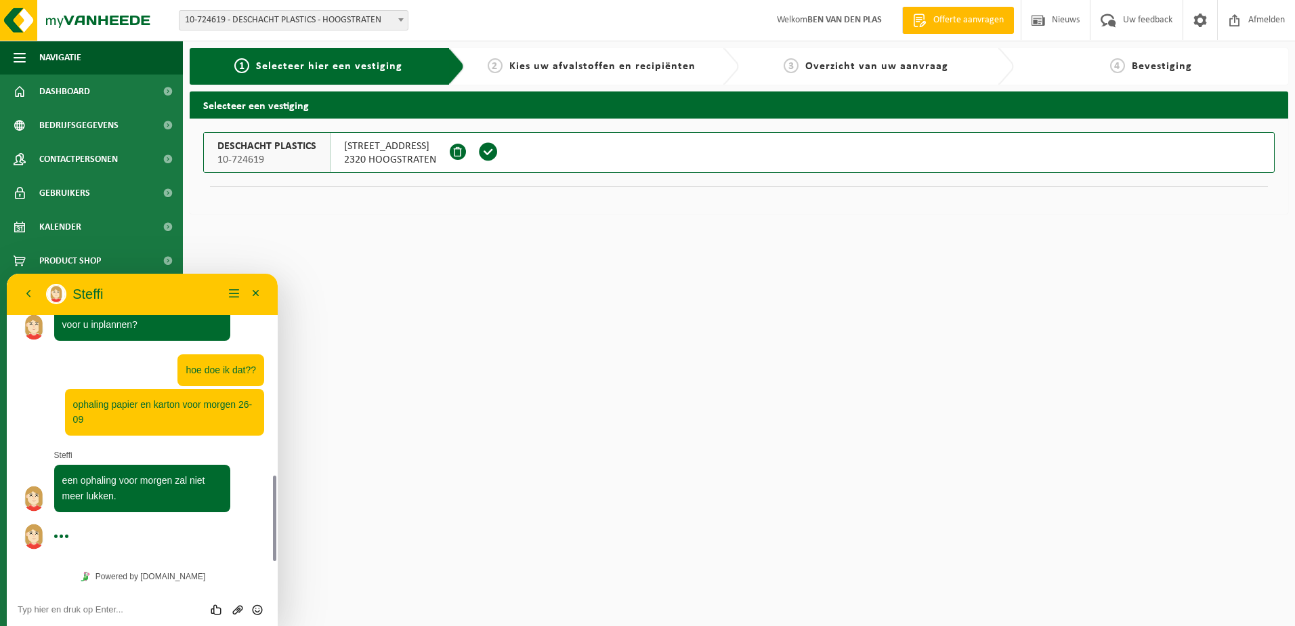
click at [70, 607] on textarea at bounding box center [142, 609] width 249 height 11
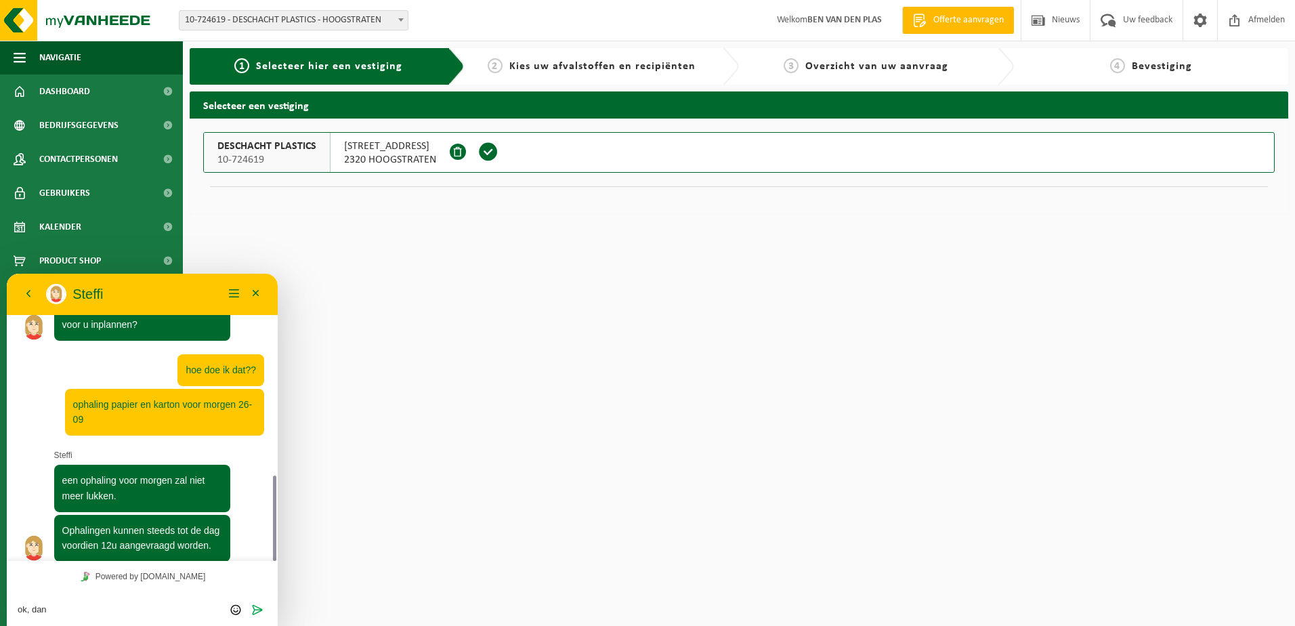
scroll to position [722, 0]
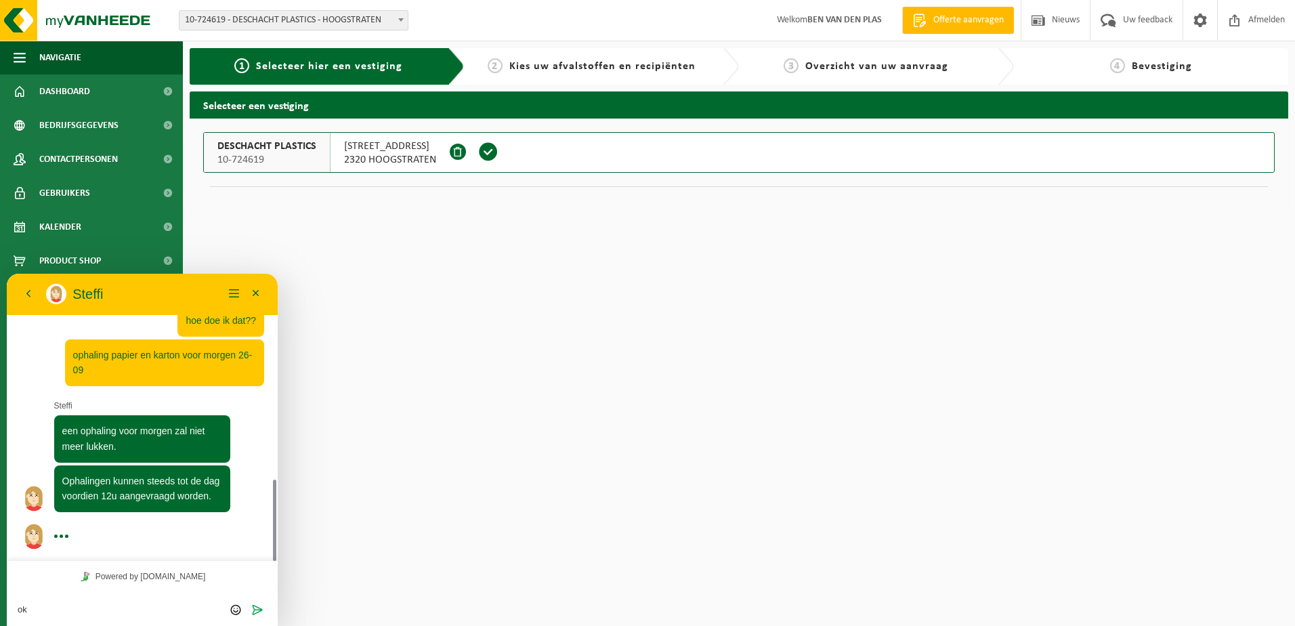
type textarea "o"
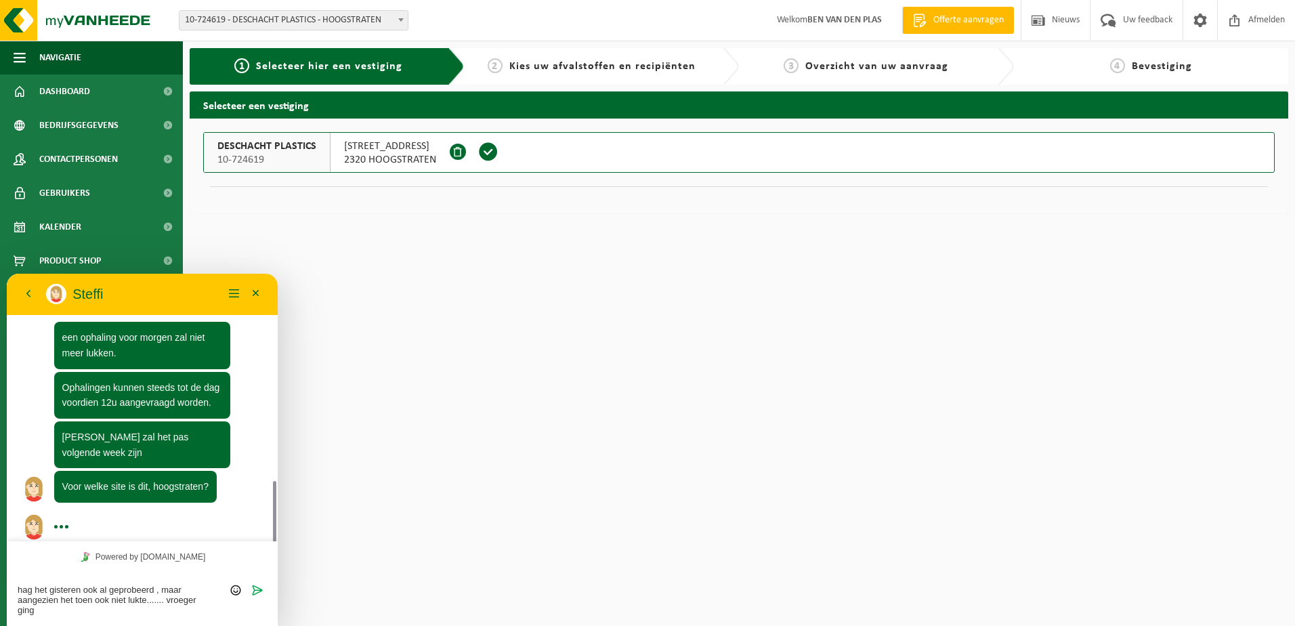
scroll to position [826, 0]
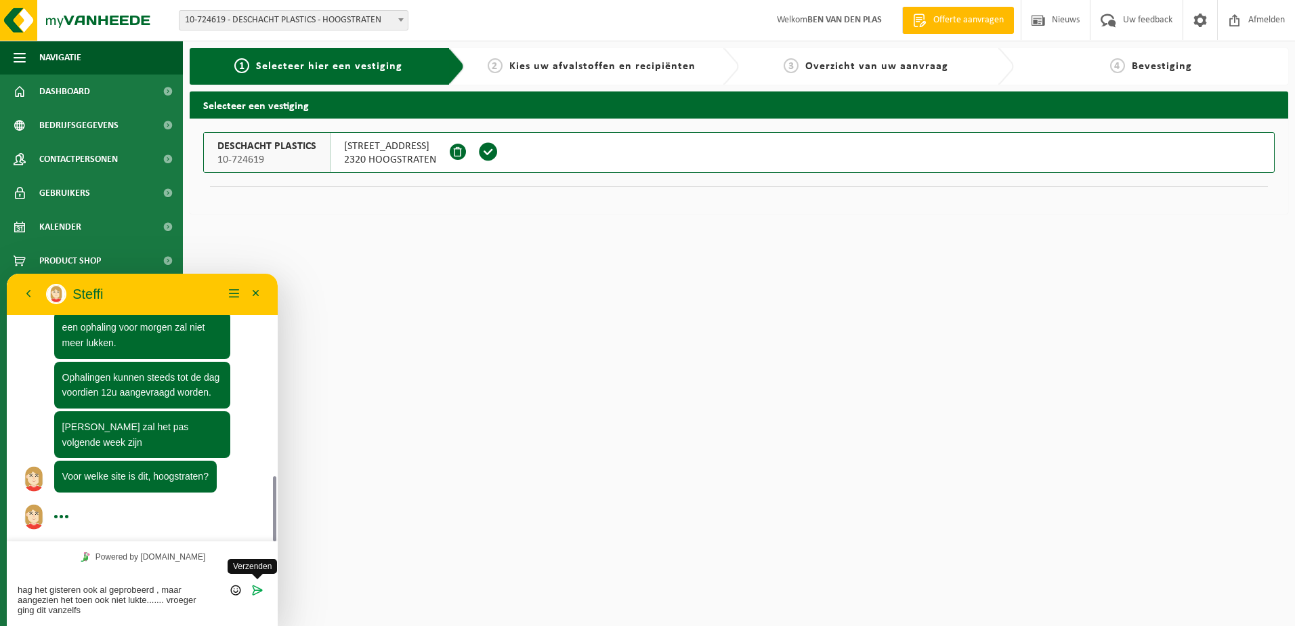
type textarea "hag het gisteren ook al geprobeerd , maar aangezien het toen ook niet lukte....…"
click at [258, 586] on icon "Verzenden" at bounding box center [257, 590] width 12 height 12
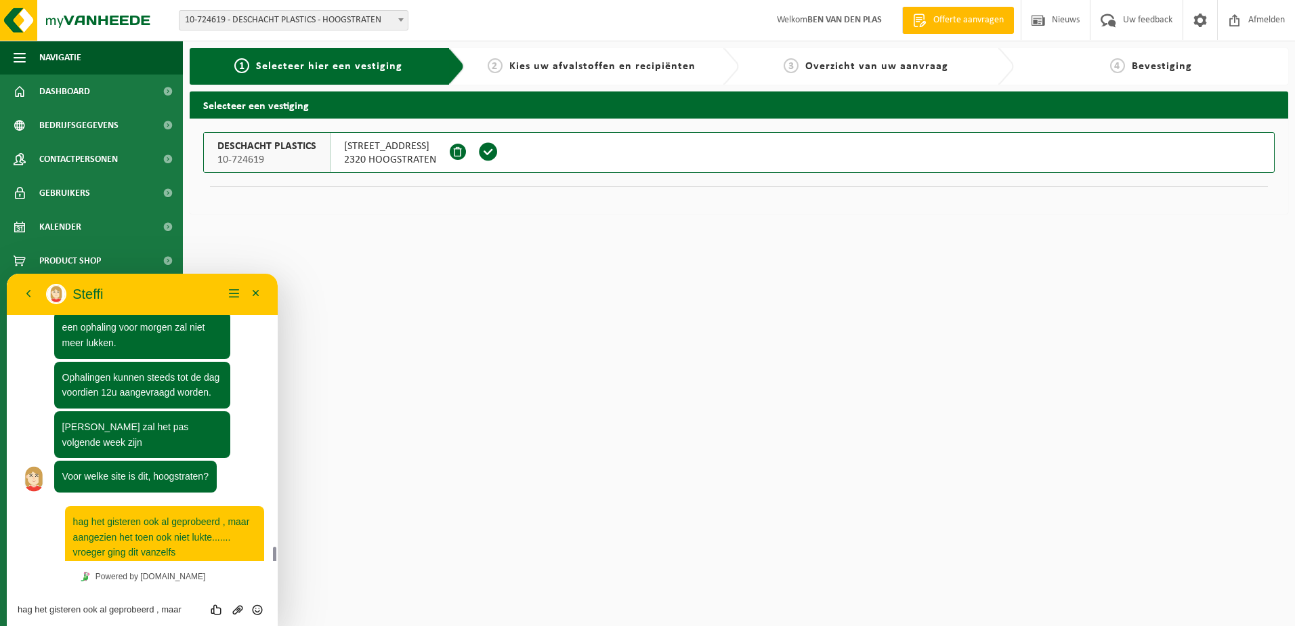
scroll to position [882, 0]
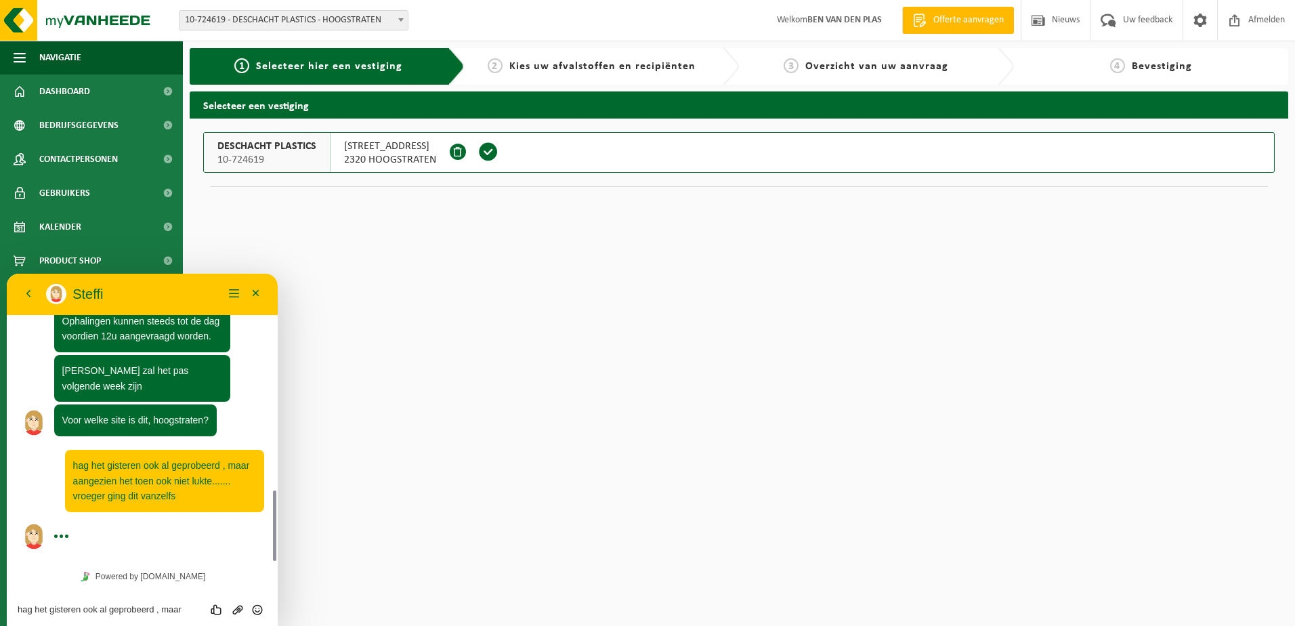
click at [142, 607] on textarea "hag het gisteren ook al geprobeerd , maar aangezien het toen ook niet lukte....…" at bounding box center [142, 609] width 249 height 11
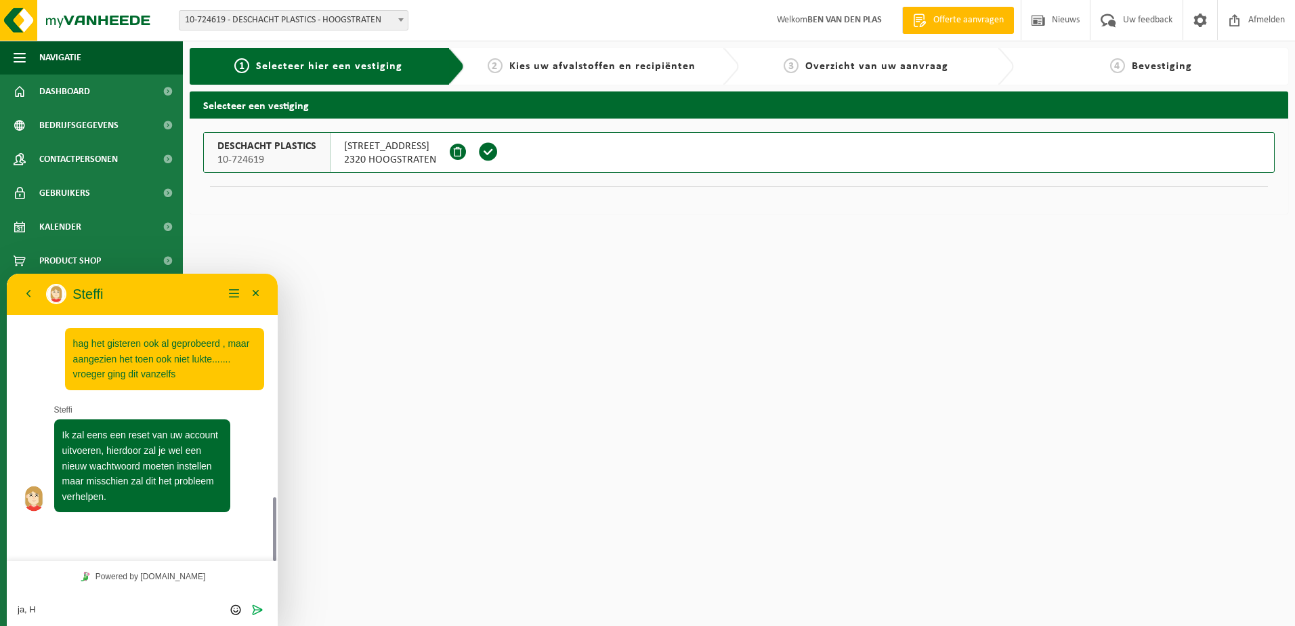
scroll to position [966, 0]
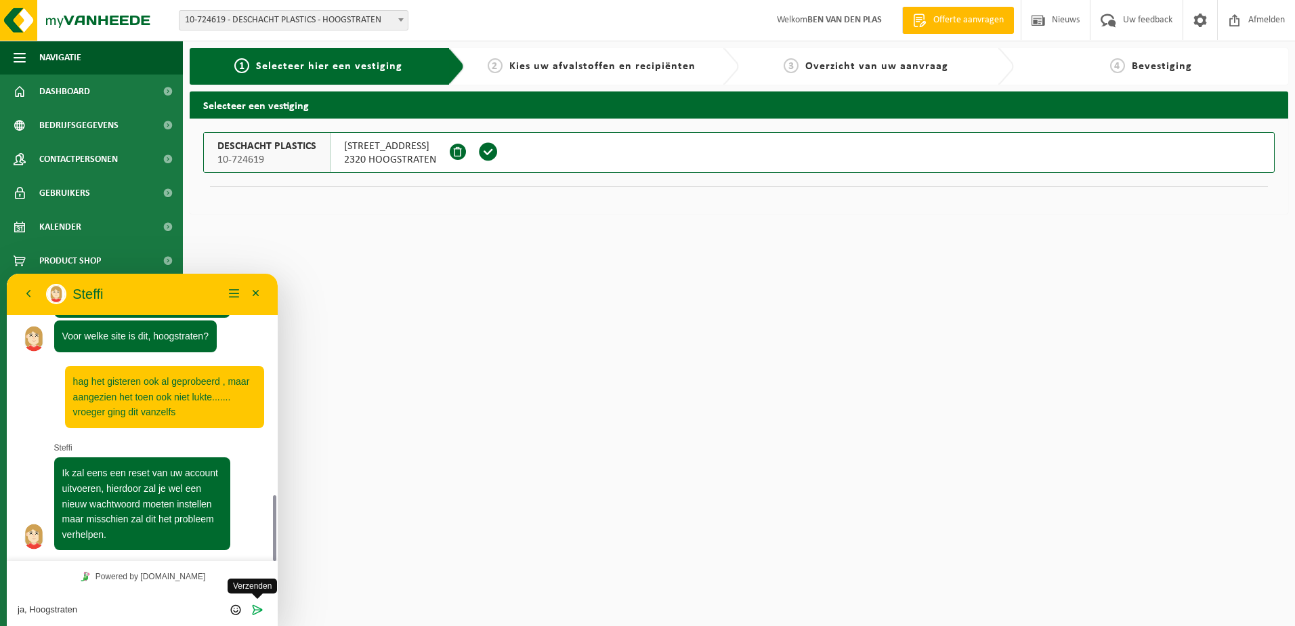
type textarea "ja, Hoogstraten"
click at [255, 613] on icon "Verzenden" at bounding box center [257, 609] width 12 height 12
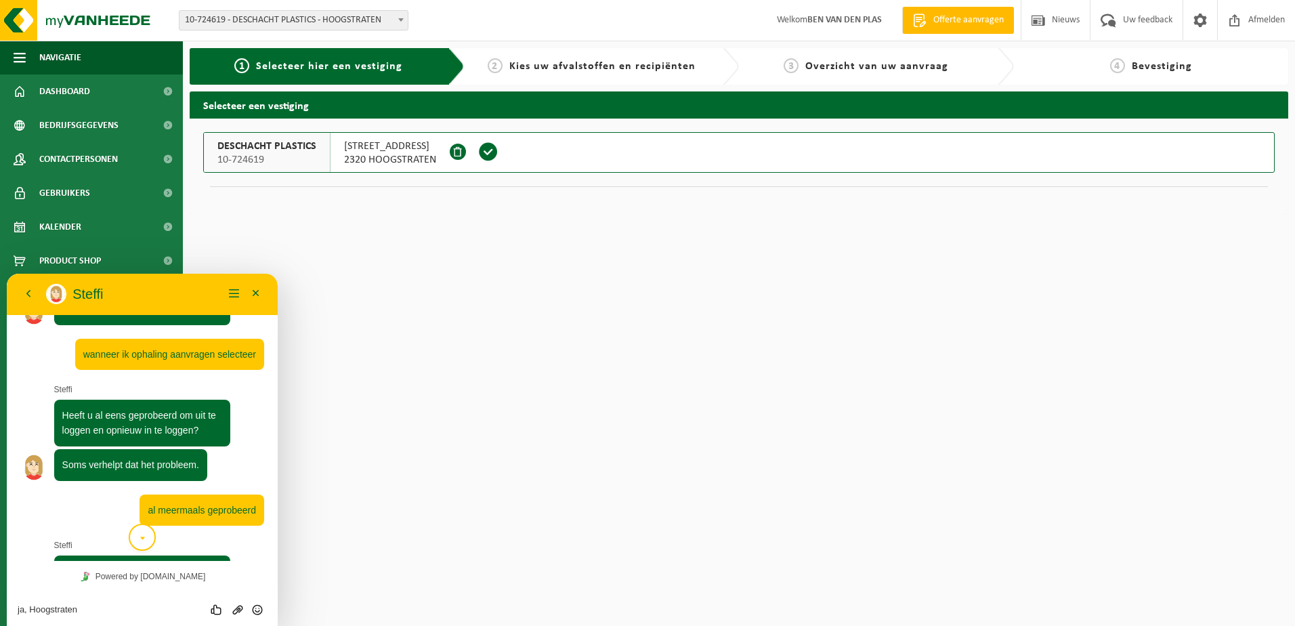
scroll to position [603, 0]
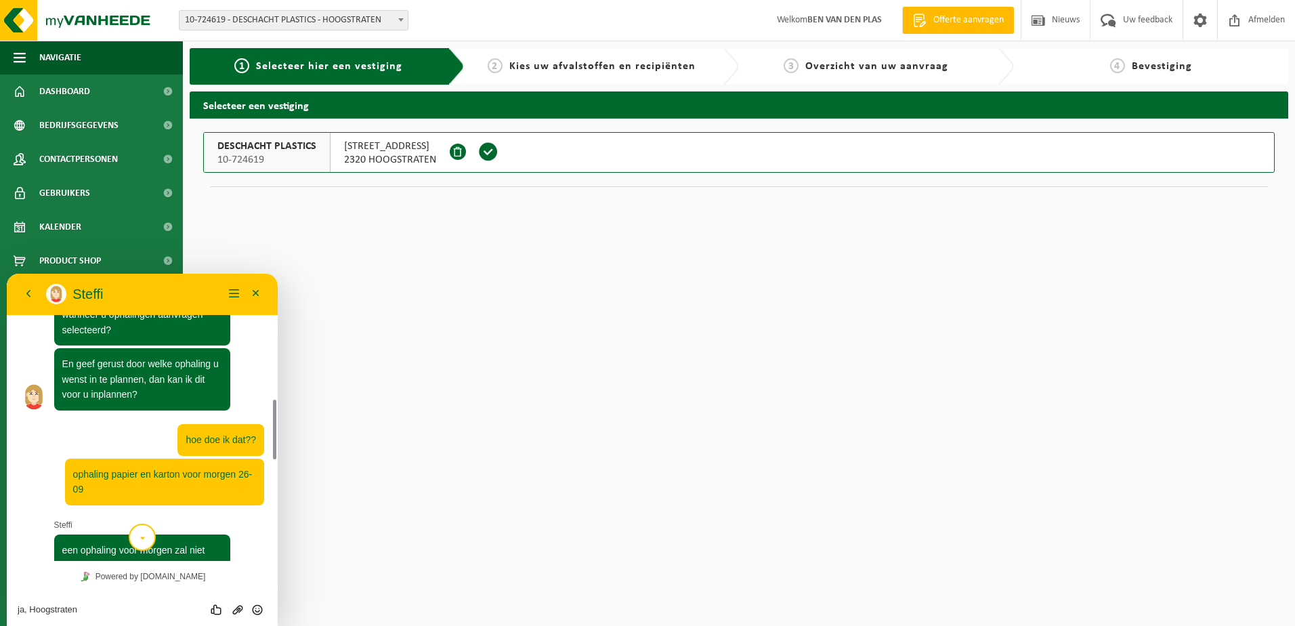
click at [274, 471] on div at bounding box center [272, 417] width 10 height 287
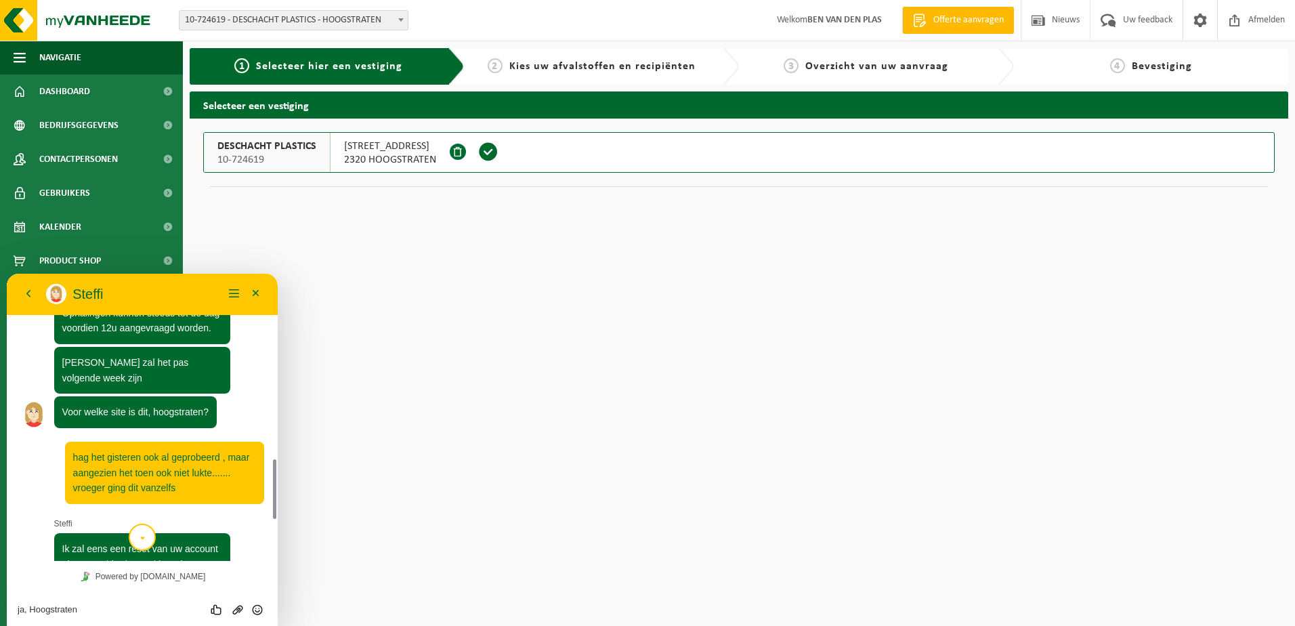
click at [274, 471] on div at bounding box center [272, 417] width 10 height 287
drag, startPoint x: 274, startPoint y: 471, endPoint x: 278, endPoint y: 498, distance: 27.4
click at [278, 498] on html "Terug Steffi Steffi Menu Minimaliseer Terug Powered by tawk.to Beoordeel deze c…" at bounding box center [142, 450] width 271 height 352
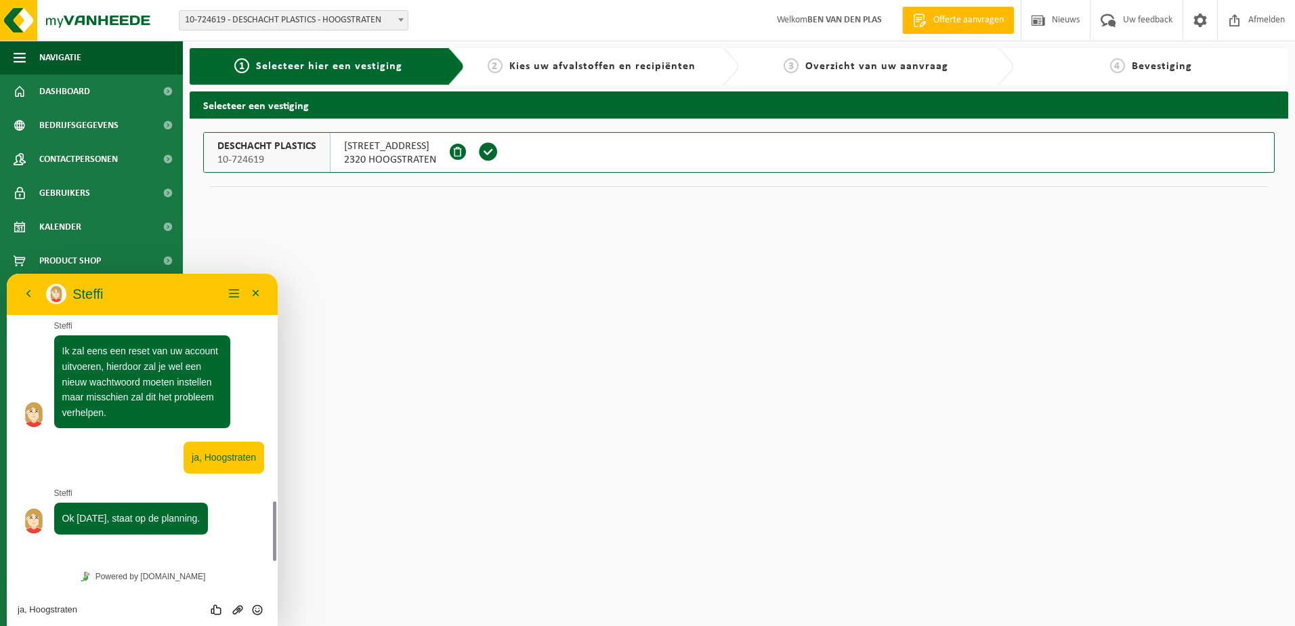
click at [269, 510] on div at bounding box center [272, 417] width 10 height 287
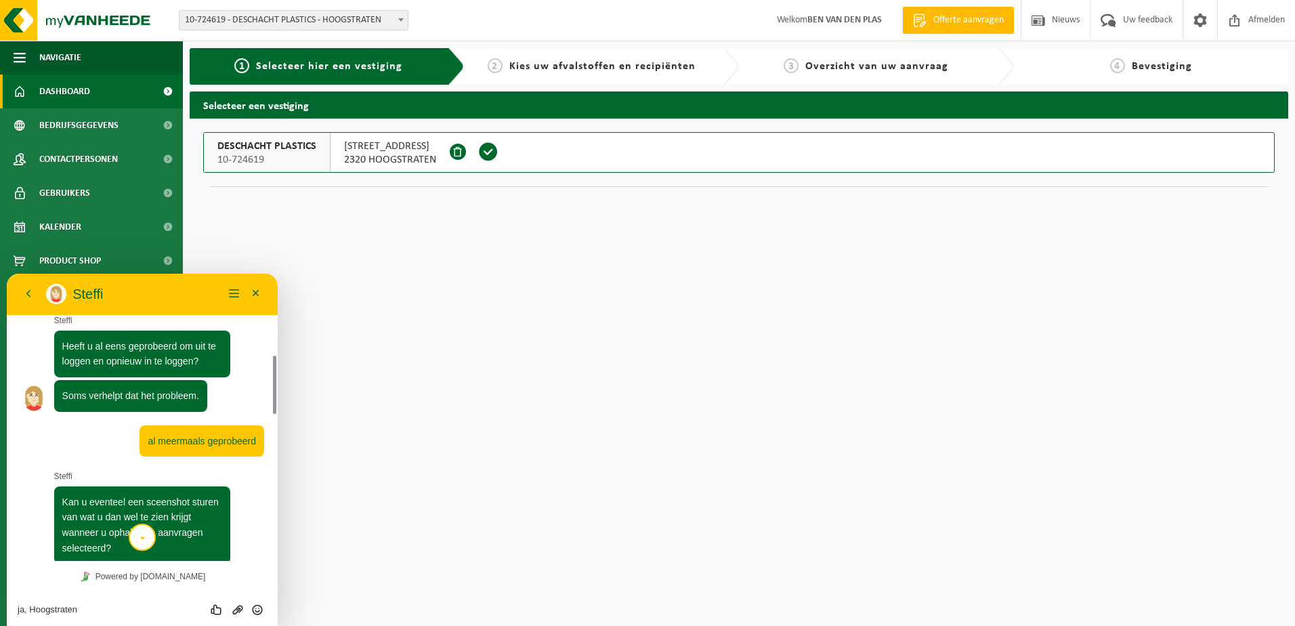
scroll to position [382, 0]
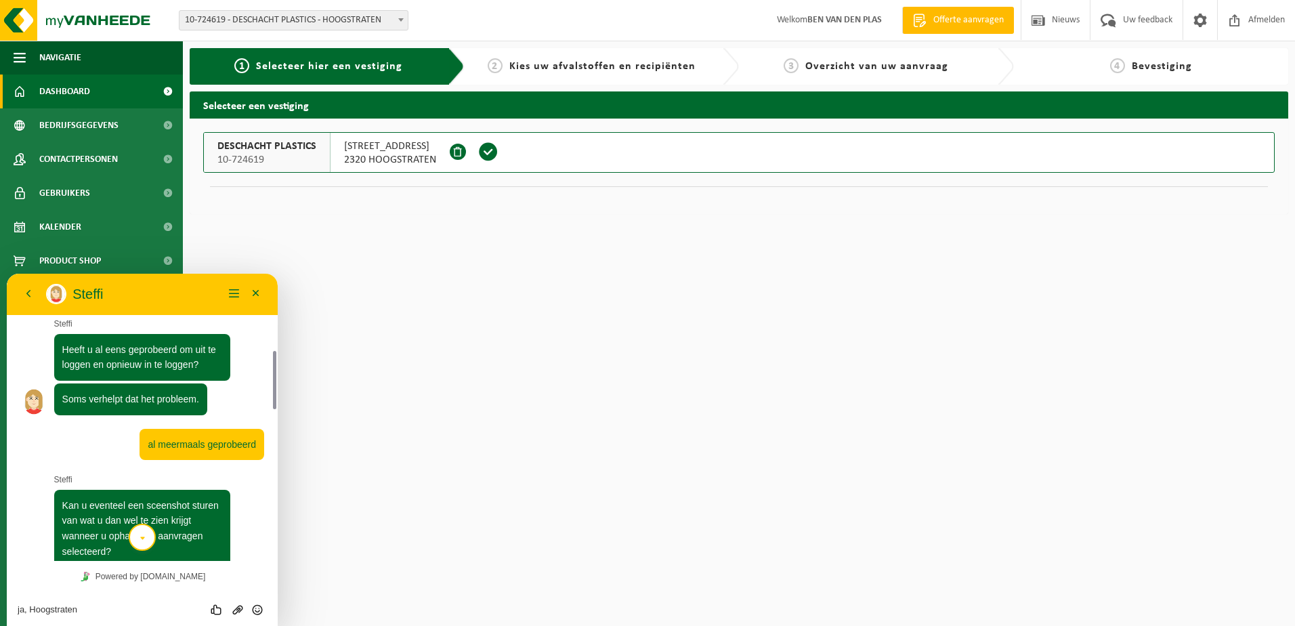
click at [20, 91] on span at bounding box center [20, 91] width 12 height 34
